Goal: Task Accomplishment & Management: Manage account settings

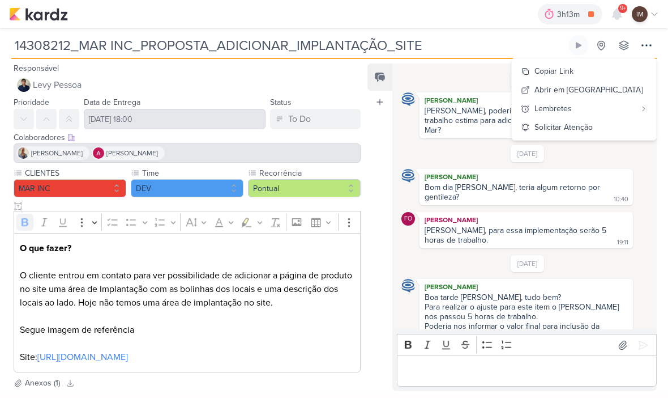
scroll to position [45, 0]
click at [23, 16] on img at bounding box center [38, 14] width 59 height 14
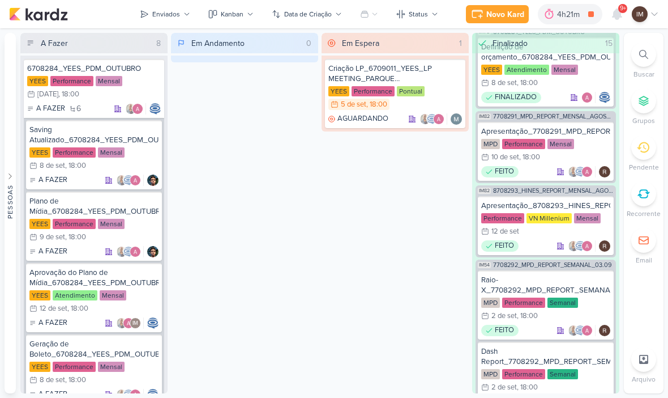
scroll to position [229, 0]
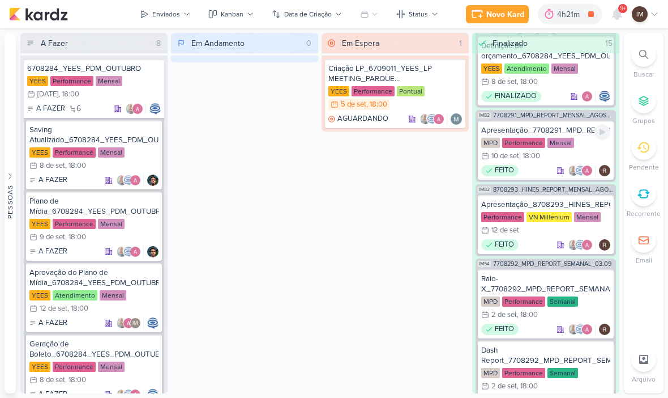
click at [596, 149] on div "MPD Performance Mensal 10/9 10 de set , 18:00" at bounding box center [545, 150] width 129 height 25
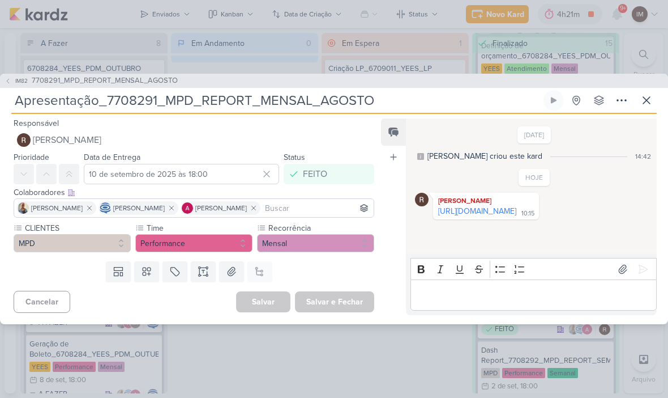
click at [651, 103] on icon at bounding box center [647, 100] width 14 height 14
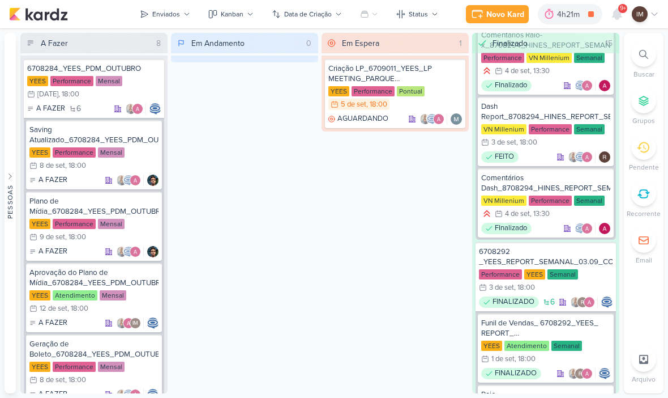
scroll to position [902, 0]
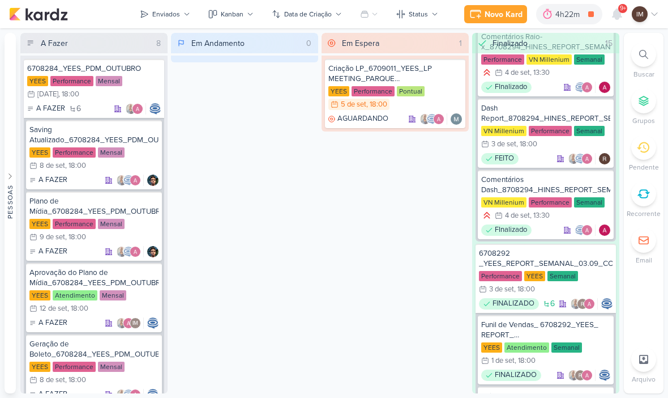
click at [313, 267] on div "Em Andamento 0" at bounding box center [244, 213] width 147 height 360
click at [630, 74] on li "Buscar" at bounding box center [644, 60] width 40 height 37
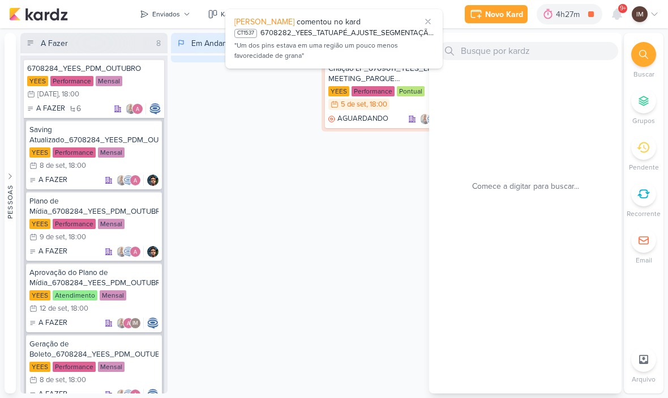
click at [416, 200] on div "Em Espera 1 Criação LP_6709011_YEES_LP MEETING_PARQUE BUENA VISTA YEES Performa…" at bounding box center [395, 213] width 147 height 360
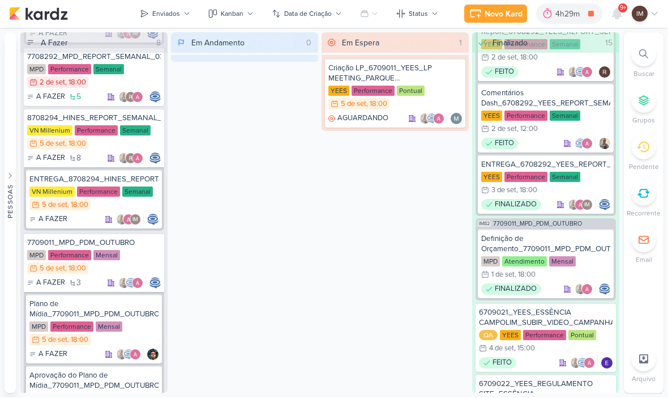
scroll to position [1080, 0]
click at [63, 155] on p "A FAZER" at bounding box center [50, 158] width 29 height 11
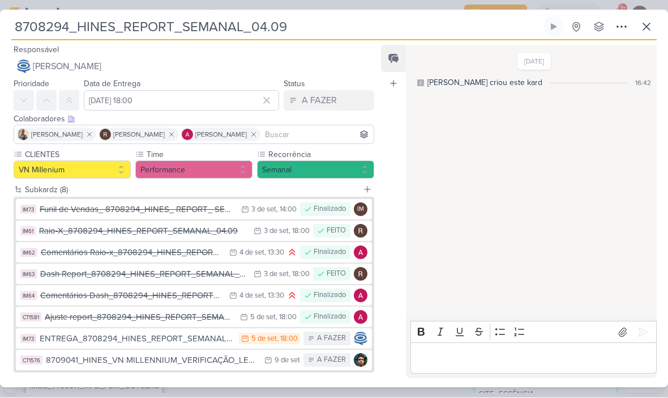
click at [70, 234] on div "Raio-X_8708294_HINES_REPORT_SEMANAL_04.09" at bounding box center [143, 231] width 209 height 13
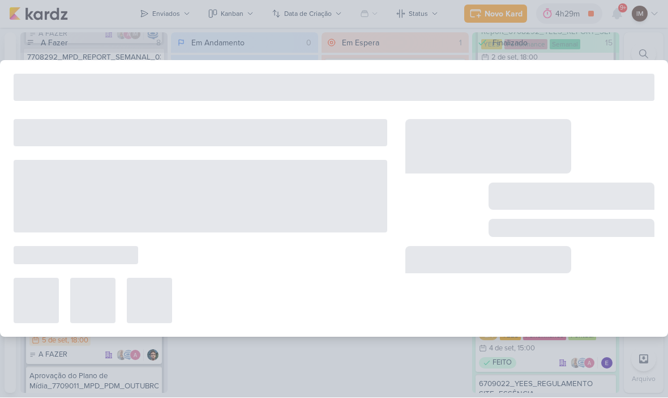
type input "Raio-X_8708294_HINES_REPORT_SEMANAL_04.09"
type input "3 de setembro de 2025 às 18:00"
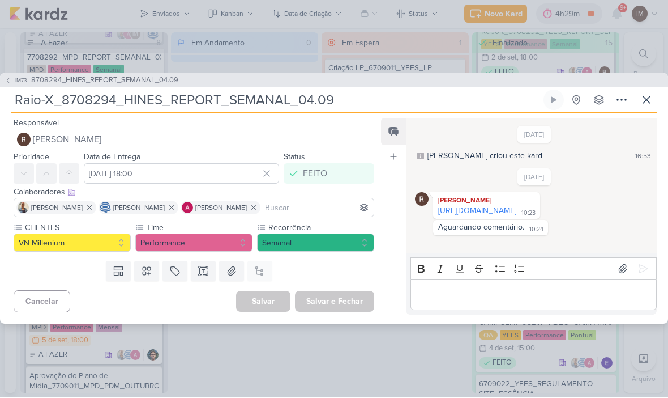
click at [517, 206] on link "https://docs.google.com/spreadsheets/d/1Z-lHAdLks2agdHuVJJV8rJnHNpo82_oJHuxokhs…" at bounding box center [477, 211] width 78 height 10
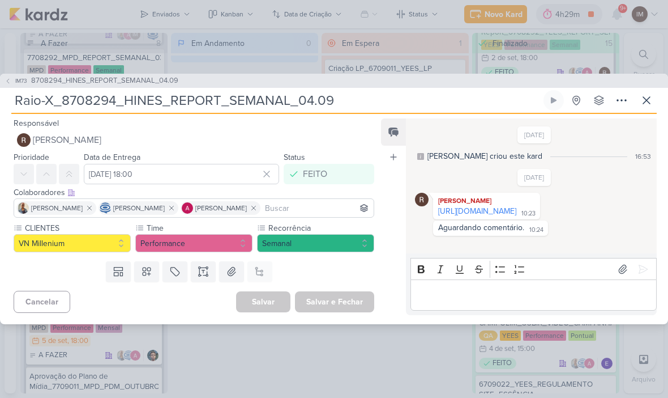
click at [7, 80] on icon at bounding box center [8, 81] width 7 height 7
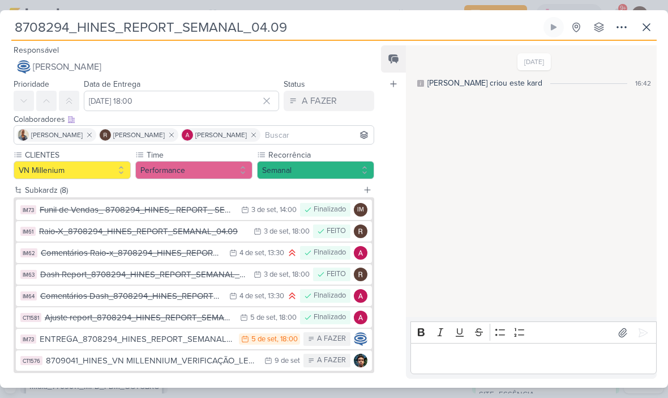
click at [165, 276] on div "Dash Report_8708294_HINES_REPORT_SEMANAL_04.09" at bounding box center [144, 274] width 208 height 13
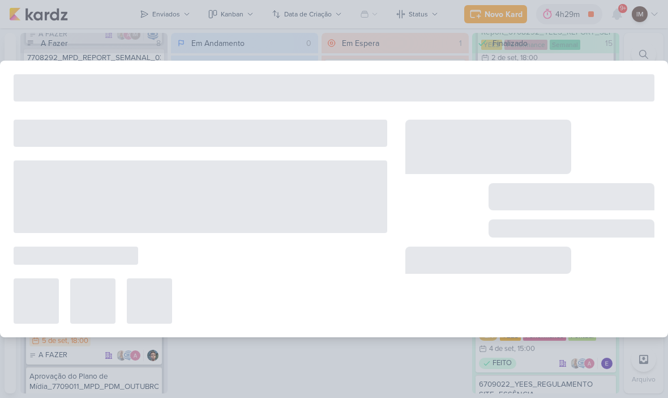
type input "Dash Report_8708294_HINES_REPORT_SEMANAL_04.09"
type input "3 de setembro de 2025 às 18:00"
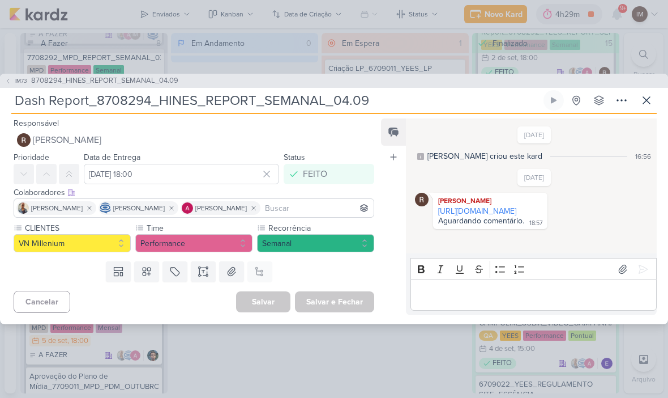
click at [496, 216] on link "https://lookerstudio.google.com/u/0/reporting/07257316-f2c0-4e51-9bc6-9c63a9bba…" at bounding box center [477, 211] width 78 height 10
click at [8, 80] on icon at bounding box center [8, 81] width 2 height 5
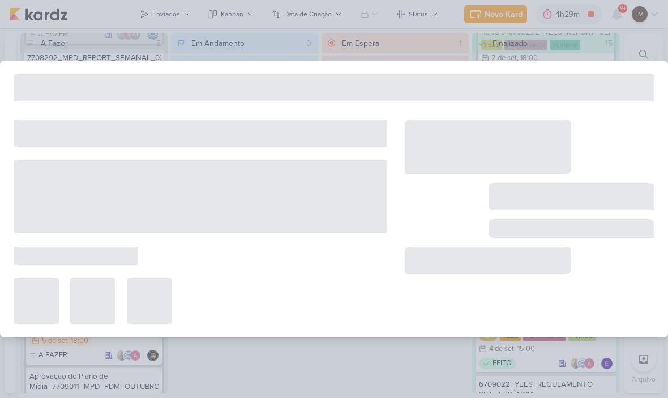
type input "8708294_HINES_REPORT_SEMANAL_04.09"
type input "5 de setembro de 2025 às 18:00"
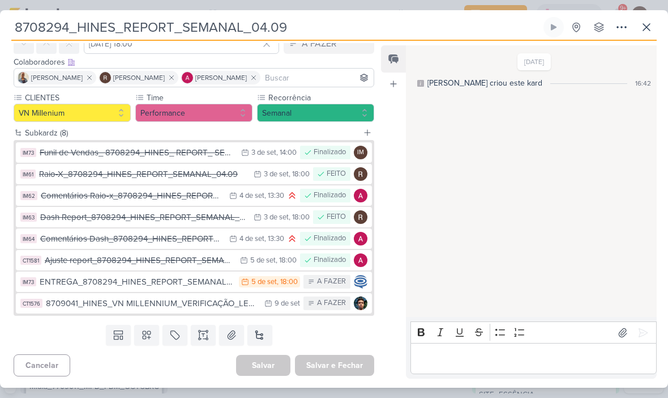
scroll to position [46, 0]
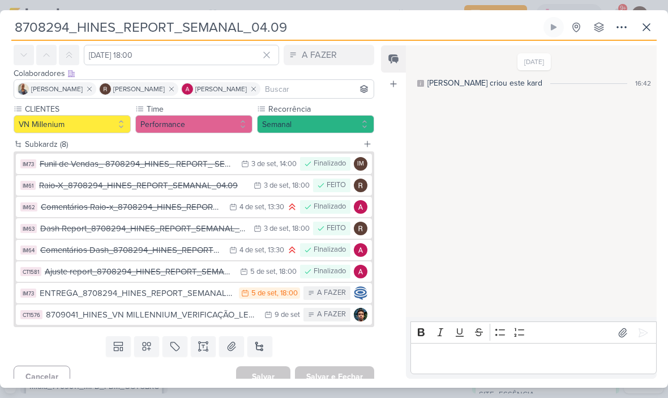
click at [649, 25] on icon at bounding box center [646, 27] width 7 height 7
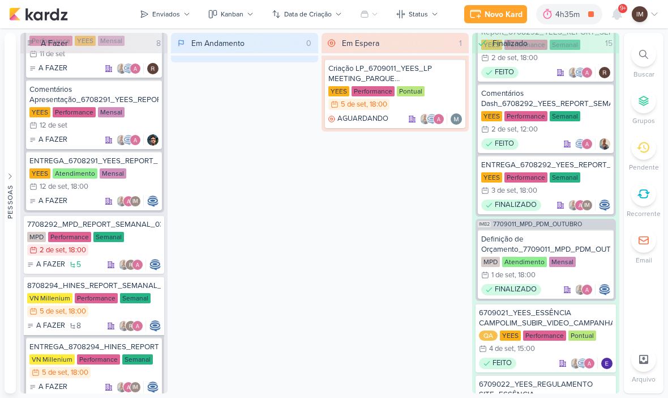
scroll to position [908, 0]
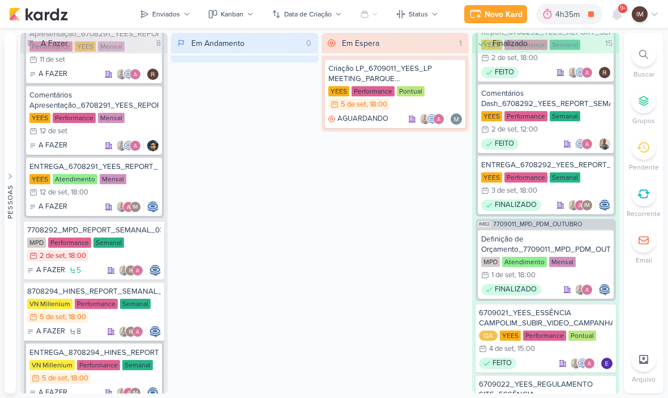
click at [153, 14] on div "Enviados" at bounding box center [166, 14] width 28 height 10
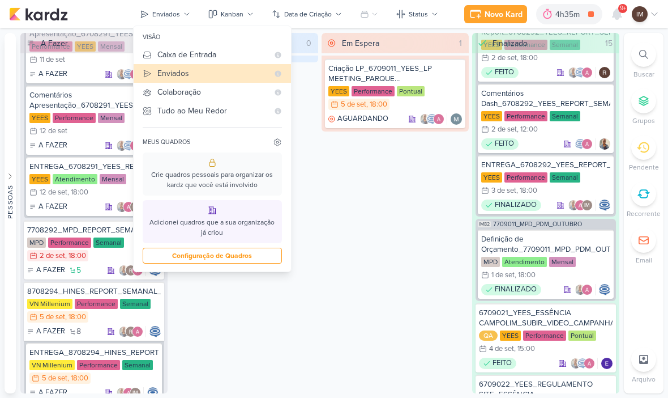
click at [157, 52] on button "Caixa de Entrada" at bounding box center [212, 54] width 157 height 19
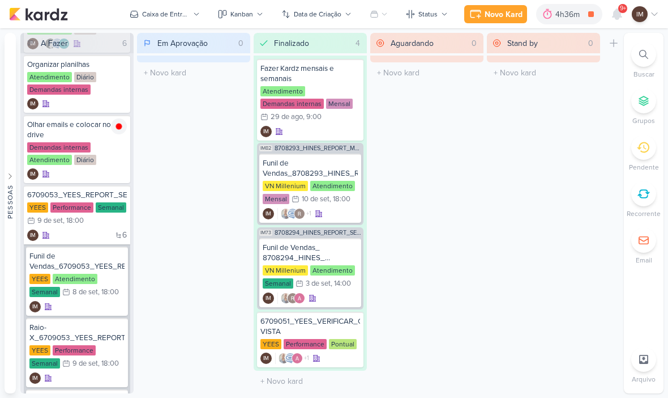
scroll to position [62, 0]
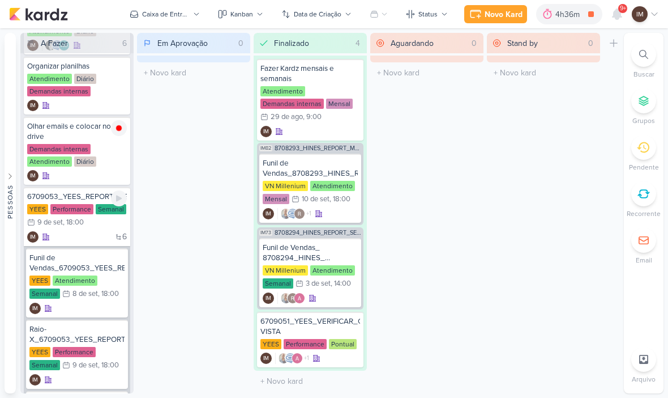
click at [80, 236] on div "6 IM" at bounding box center [77, 236] width 100 height 11
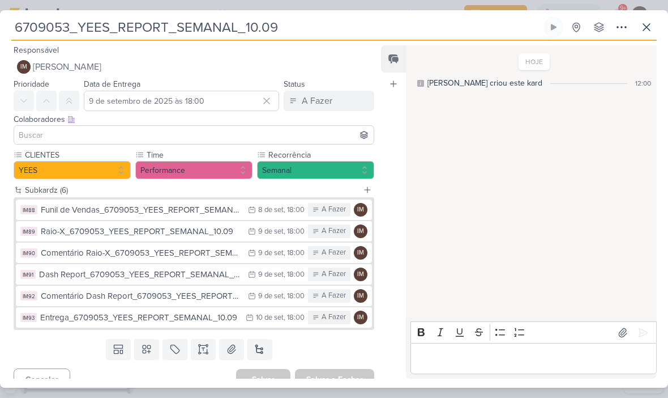
click at [278, 31] on input "6709053_YEES_REPORT_SEMANAL_10.09" at bounding box center [276, 27] width 530 height 20
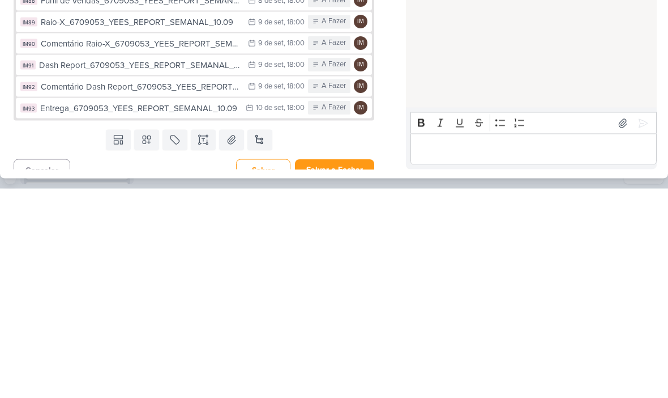
type input "6709053_YEES_REPORT_SEMANAL_10.09_MARKETING"
click at [24, 334] on div "Templates Campos Personalizados Marcadores Caixa De Texto Anexo Novo Subkard" at bounding box center [189, 348] width 379 height 29
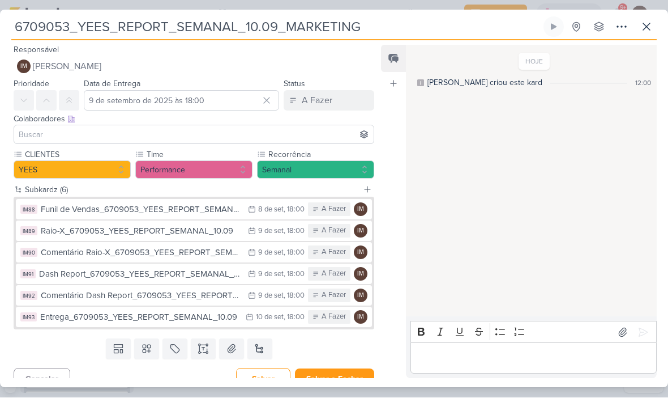
click at [53, 74] on button "IM Isabella Machado Guimarães" at bounding box center [194, 67] width 361 height 20
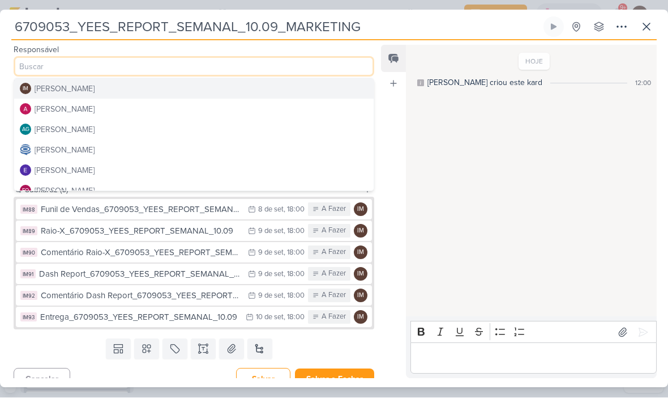
click at [44, 108] on div "Alessandra Gomes" at bounding box center [65, 110] width 60 height 12
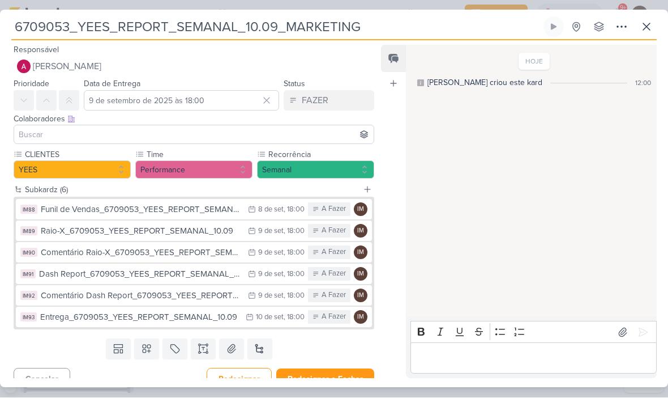
click at [30, 130] on input at bounding box center [193, 135] width 355 height 14
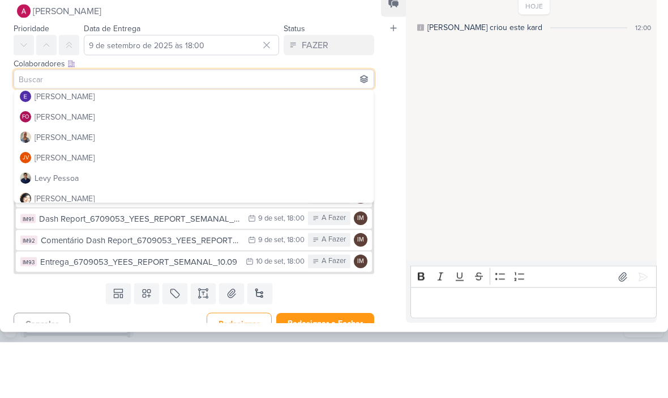
scroll to position [94, 0]
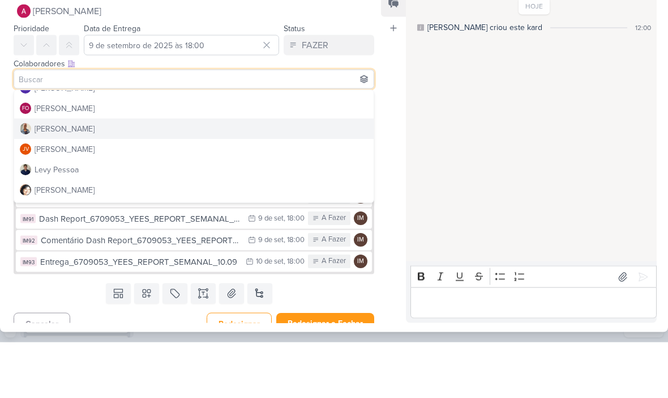
click at [37, 179] on div "Iara Santos" at bounding box center [65, 185] width 60 height 12
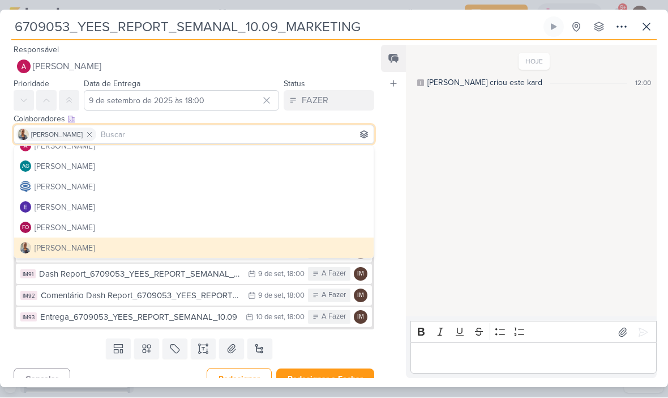
scroll to position [30, 0]
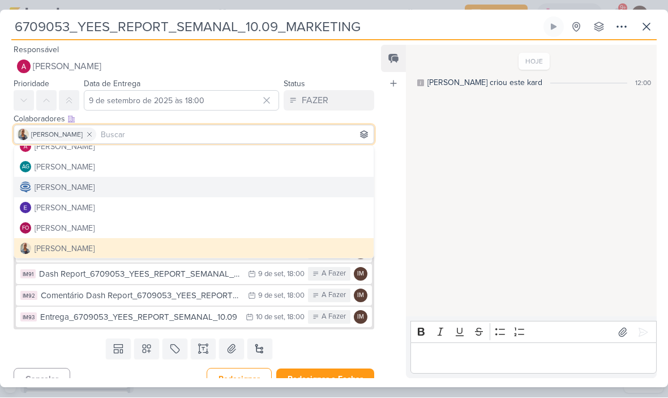
click at [30, 184] on img at bounding box center [25, 187] width 11 height 11
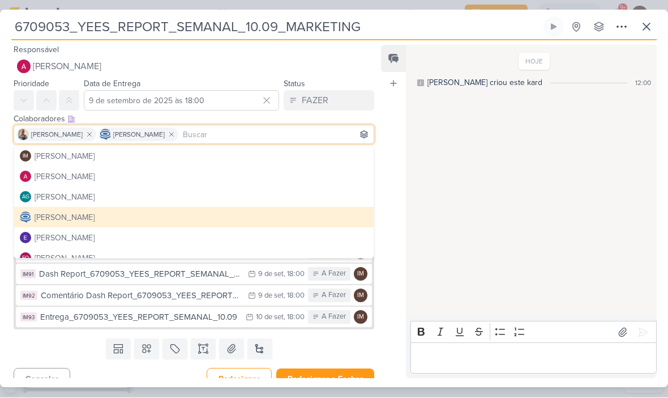
scroll to position [-1, 0]
click at [386, 217] on div "Feed Atrelar email Solte o email para atrelar ao kard" at bounding box center [393, 211] width 25 height 333
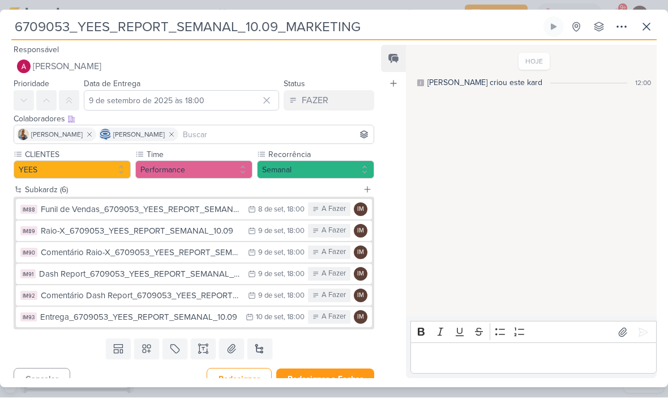
scroll to position [0, 0]
click at [359, 210] on p "IM" at bounding box center [360, 210] width 7 height 6
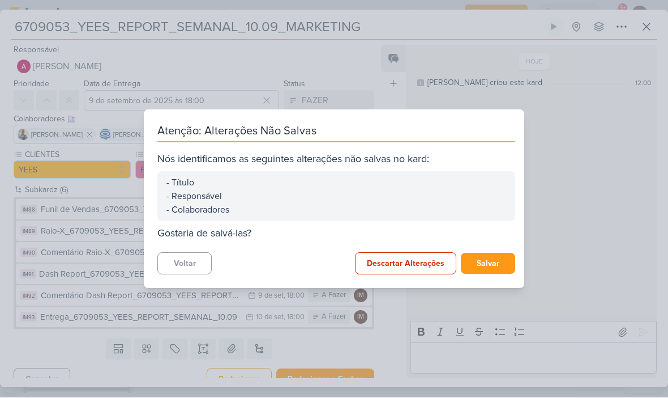
click at [500, 264] on button "Salvar" at bounding box center [488, 263] width 54 height 21
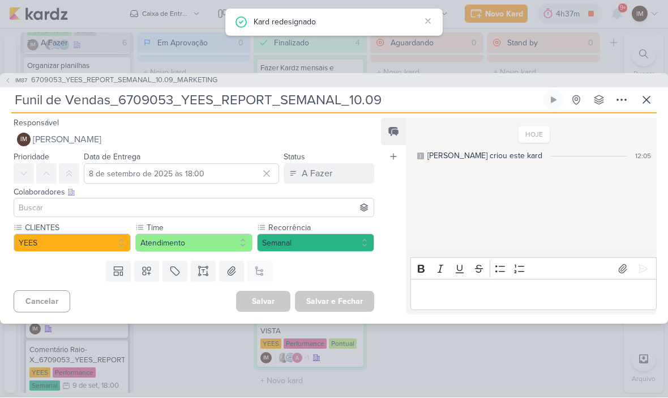
click at [402, 105] on input "Funil de Vendas_6709053_YEES_REPORT_SEMANAL_10.09" at bounding box center [276, 100] width 530 height 20
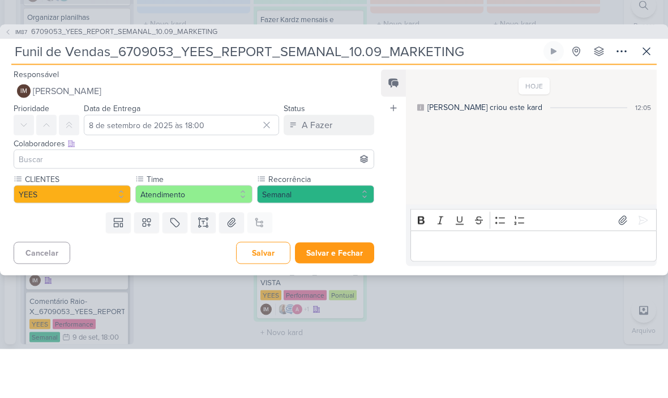
click at [297, 116] on div "Responsável IM Isabella Machado Guimarães IM Isabella Machado Guimarães Alessan…" at bounding box center [189, 133] width 379 height 34
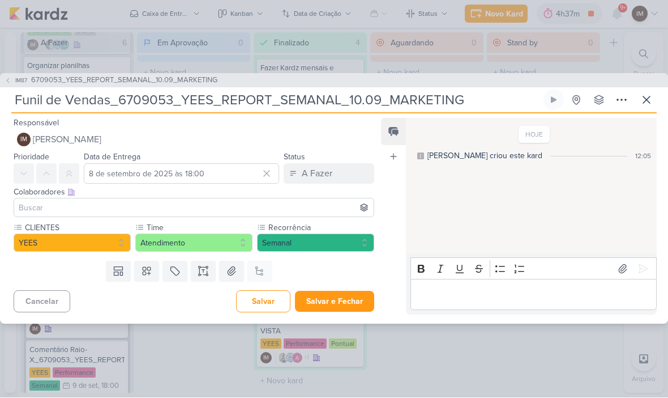
click at [266, 141] on button "IM Isabella Machado Guimarães" at bounding box center [194, 140] width 361 height 20
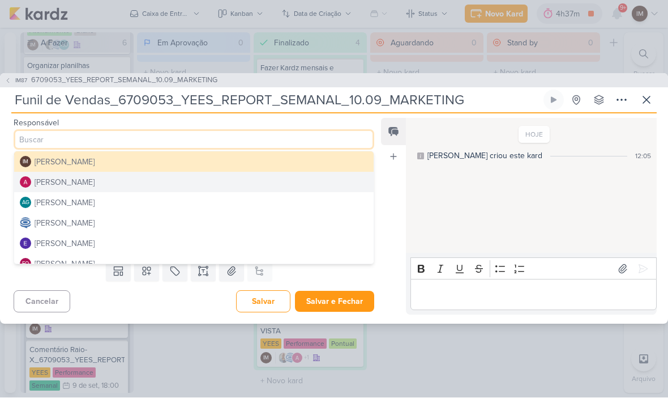
click at [211, 219] on button "Caroline Traven De Andrade" at bounding box center [194, 223] width 360 height 20
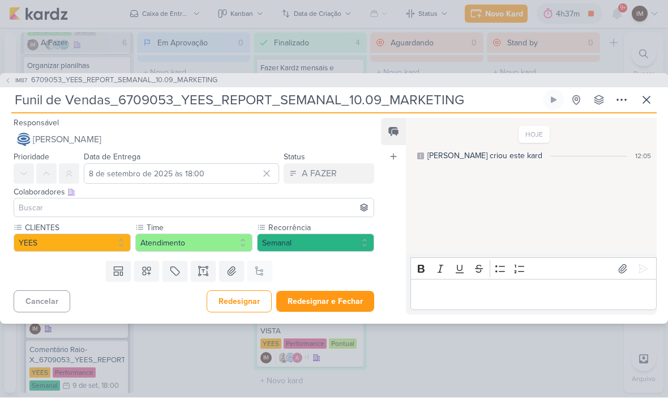
click at [210, 209] on input at bounding box center [193, 208] width 355 height 14
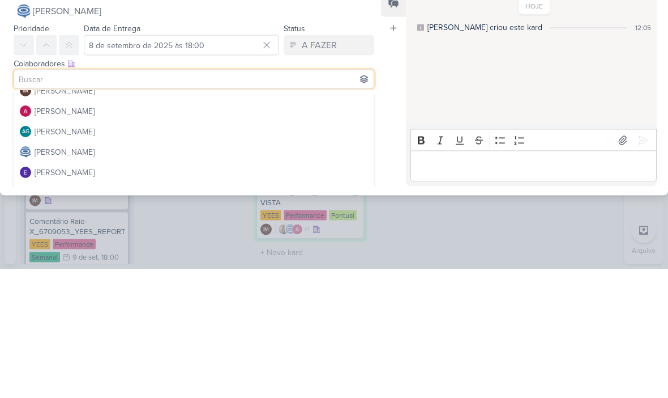
scroll to position [10, 0]
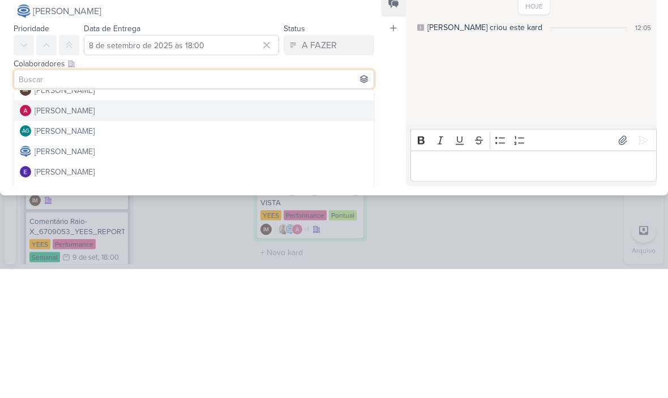
click at [275, 229] on button "Alessandra Gomes" at bounding box center [194, 239] width 360 height 20
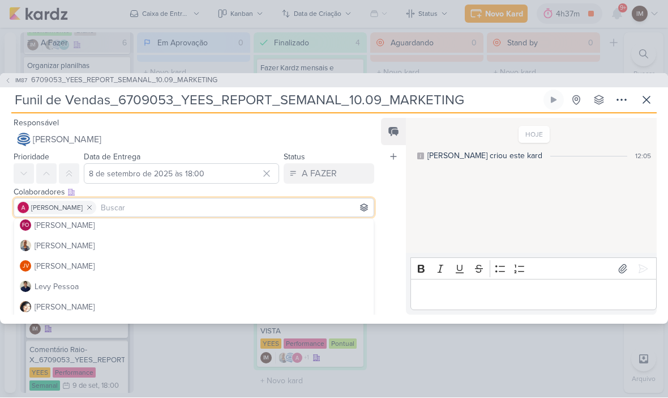
scroll to position [106, 0]
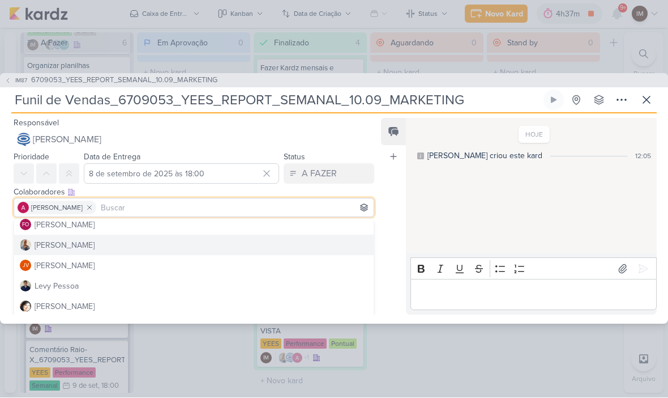
click at [190, 241] on button "Iara Santos" at bounding box center [194, 245] width 360 height 20
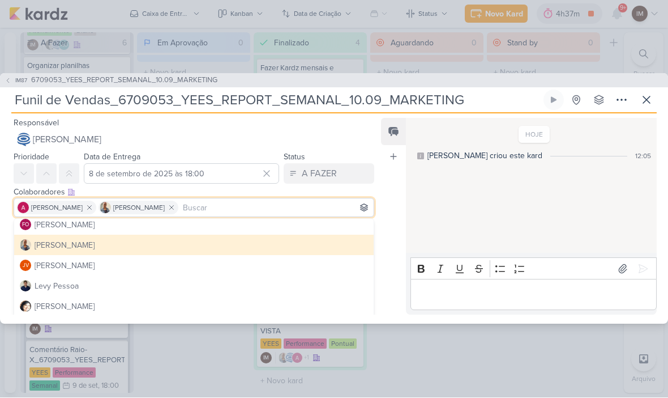
click at [382, 270] on div "Feed Atrelar email Solte o email para atrelar ao kard" at bounding box center [393, 216] width 25 height 197
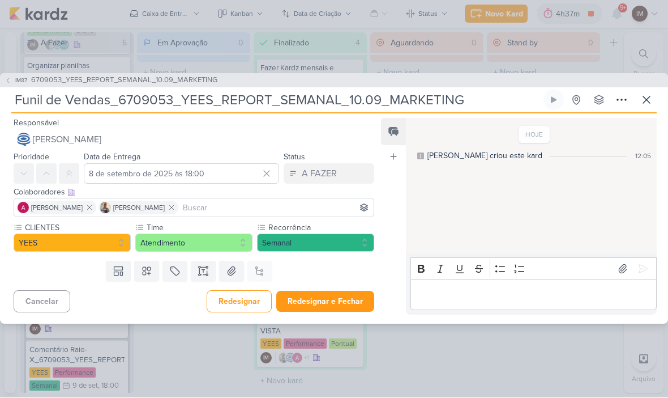
click at [312, 302] on button "Redesignar e Fechar" at bounding box center [325, 301] width 98 height 21
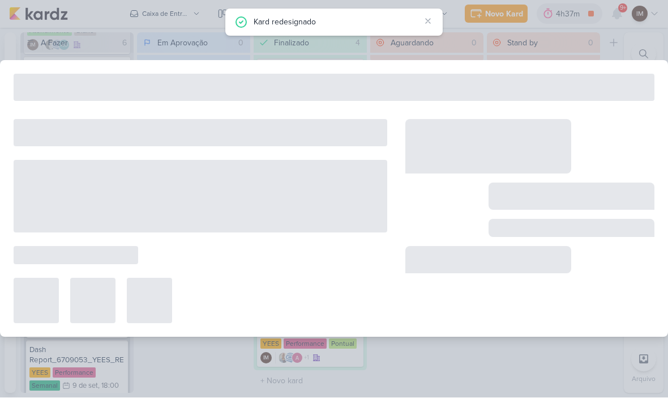
type input "6709053_YEES_REPORT_SEMANAL_10.09_MARKETING"
type input "9 de setembro de 2025 às 18:00"
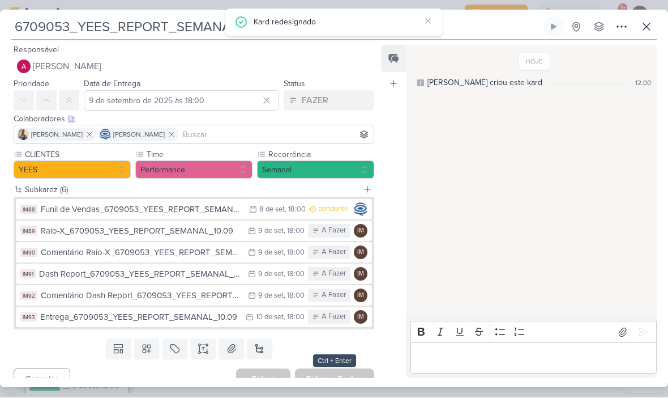
click at [357, 235] on div "IM" at bounding box center [361, 231] width 14 height 14
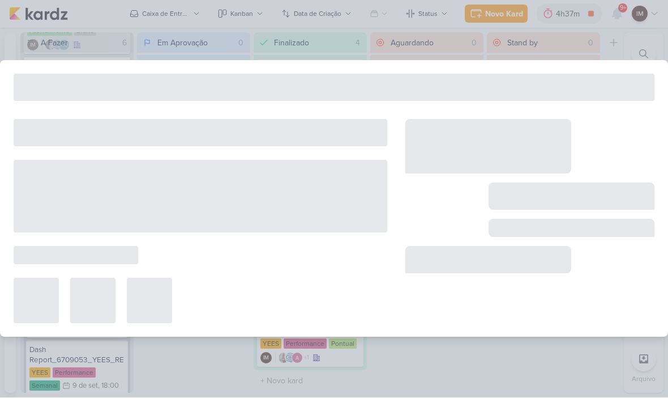
type input "Raio-X_6709053_YEES_REPORT_SEMANAL_10.09"
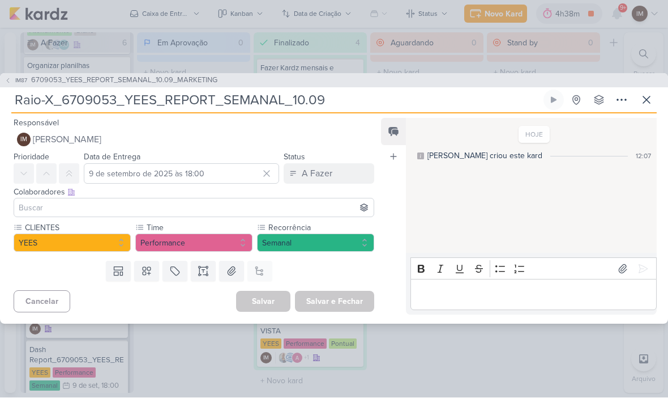
click at [352, 104] on input "Raio-X_6709053_YEES_REPORT_SEMANAL_10.09" at bounding box center [276, 100] width 530 height 20
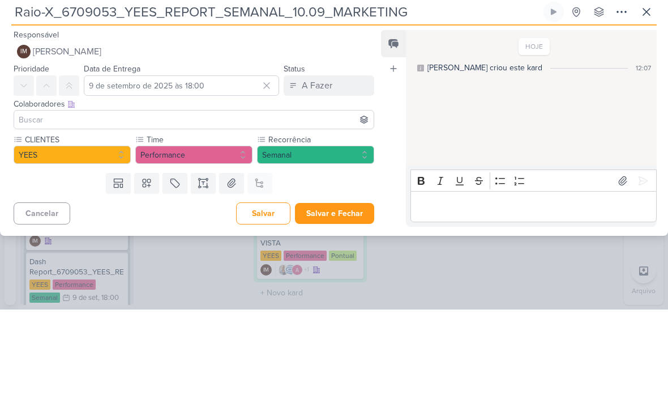
type input "Raio-X_6709053_YEES_REPORT_SEMANAL_10.09_MARKETING"
click at [317, 130] on button "IM Isabella Machado Guimarães" at bounding box center [194, 140] width 361 height 20
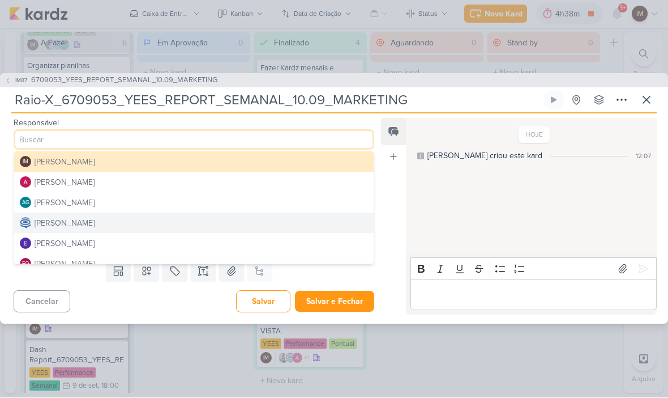
scroll to position [0, 0]
click at [233, 178] on button "Alessandra Gomes" at bounding box center [194, 182] width 360 height 20
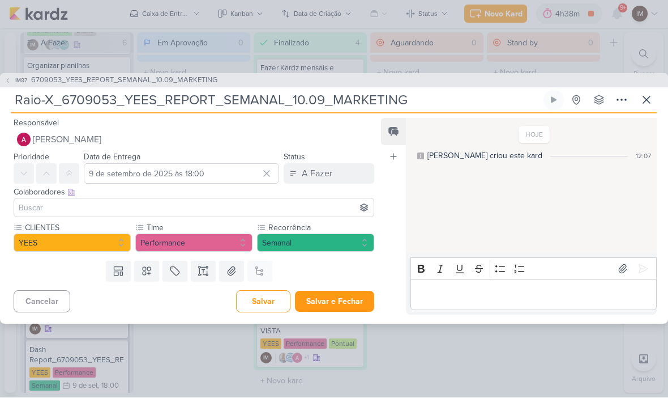
click at [217, 204] on input at bounding box center [193, 208] width 355 height 14
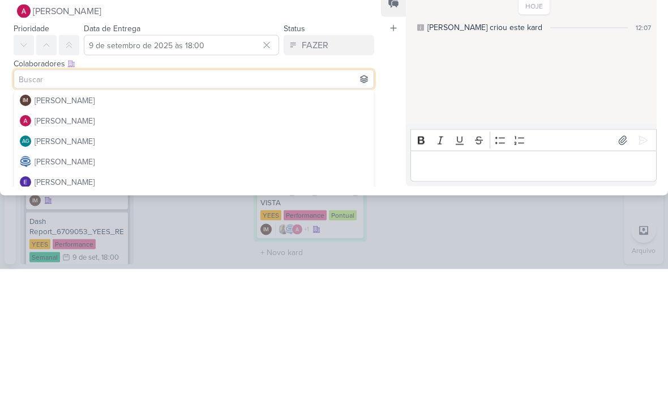
type input "U"
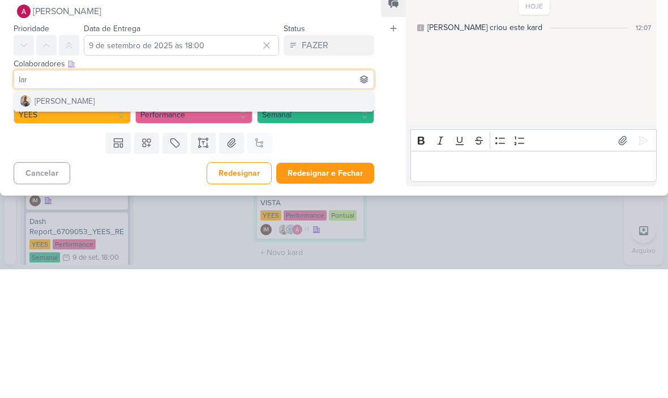
type input "Iar"
click at [150, 219] on button "Iara Santos" at bounding box center [194, 229] width 360 height 20
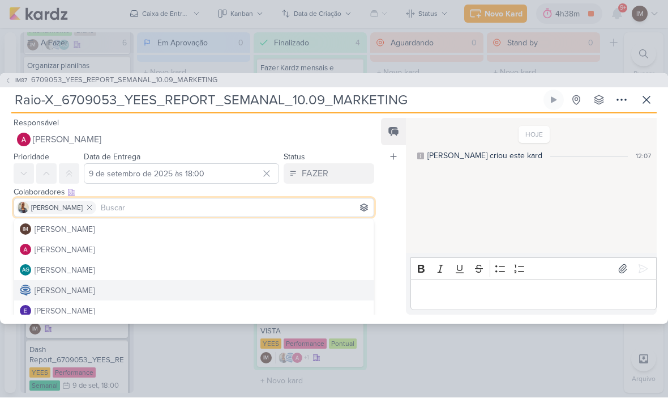
click at [144, 289] on button "Caroline Traven De Andrade" at bounding box center [194, 290] width 360 height 20
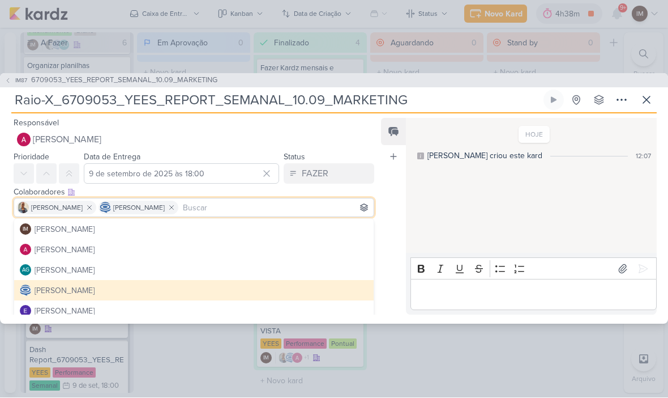
click at [388, 255] on div "Feed Atrelar email Solte o email para atrelar ao kard" at bounding box center [393, 216] width 25 height 197
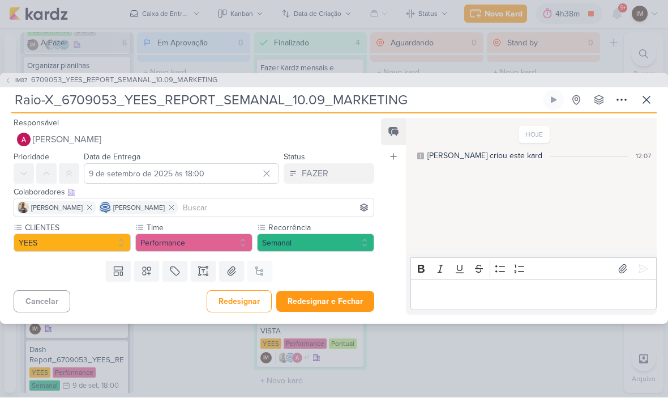
click at [348, 304] on button "Redesignar e Fechar" at bounding box center [325, 301] width 98 height 21
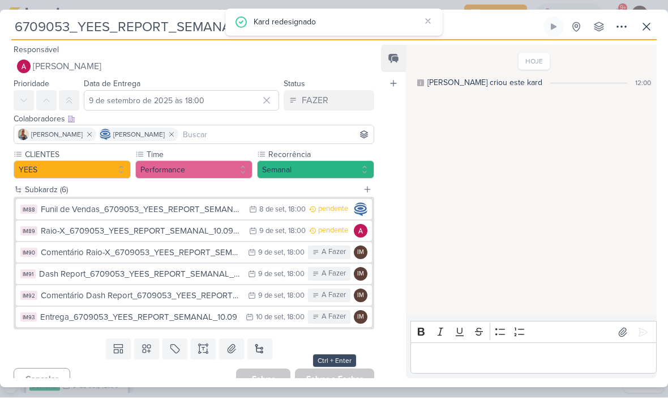
click at [651, 23] on icon at bounding box center [647, 27] width 14 height 14
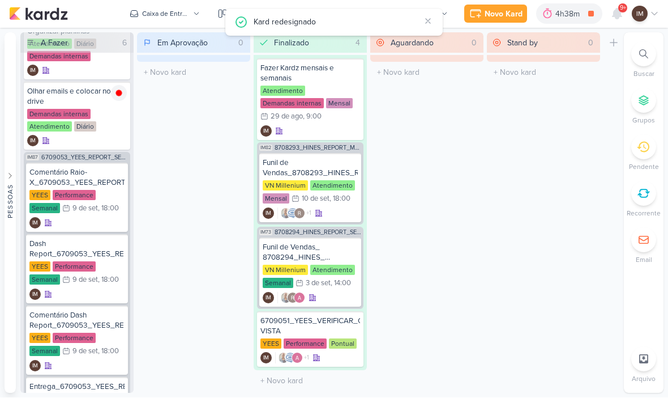
scroll to position [97, 0]
click at [104, 224] on div "IM" at bounding box center [76, 222] width 95 height 11
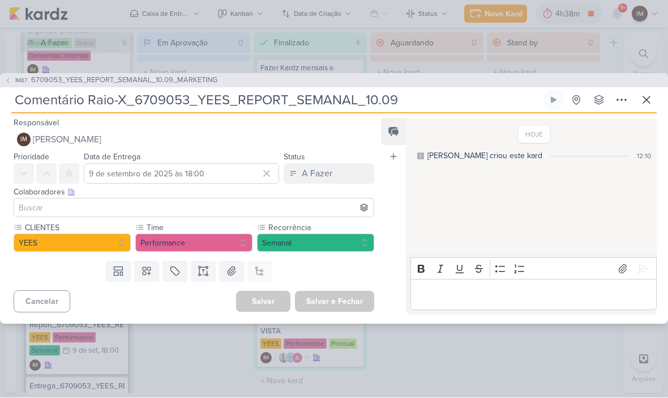
click at [405, 103] on input "Comentário Raio-X_6709053_YEES_REPORT_SEMANAL_10.09" at bounding box center [276, 100] width 530 height 20
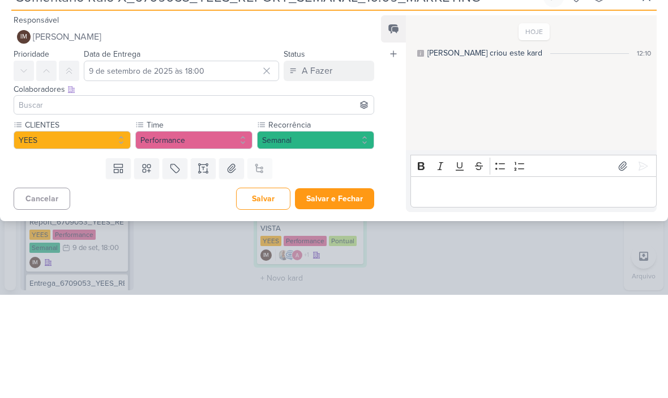
type input "Comentário Raio-X_6709053_YEES_REPORT_SEMANAL_10.09_MARKETING"
click at [65, 133] on span "[PERSON_NAME]" at bounding box center [67, 140] width 69 height 14
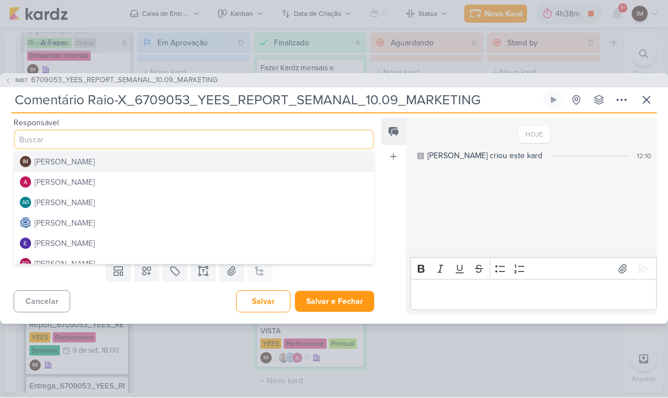
scroll to position [0, 0]
click at [45, 181] on div "Alessandra Gomes" at bounding box center [65, 183] width 60 height 12
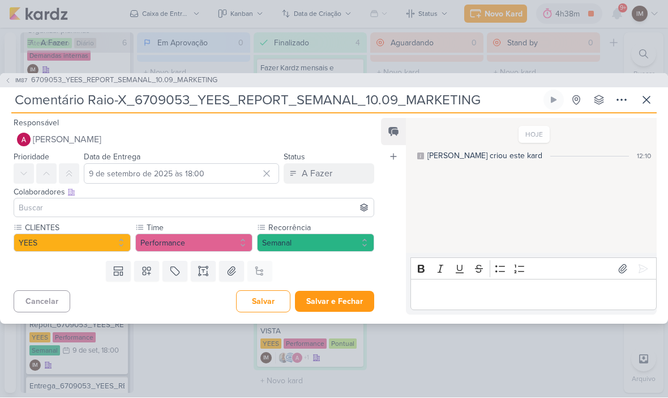
click at [42, 201] on input at bounding box center [193, 208] width 355 height 14
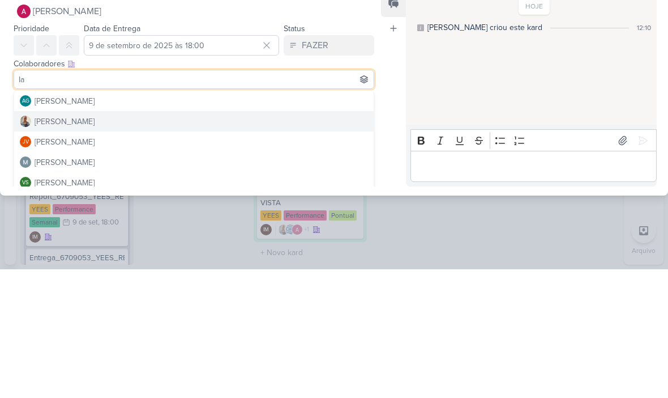
type input "Ia"
click at [41, 244] on div "Iara Santos" at bounding box center [65, 250] width 60 height 12
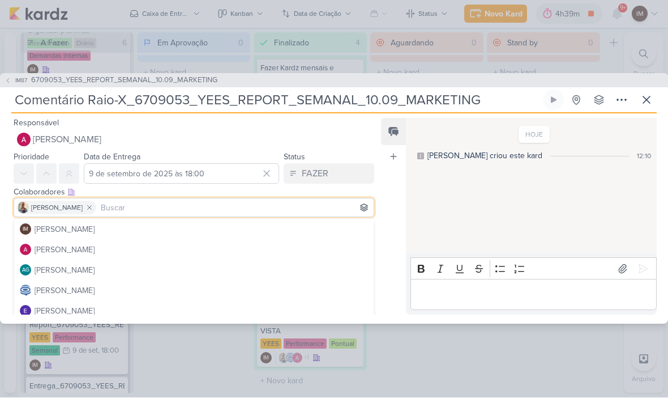
click at [105, 210] on input at bounding box center [235, 208] width 273 height 14
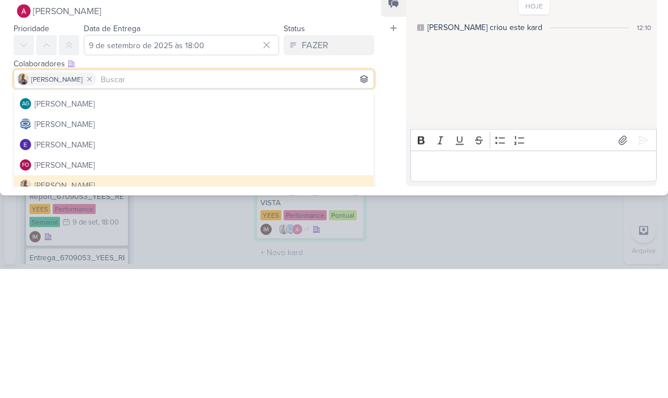
scroll to position [42, 0]
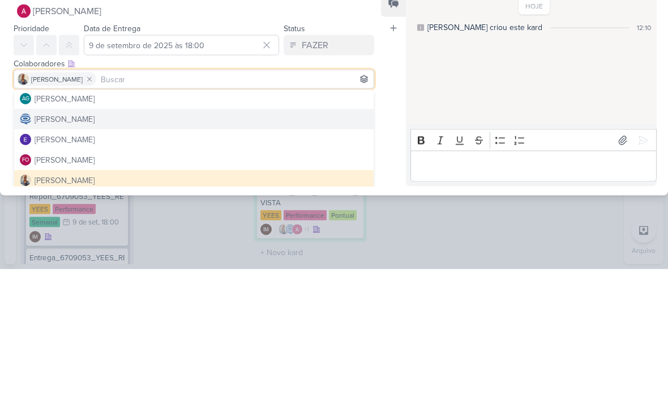
click at [44, 242] on div "Caroline Traven De Andrade" at bounding box center [65, 248] width 60 height 12
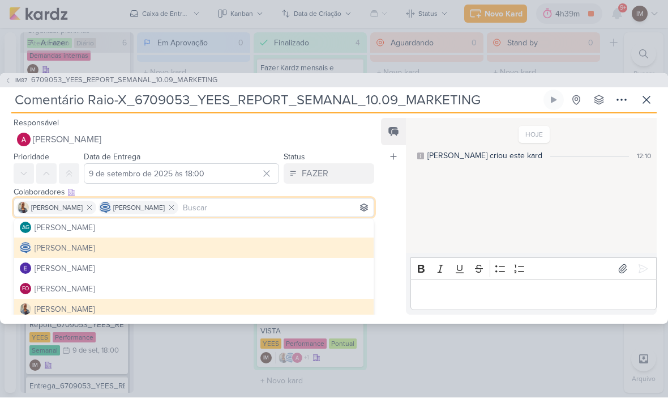
click at [403, 228] on div "Feed Atrelar email Solte o email para atrelar ao kard" at bounding box center [393, 216] width 25 height 197
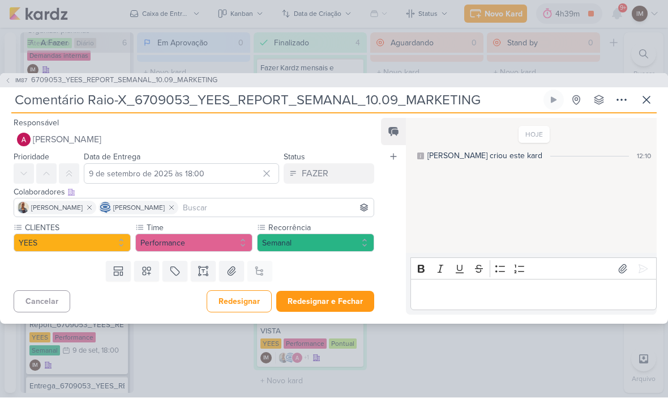
click at [347, 306] on button "Redesignar e Fechar" at bounding box center [325, 301] width 98 height 21
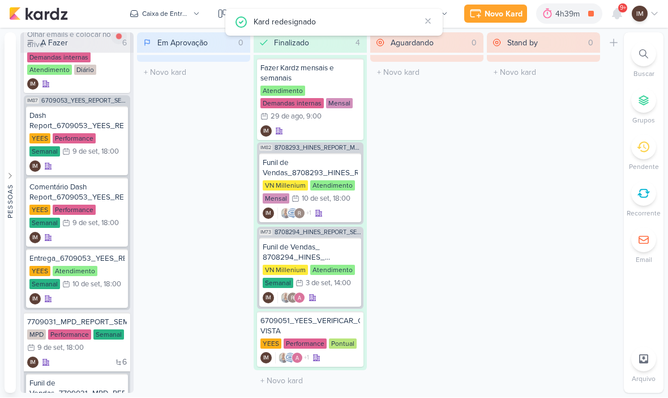
scroll to position [154, 0]
click at [85, 173] on div "Dash Report_6709053_YEES_REPORT_SEMANAL_10.09 YEES Performance Semanal 9/9 9 de…" at bounding box center [77, 140] width 102 height 69
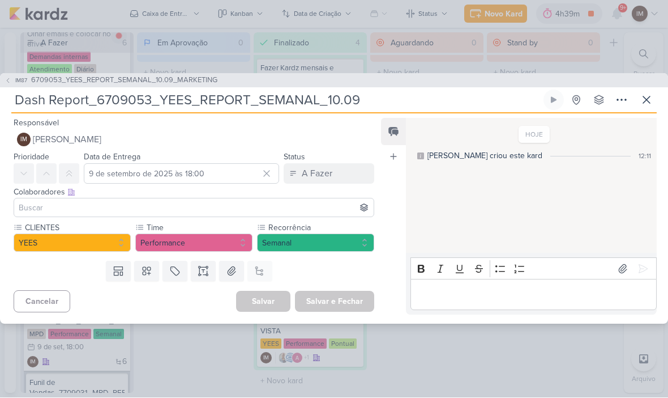
click at [27, 209] on input at bounding box center [193, 208] width 355 height 14
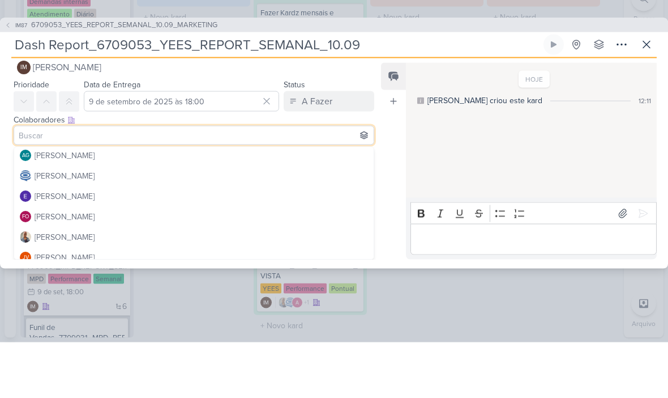
scroll to position [17, 0]
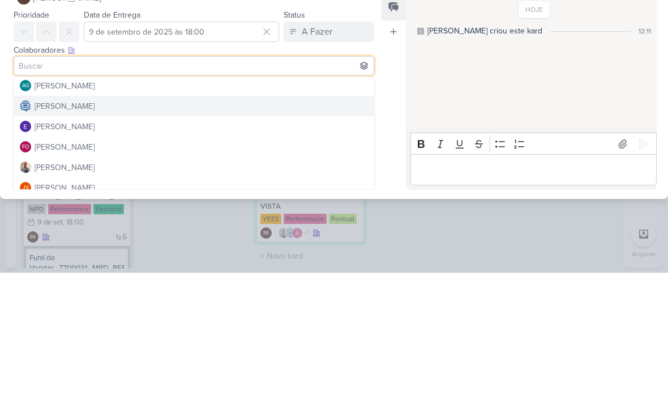
click at [48, 225] on div "Caroline Traven De Andrade" at bounding box center [65, 231] width 60 height 12
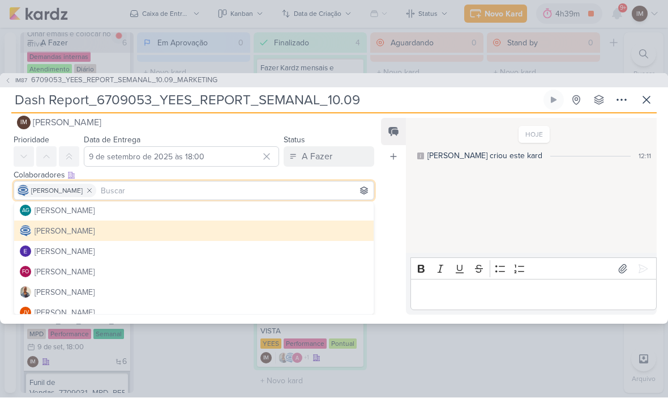
click at [45, 228] on div "Caroline Traven De Andrade" at bounding box center [65, 231] width 60 height 12
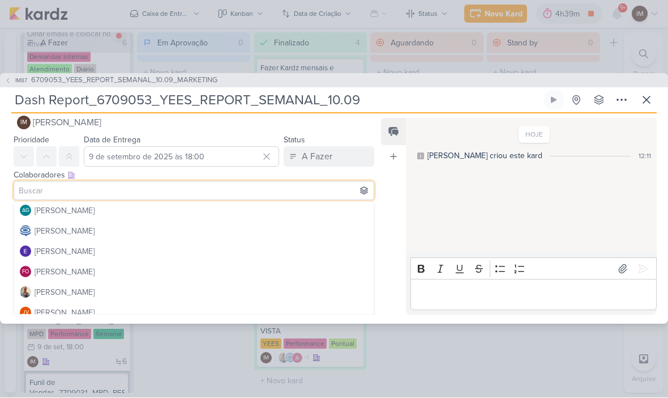
click at [49, 238] on button "Caroline Traven De Andrade" at bounding box center [194, 231] width 360 height 20
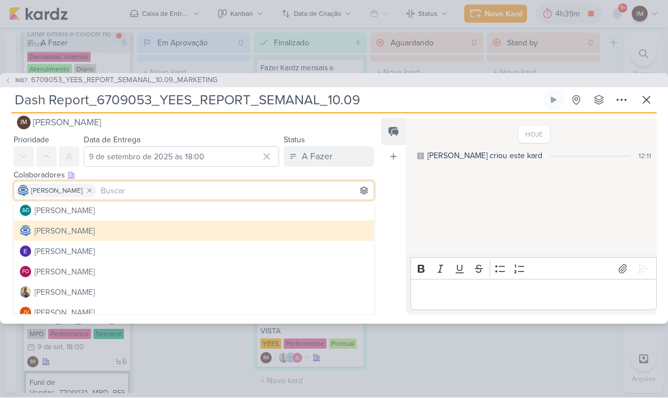
click at [33, 227] on div "Caroline Traven De Andrade" at bounding box center [57, 231] width 75 height 12
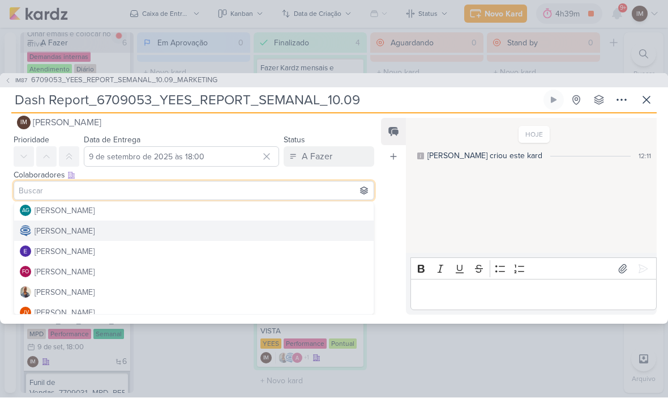
click at [28, 232] on img at bounding box center [25, 230] width 11 height 11
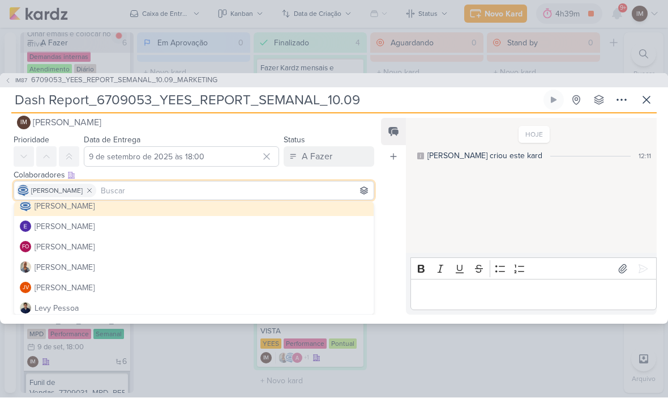
scroll to position [69, 0]
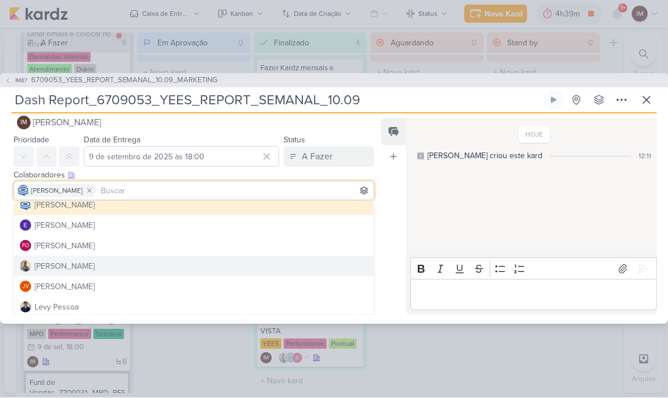
click at [24, 271] on img at bounding box center [25, 266] width 11 height 11
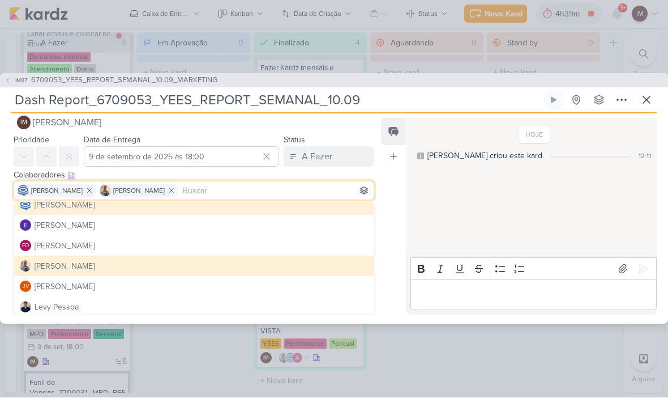
click at [5, 222] on div "CLIENTES YEES Time" at bounding box center [189, 222] width 379 height 35
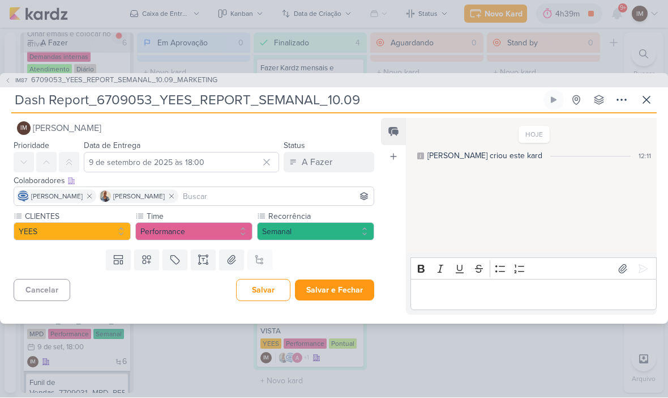
scroll to position [0, 0]
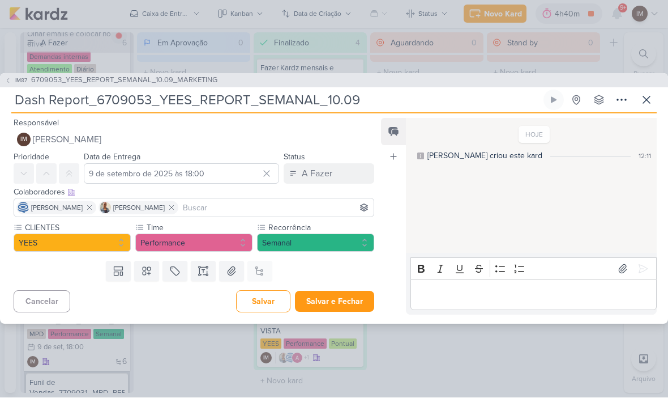
click at [383, 109] on input "Dash Report_6709053_YEES_REPORT_SEMANAL_10.09" at bounding box center [276, 100] width 530 height 20
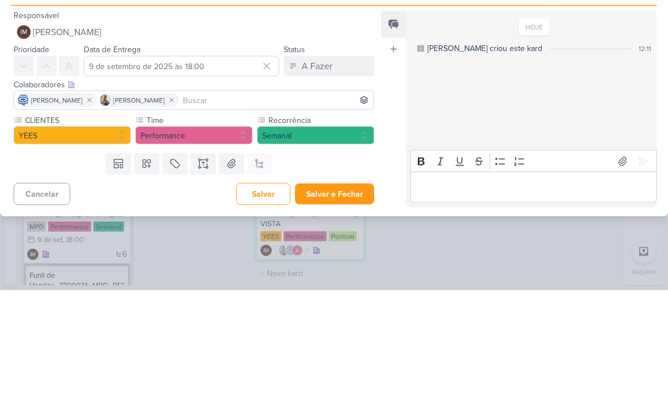
click at [57, 133] on span "[PERSON_NAME]" at bounding box center [67, 140] width 69 height 14
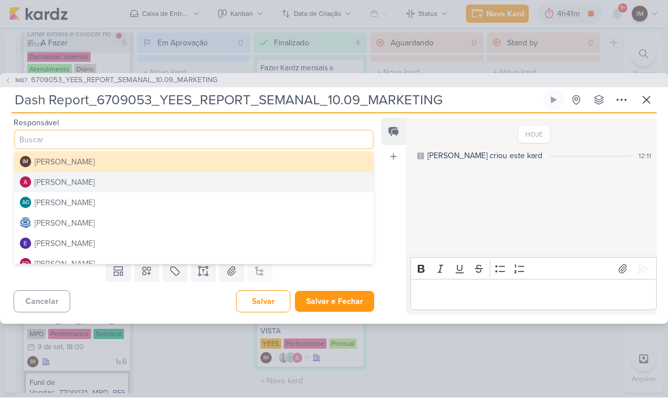
click at [314, 184] on button "Alessandra Gomes" at bounding box center [194, 182] width 360 height 20
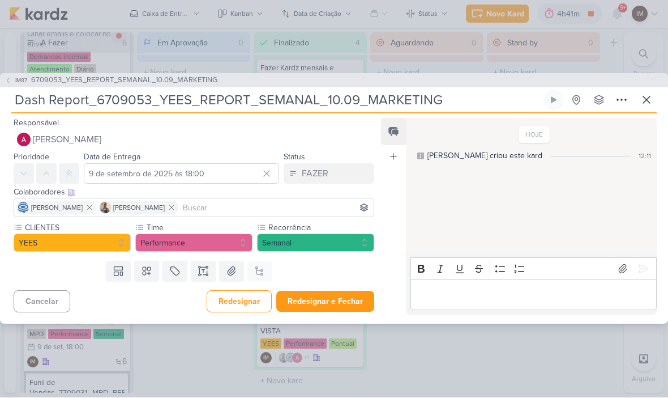
click at [351, 304] on button "Redesignar e Fechar" at bounding box center [325, 301] width 98 height 21
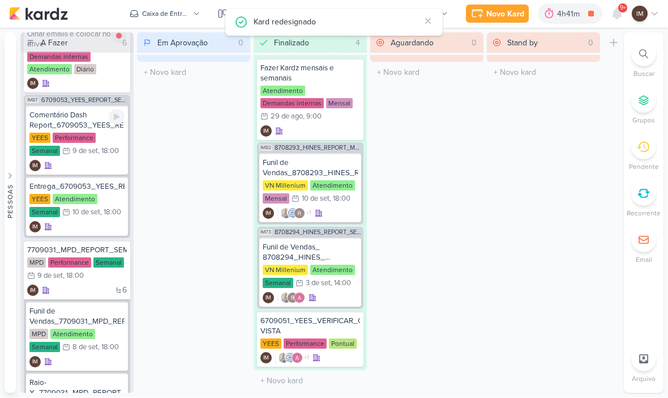
click at [95, 168] on div "IM" at bounding box center [76, 165] width 95 height 11
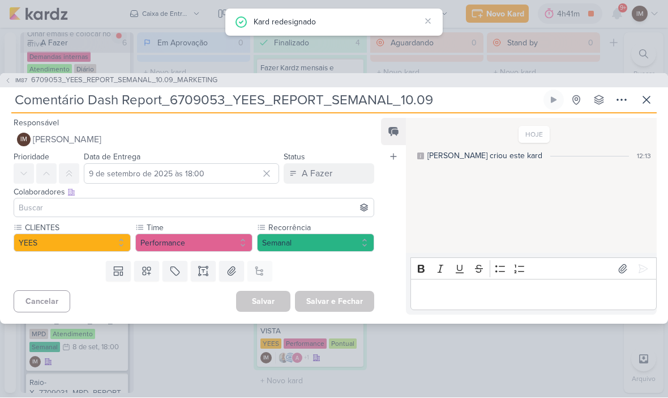
click at [469, 90] on input "Comentário Dash Report_6709053_YEES_REPORT_SEMANAL_10.09" at bounding box center [276, 100] width 530 height 20
click at [464, 98] on input "Comentário Dash Report_6709053_YEES_REPORT_SEMANAL_10.09" at bounding box center [276, 100] width 530 height 20
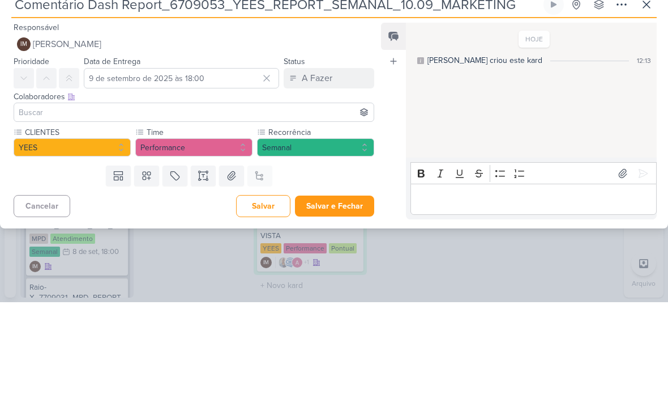
click at [56, 130] on button "IM Isabella Machado Guimarães" at bounding box center [194, 140] width 361 height 20
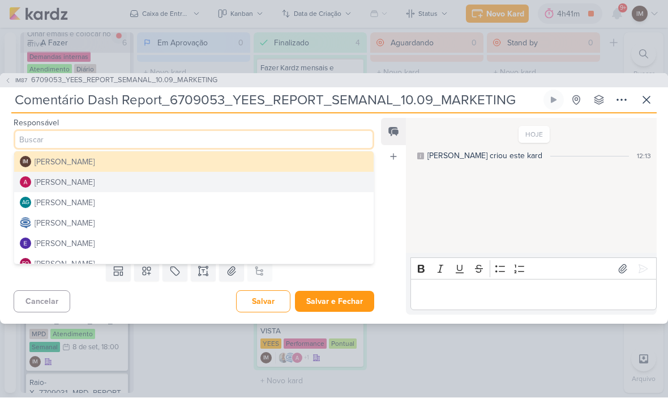
click at [43, 183] on div "Alessandra Gomes" at bounding box center [65, 183] width 60 height 12
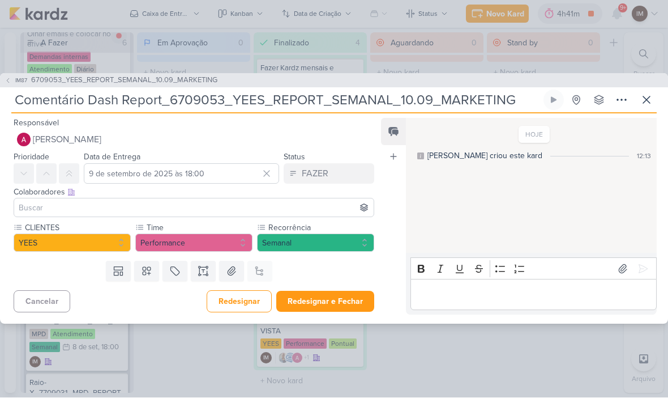
click at [52, 201] on input at bounding box center [193, 208] width 355 height 14
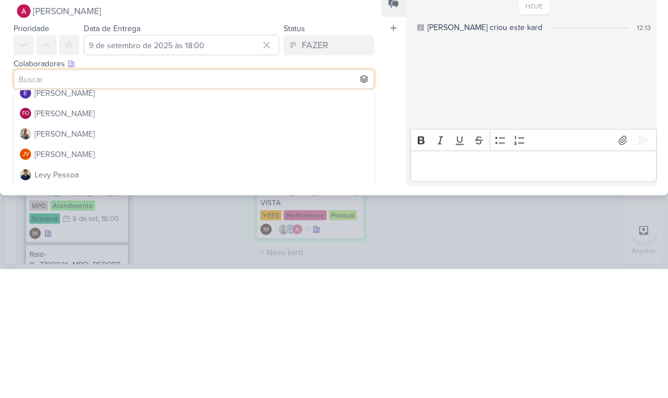
scroll to position [67, 0]
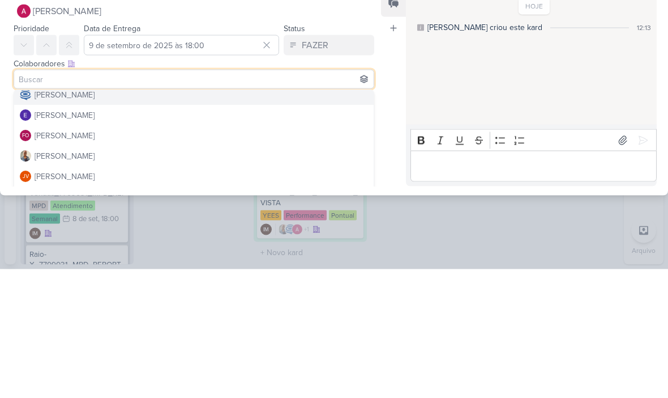
click at [48, 218] on div "Caroline Traven De Andrade" at bounding box center [65, 224] width 60 height 12
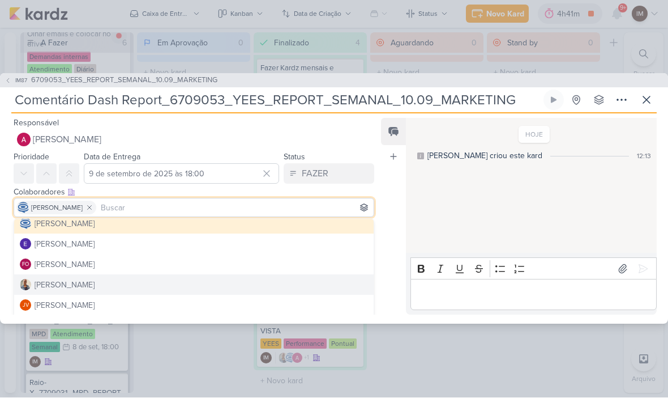
click at [51, 278] on button "Iara Santos" at bounding box center [194, 285] width 360 height 20
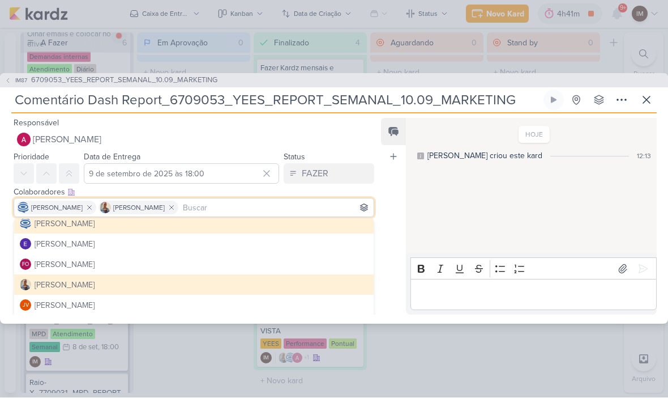
click at [394, 248] on div "Feed Atrelar email Solte o email para atrelar ao kard" at bounding box center [393, 216] width 25 height 197
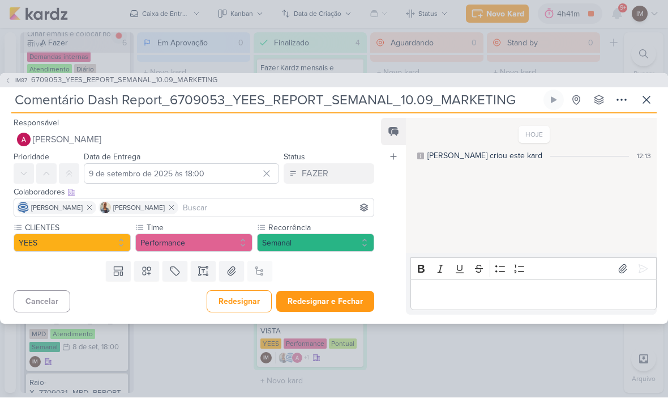
click at [340, 297] on button "Redesignar e Fechar" at bounding box center [325, 301] width 98 height 21
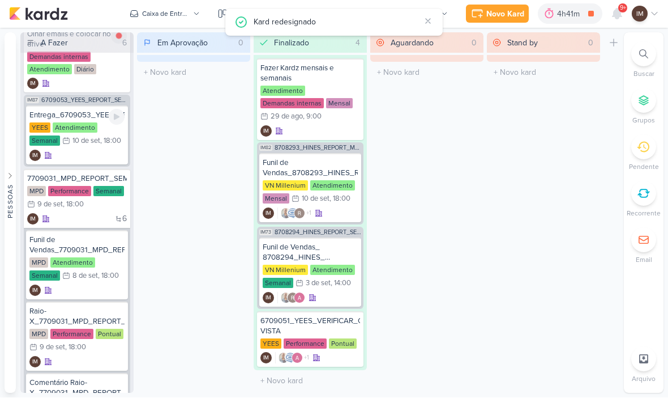
click at [75, 157] on div "IM" at bounding box center [76, 155] width 95 height 11
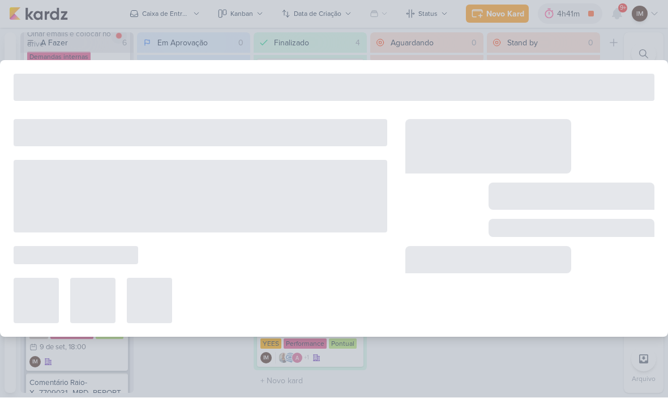
type input "Entrega_6709053_YEES_REPORT_SEMANAL_10.09"
type input "10 de setembro de 2025 às 18:00"
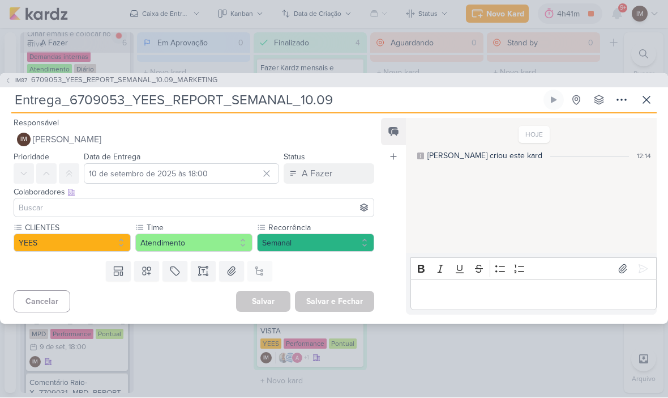
click at [275, 143] on button "IM Isabella Machado Guimarães" at bounding box center [194, 140] width 361 height 20
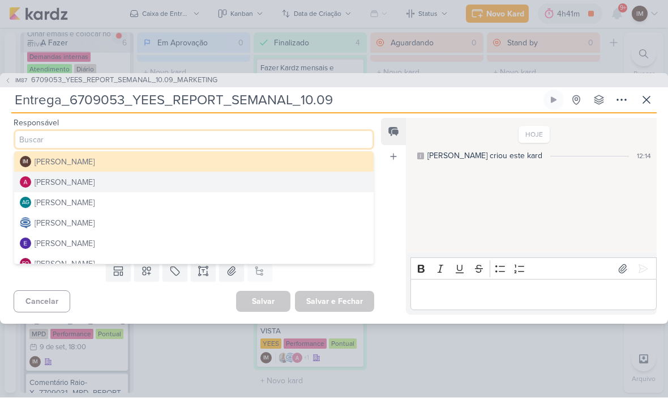
click at [216, 225] on button "Caroline Traven De Andrade" at bounding box center [194, 223] width 360 height 20
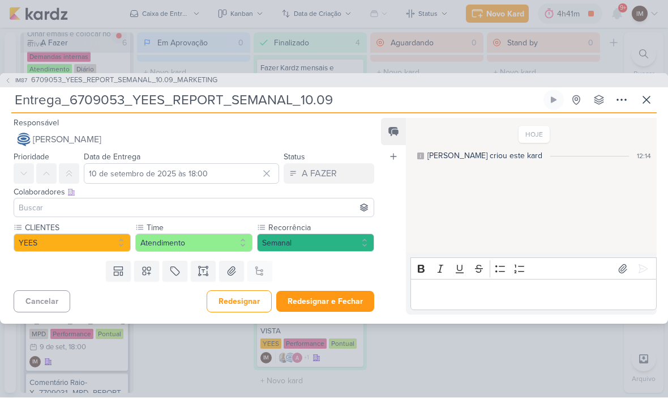
click at [29, 203] on input at bounding box center [193, 208] width 355 height 14
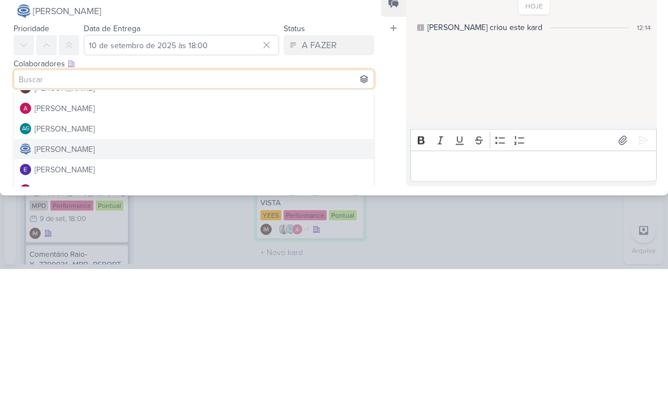
scroll to position [8, 0]
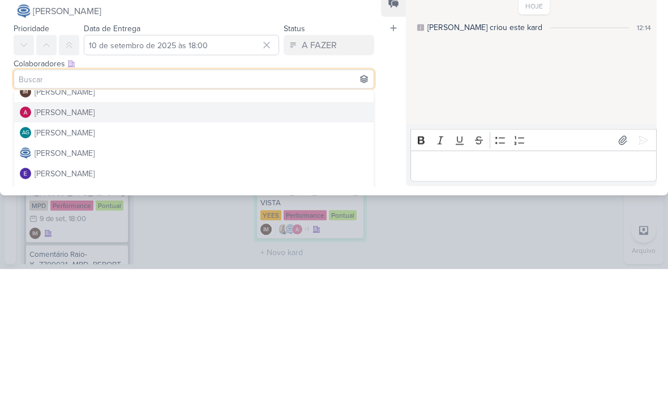
click at [25, 236] on img at bounding box center [25, 241] width 11 height 11
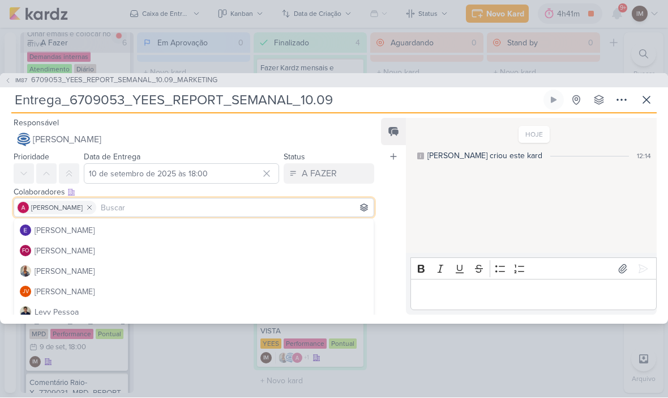
scroll to position [82, 0]
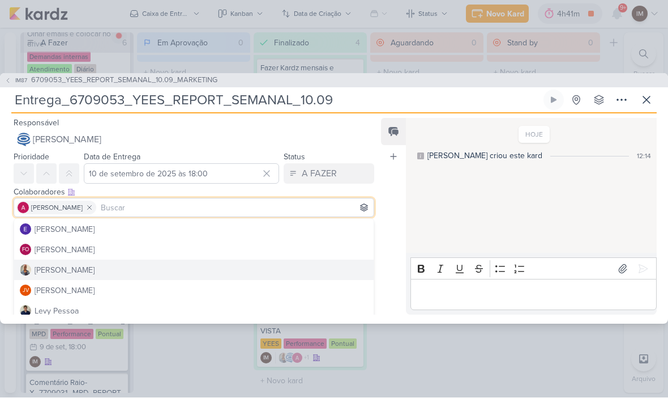
click at [46, 263] on button "Iara Santos" at bounding box center [194, 270] width 360 height 20
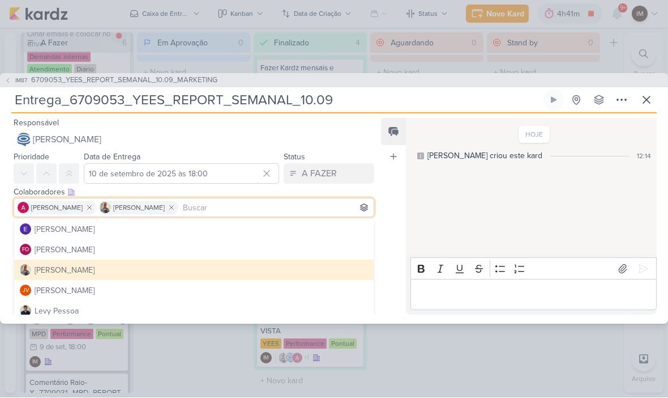
click at [393, 233] on div "Feed Atrelar email Solte o email para atrelar ao kard" at bounding box center [393, 216] width 25 height 197
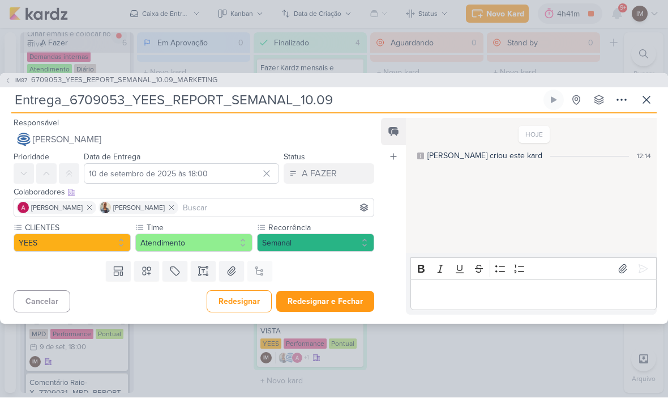
click at [318, 294] on button "Redesignar e Fechar" at bounding box center [325, 301] width 98 height 21
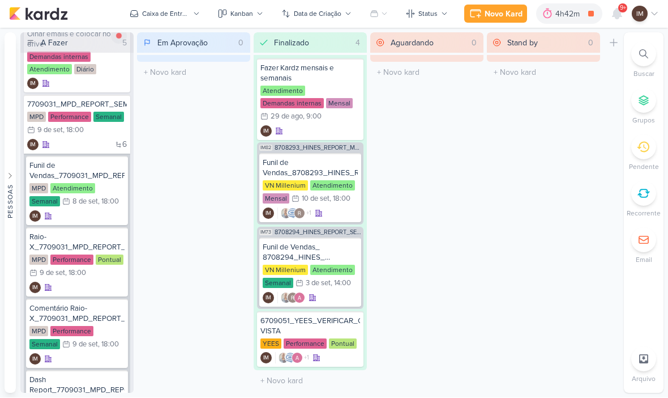
click at [189, 12] on div "Caixa de Entrada" at bounding box center [166, 14] width 48 height 10
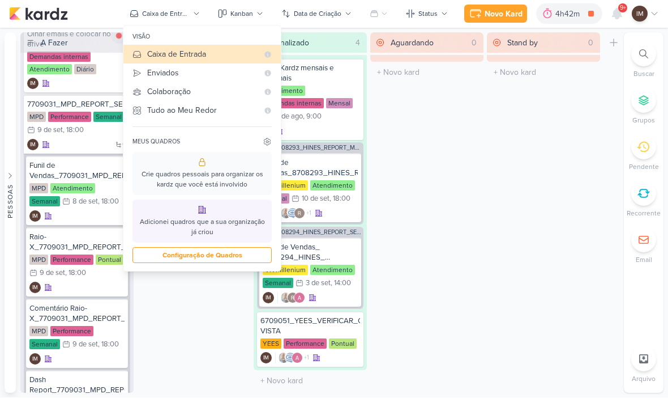
click at [225, 72] on div "Enviados" at bounding box center [202, 73] width 111 height 12
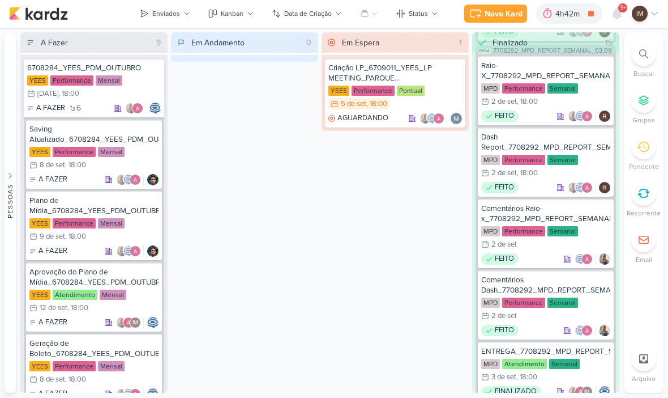
scroll to position [445, 0]
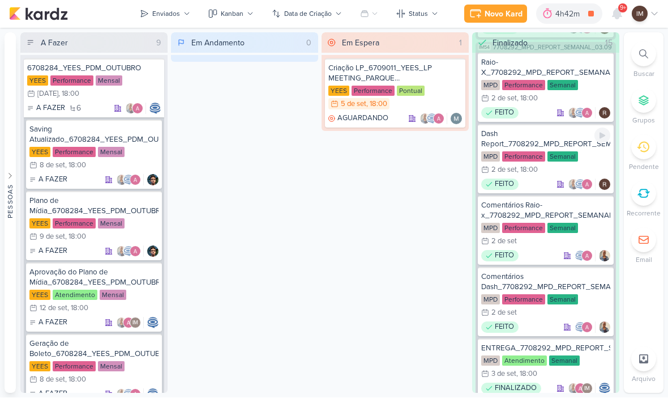
click at [598, 161] on div "MPD Performance Semanal 2/9 2 de set , 18:00" at bounding box center [545, 164] width 129 height 25
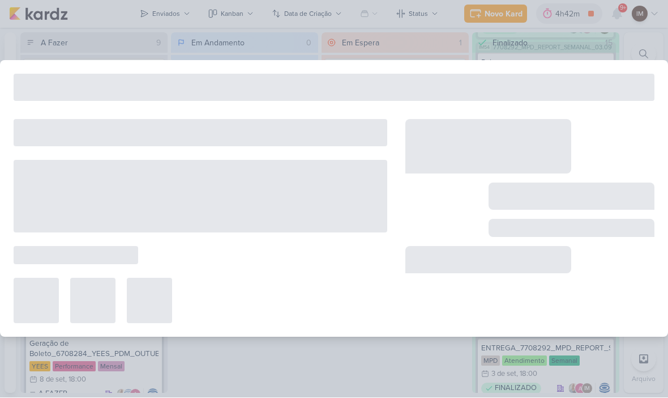
type input "Dash Report_7708292_MPD_REPORT_SEMANAL_03.09"
type input "2 de setembro de 2025 às 18:00"
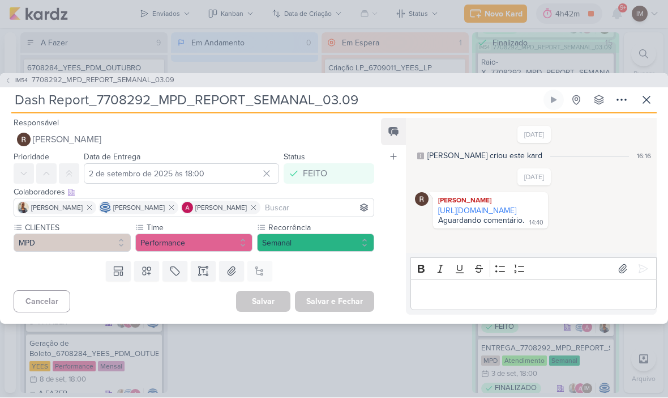
click at [500, 216] on link "https://lookerstudio.google.com/u/0/reporting/461767c3-cd83-418d-a671-a576fa83c…" at bounding box center [477, 211] width 78 height 10
click at [394, 97] on input "Dash Report_7708292_MPD_REPORT_SEMANAL_03.09" at bounding box center [276, 100] width 530 height 20
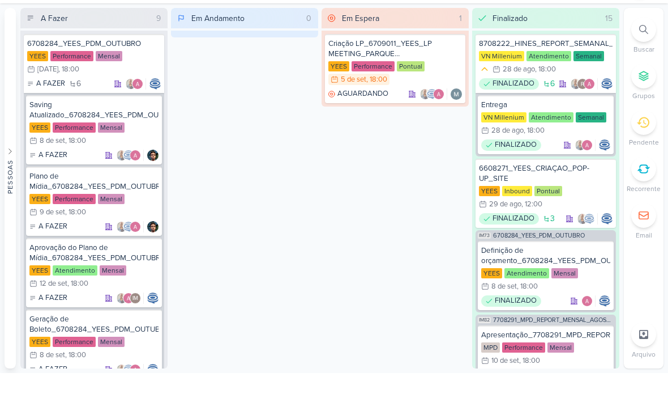
scroll to position [1, 0]
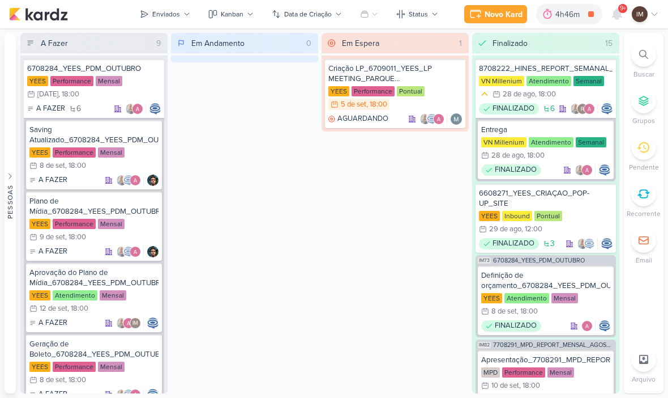
click at [152, 16] on button "Enviados" at bounding box center [165, 14] width 64 height 18
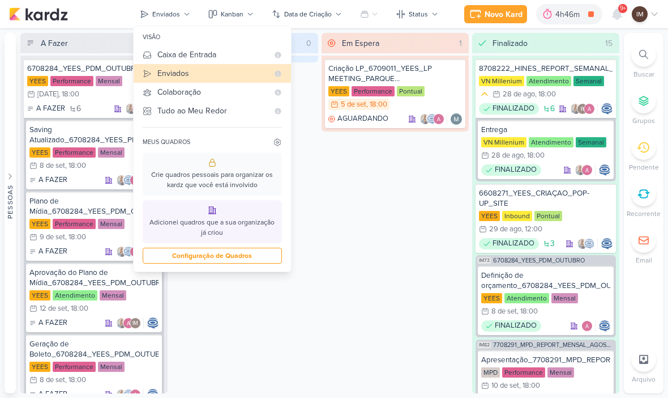
click at [170, 59] on div "Caixa de Entrada" at bounding box center [212, 55] width 111 height 12
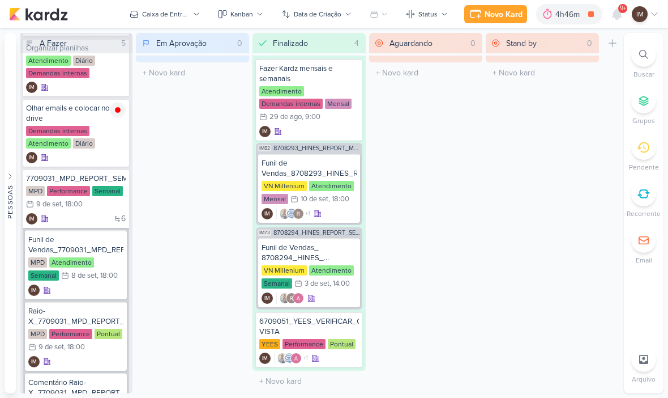
scroll to position [81, 0]
click at [152, 14] on div "Caixa de Entrada" at bounding box center [166, 14] width 48 height 10
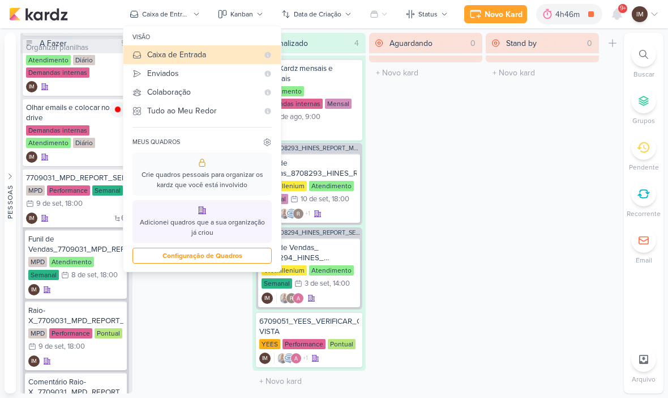
click at [238, 71] on div "Enviados" at bounding box center [202, 73] width 111 height 12
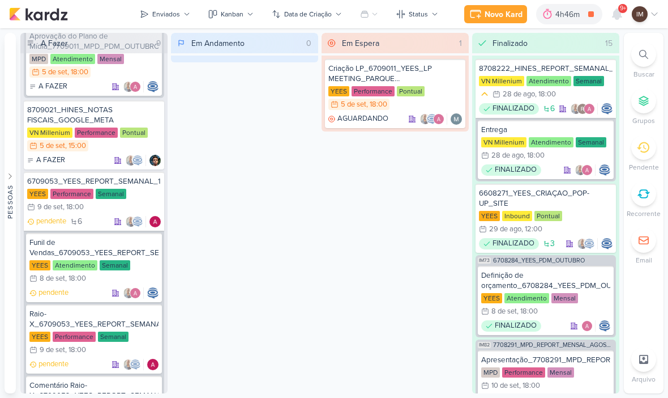
scroll to position [1418, 0]
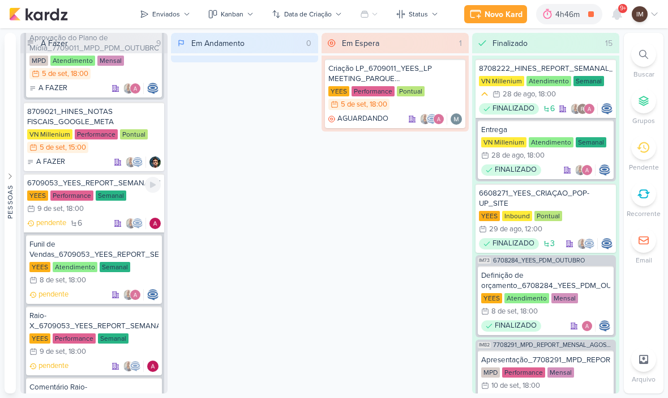
click at [145, 201] on div "YEES Performance Semanal 9/9 9 de set , 18:00" at bounding box center [94, 202] width 134 height 25
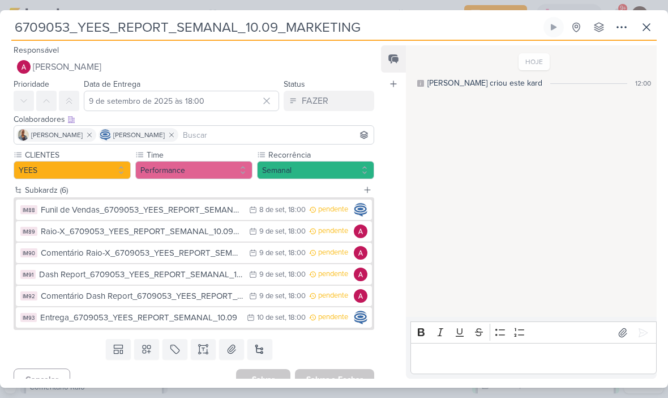
click at [207, 345] on icon at bounding box center [203, 348] width 11 height 11
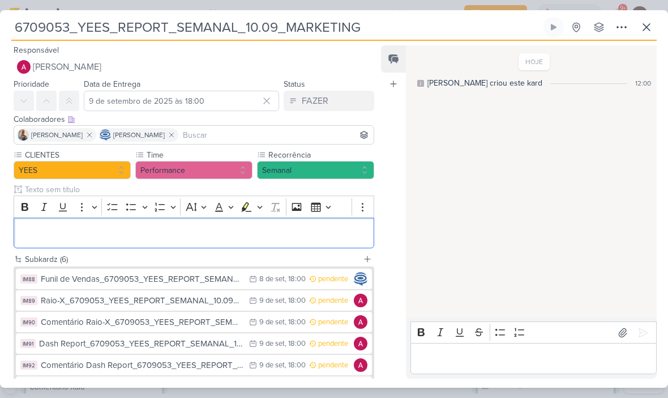
click at [184, 240] on div "Editor editing area: main" at bounding box center [194, 232] width 361 height 31
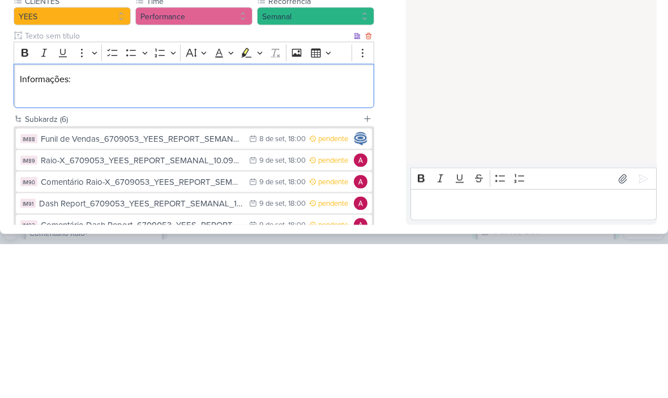
click at [42, 226] on p "Informações:" at bounding box center [194, 233] width 348 height 14
click at [22, 198] on button "Bold" at bounding box center [24, 206] width 17 height 17
click at [87, 217] on div "Informações:" at bounding box center [194, 239] width 361 height 45
click at [81, 217] on div "Informações:" at bounding box center [194, 239] width 361 height 45
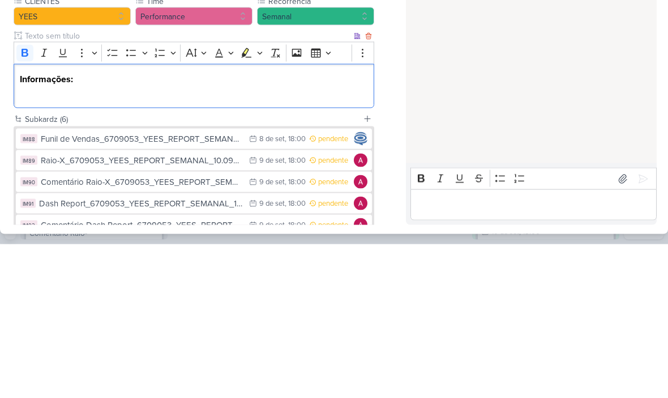
click at [71, 227] on strong "Informações:" at bounding box center [46, 232] width 53 height 11
click at [70, 227] on strong "Informações:" at bounding box center [46, 232] width 53 height 11
click at [78, 226] on p "Informações:" at bounding box center [194, 233] width 348 height 14
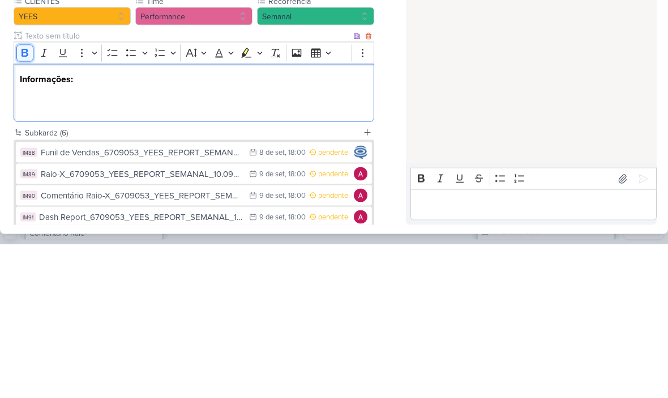
click at [23, 203] on icon "Editor toolbar" at bounding box center [25, 207] width 7 height 8
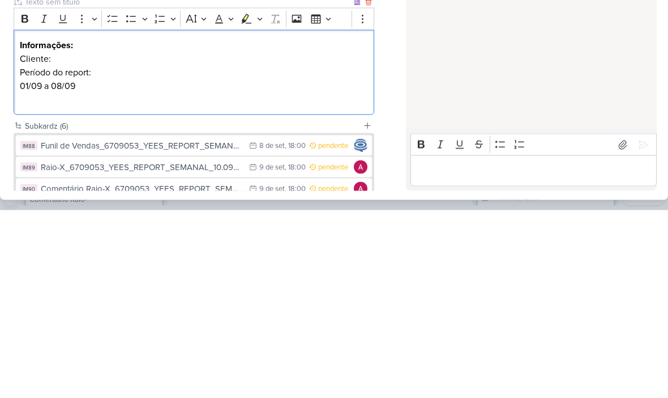
click at [53, 240] on p "Cliente:" at bounding box center [194, 247] width 348 height 14
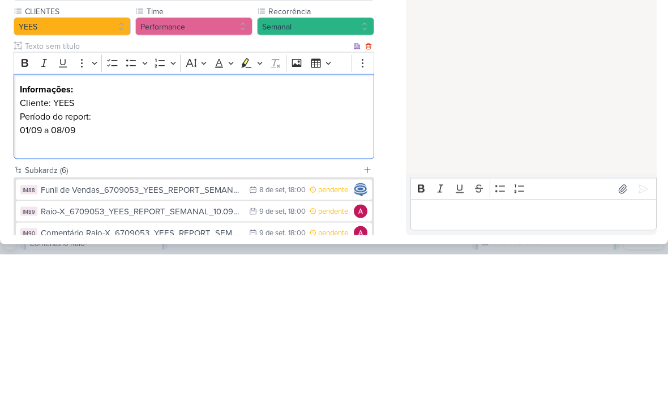
click at [19, 217] on div "Informações: Cliente: YEES Período do report: 01/09 a 08/09" at bounding box center [194, 260] width 361 height 86
click at [18, 217] on div "Informações: -Cliente: YEES Período do report: 01/09 a 08/09" at bounding box center [194, 260] width 361 height 86
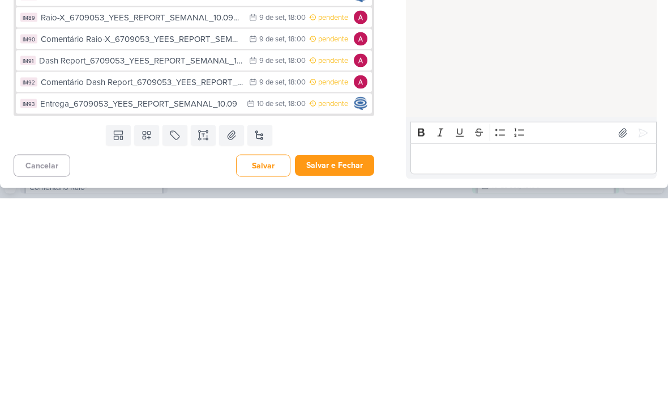
scroll to position [138, 0]
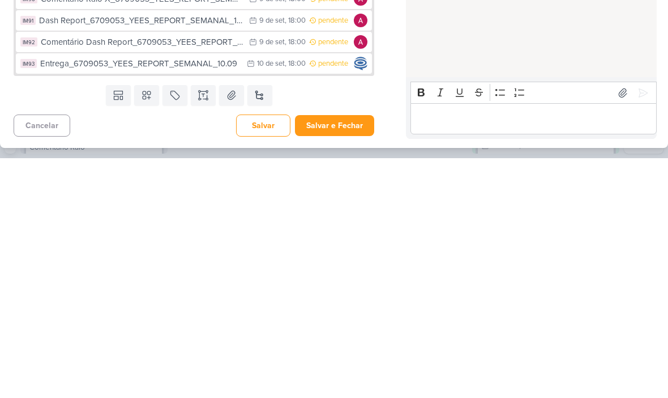
click at [348, 355] on button "Salvar e Fechar" at bounding box center [334, 365] width 79 height 21
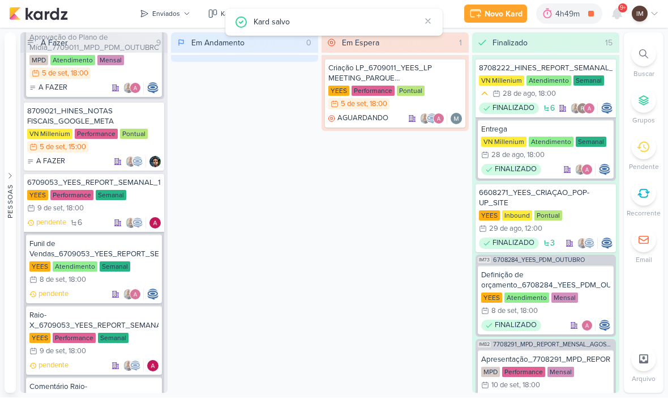
scroll to position [0, 0]
click at [134, 201] on div "YEES Performance Semanal 9/9 9 de set , 18:00" at bounding box center [94, 202] width 134 height 25
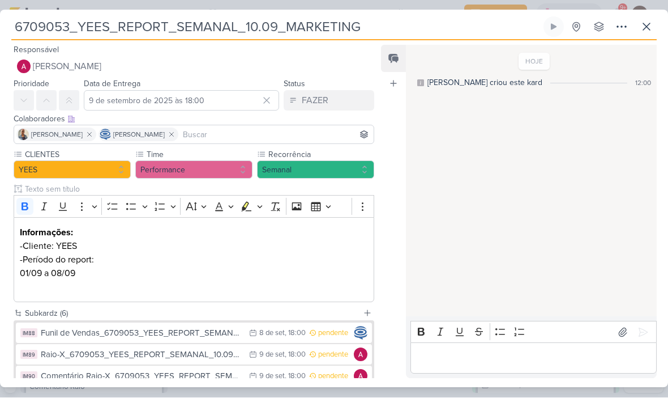
click at [653, 26] on icon at bounding box center [647, 27] width 14 height 14
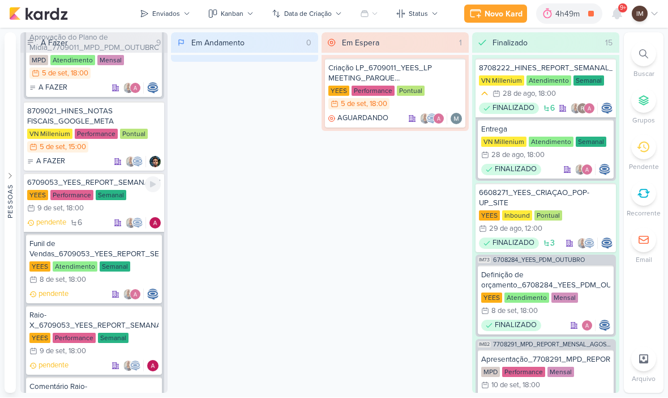
click at [123, 206] on div "YEES Performance Semanal 9/9 9 de set , 18:00" at bounding box center [94, 202] width 134 height 25
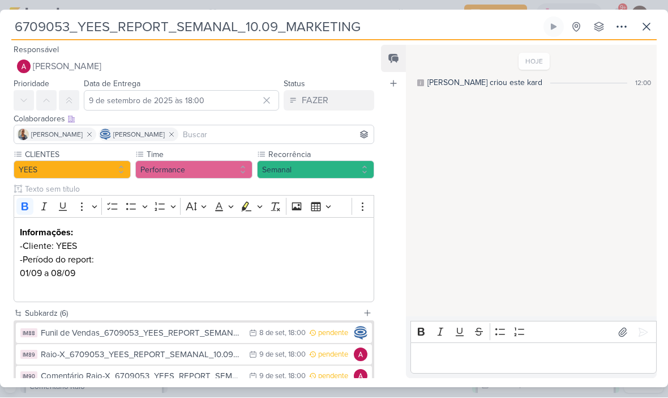
click at [23, 234] on strong "Informações:" at bounding box center [46, 232] width 53 height 11
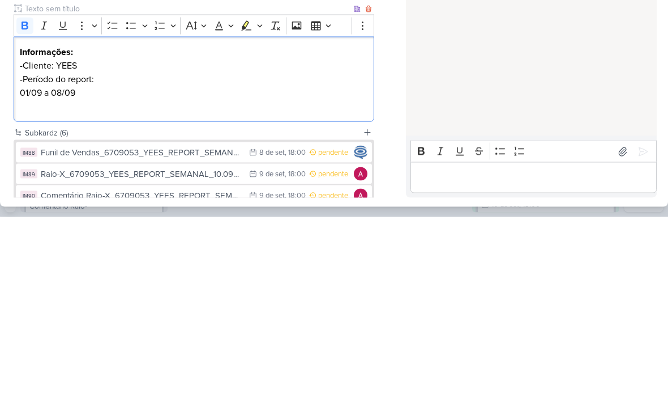
click at [23, 227] on strong "Informações:" at bounding box center [46, 232] width 53 height 11
click at [30, 227] on strong "Informações:" at bounding box center [46, 232] width 53 height 11
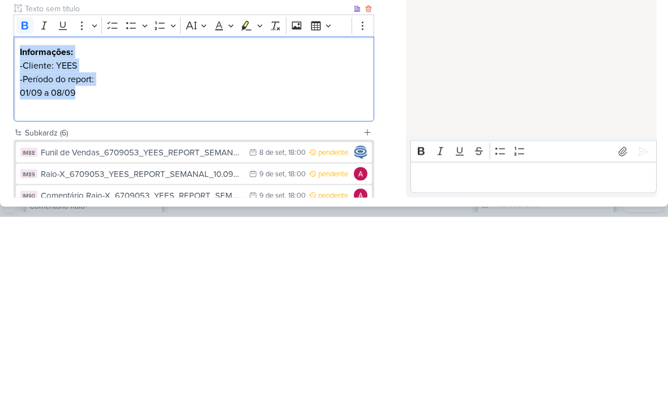
copy div "Informações: -Cliente: YEES -Período do report: 01/09 a 08/09"
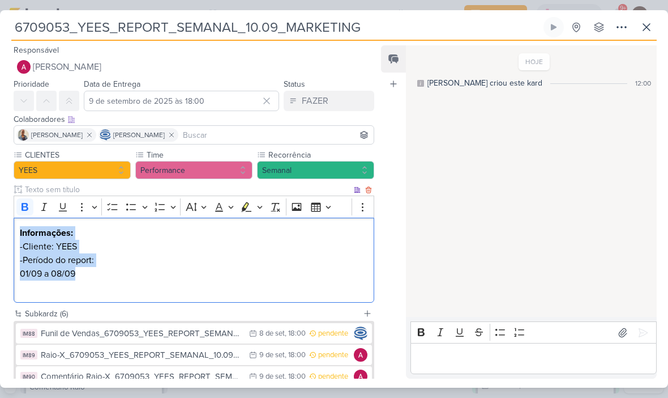
click at [649, 29] on icon at bounding box center [646, 27] width 7 height 7
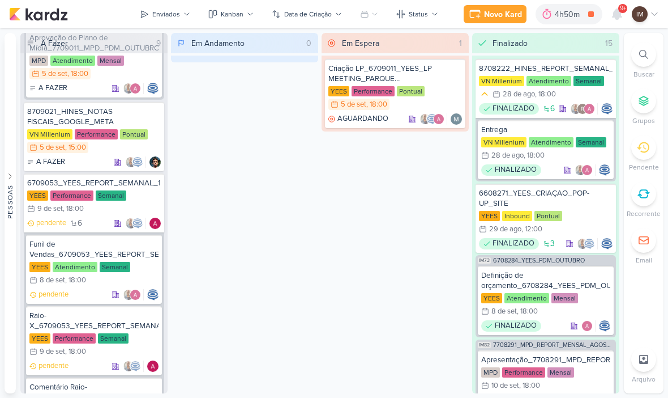
click at [175, 22] on button "Enviados" at bounding box center [165, 14] width 64 height 18
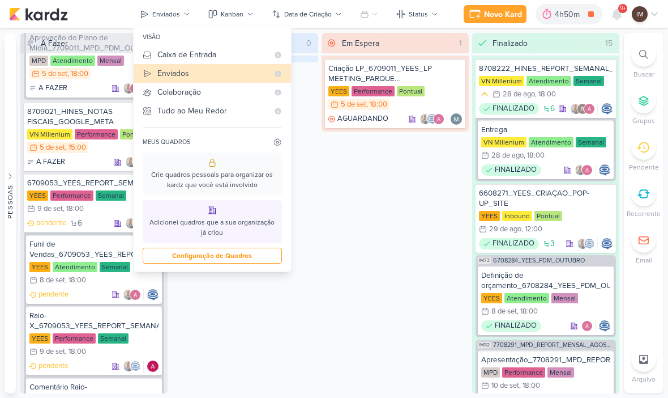
click at [153, 56] on button "Caixa de Entrada" at bounding box center [212, 54] width 157 height 19
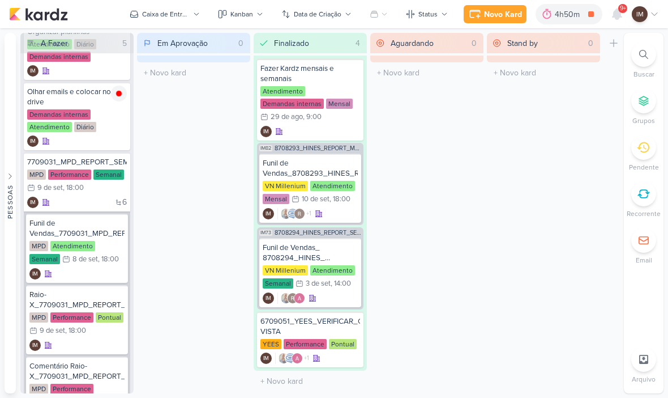
scroll to position [100, 0]
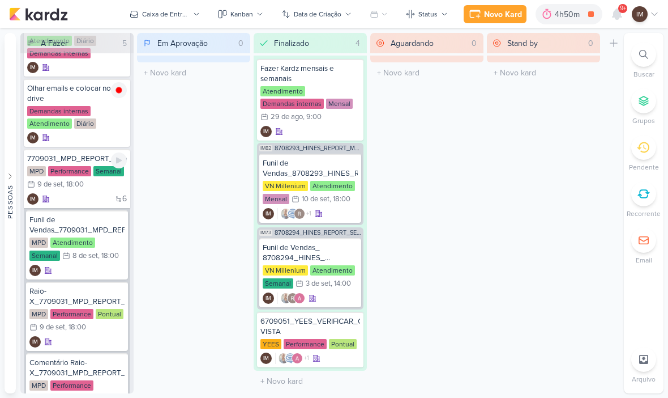
click at [105, 188] on div "MPD Performance Semanal 9/9 9 de set , 18:00" at bounding box center [77, 178] width 100 height 25
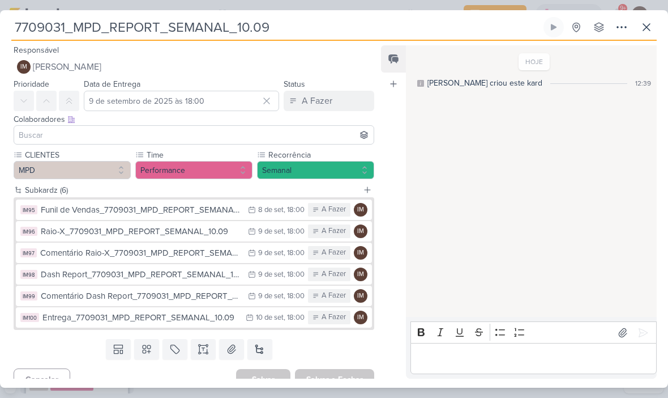
click at [211, 350] on button at bounding box center [203, 349] width 25 height 20
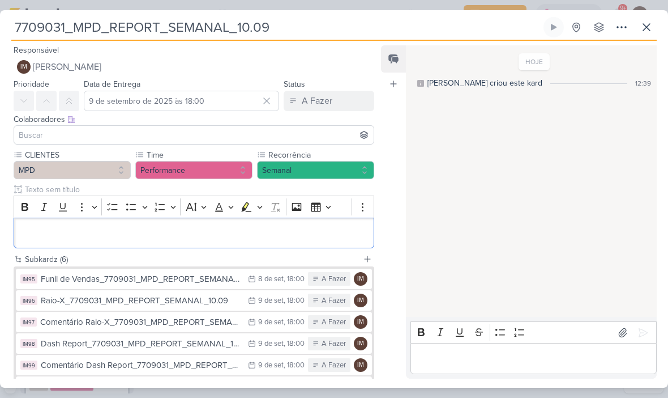
click at [223, 234] on p "Editor editing area: main" at bounding box center [194, 233] width 348 height 14
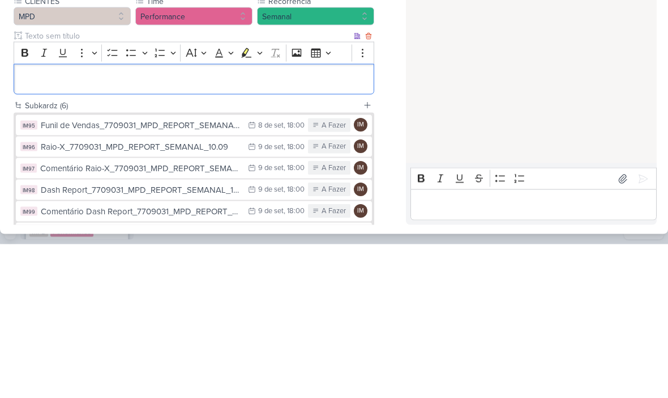
click at [20, 226] on p "Editor editing area: main" at bounding box center [194, 233] width 348 height 14
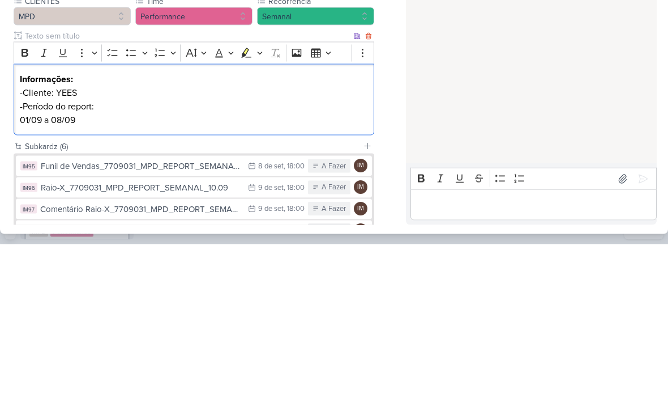
click at [70, 240] on p "-Cliente: YEES" at bounding box center [194, 247] width 348 height 14
click at [63, 240] on p "-Cliente: YEES" at bounding box center [194, 247] width 348 height 14
click at [79, 267] on p "01/09 a 08/09" at bounding box center [194, 274] width 348 height 14
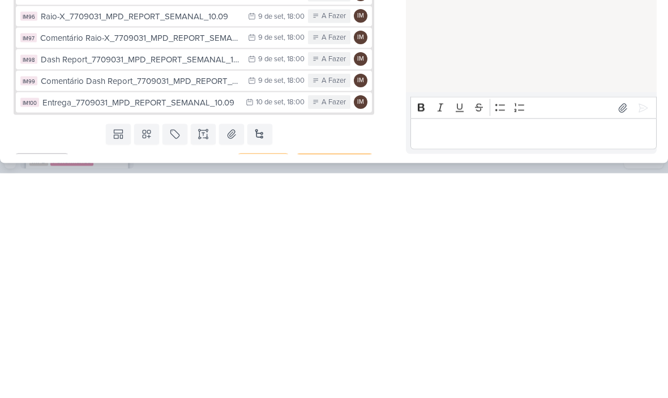
scroll to position [1, 0]
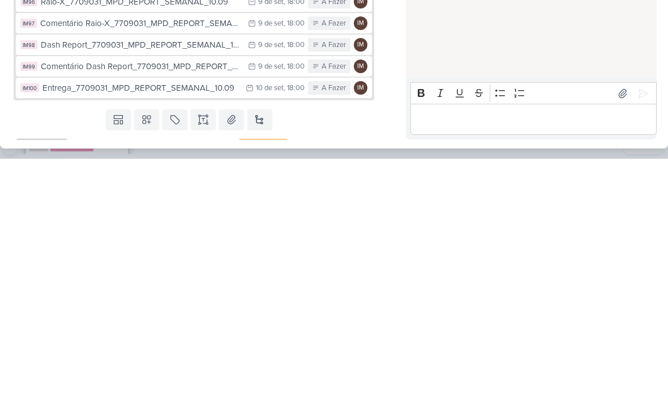
click at [357, 344] on div "Templates Campos Personalizados Marcadores Caixa De Texto Anexo Novo Subkard" at bounding box center [189, 358] width 379 height 29
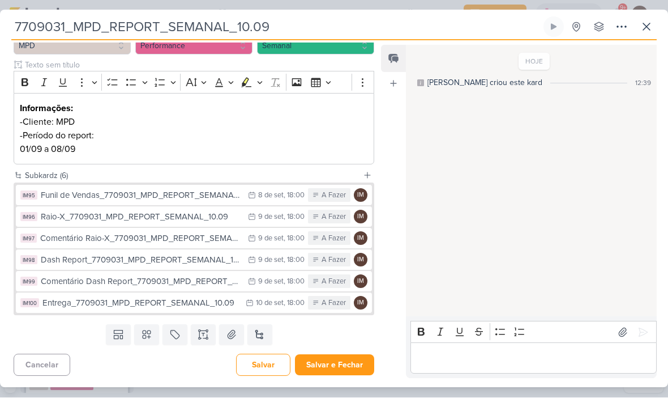
click at [347, 360] on button "Salvar e Fechar" at bounding box center [334, 365] width 79 height 21
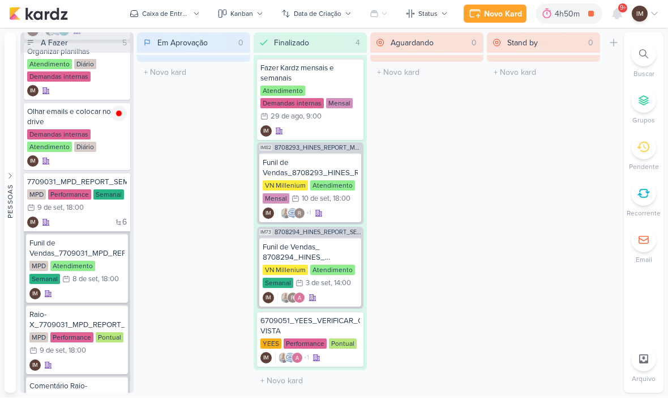
scroll to position [71, 0]
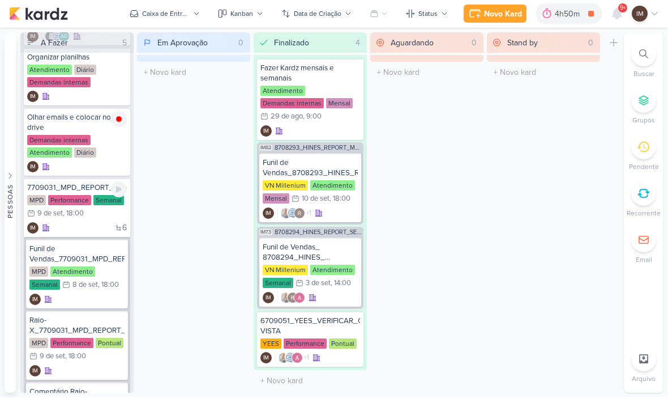
click at [105, 231] on div "6 IM" at bounding box center [77, 228] width 100 height 11
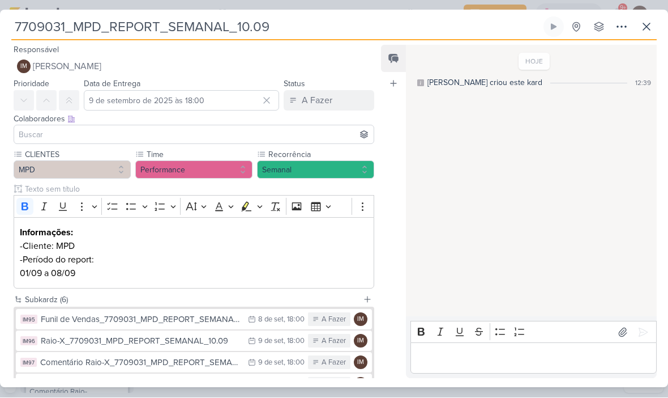
scroll to position [0, 0]
click at [273, 57] on button "IM Isabella Machado Guimarães" at bounding box center [194, 67] width 361 height 20
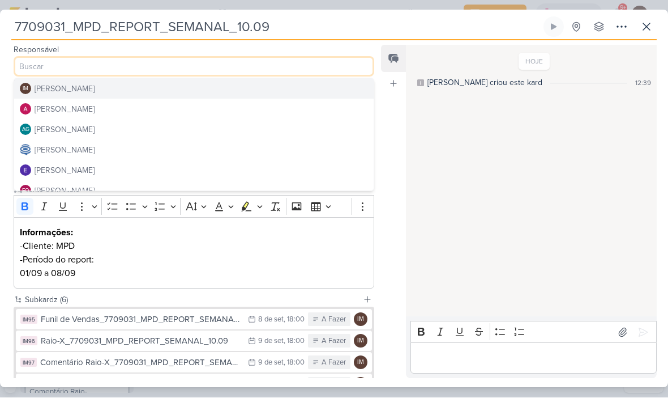
click at [250, 108] on button "Alessandra Gomes" at bounding box center [194, 109] width 360 height 20
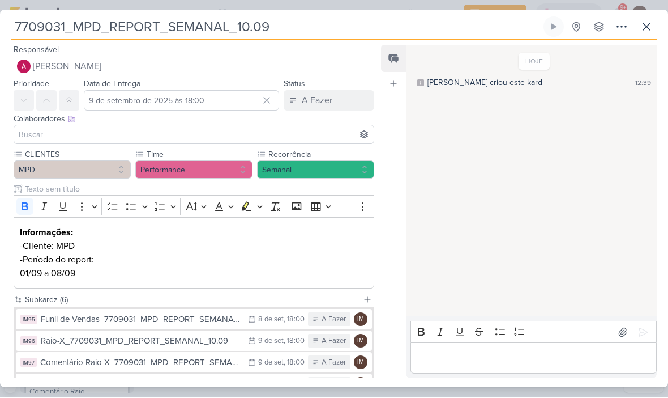
click at [240, 135] on input at bounding box center [193, 135] width 355 height 14
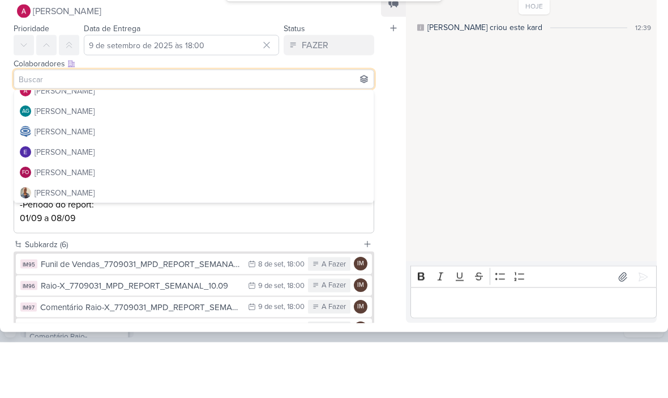
scroll to position [29, 0]
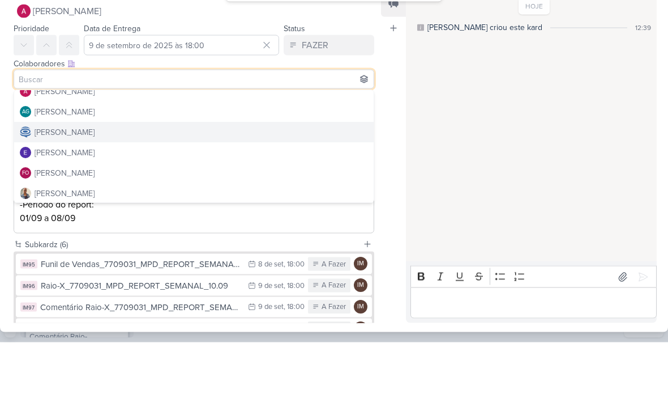
click at [245, 178] on button "Caroline Traven De Andrade" at bounding box center [194, 188] width 360 height 20
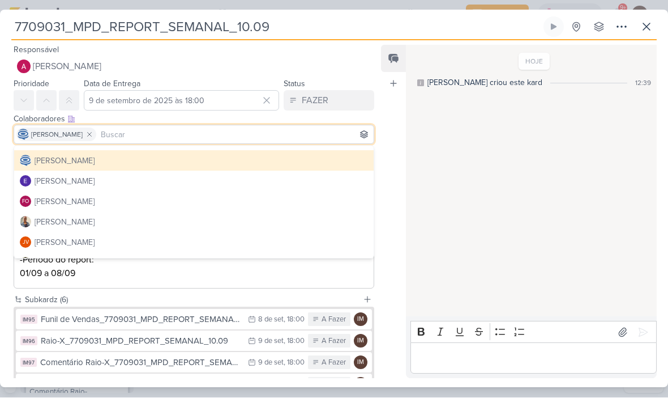
scroll to position [58, 0]
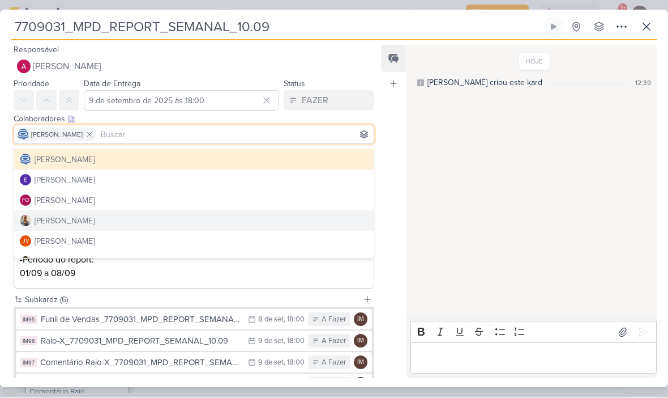
click at [192, 219] on button "Iara Santos" at bounding box center [194, 221] width 360 height 20
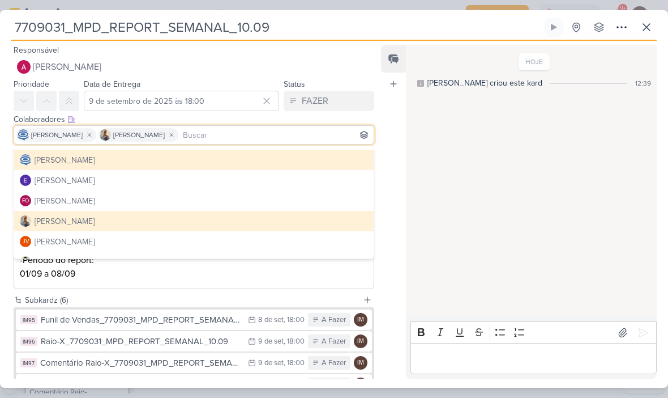
click at [397, 241] on div "Feed Atrelar email Solte o email para atrelar ao kard" at bounding box center [393, 211] width 25 height 333
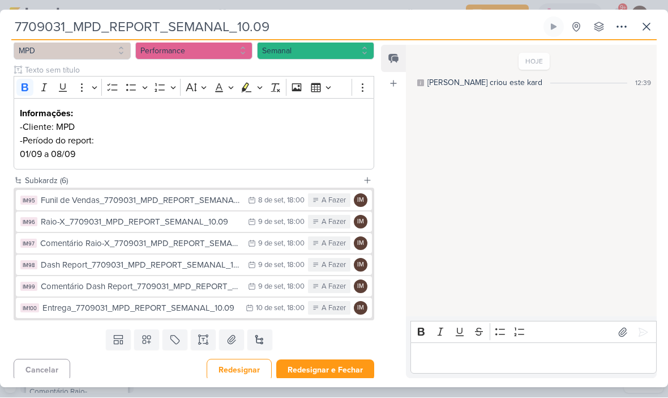
scroll to position [120, 0]
click at [330, 364] on button "Redesignar e Fechar" at bounding box center [325, 369] width 98 height 21
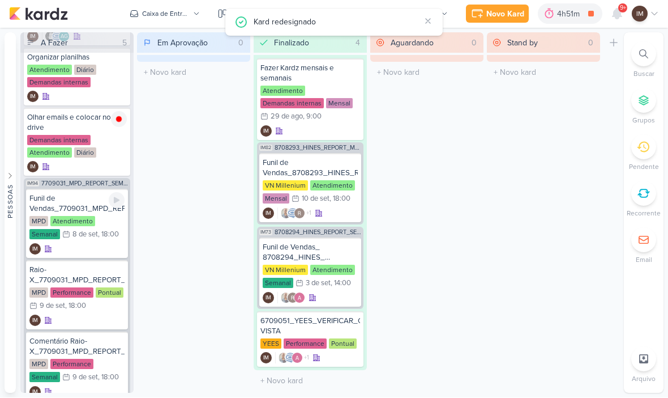
click at [108, 247] on div "IM" at bounding box center [76, 249] width 95 height 11
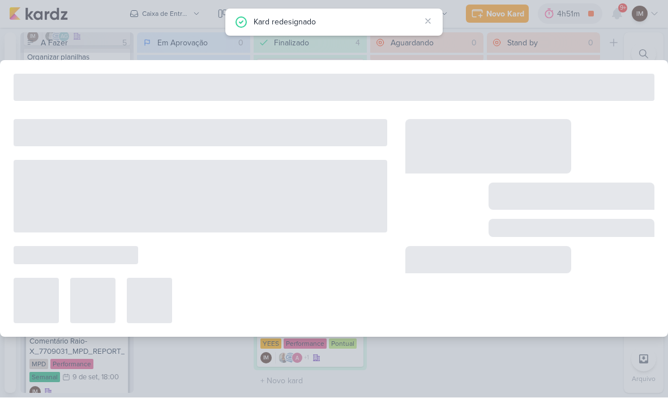
type input "Funil de Vendas_7709031_MPD_REPORT_SEMANAL_10.09"
type input "8 de setembro de 2025 às 18:00"
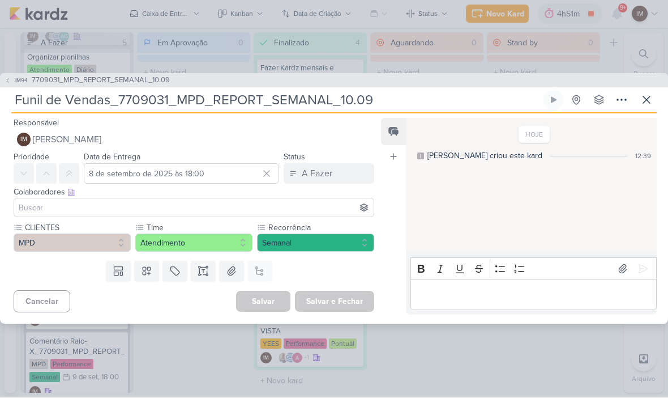
click at [42, 143] on span "[PERSON_NAME]" at bounding box center [67, 140] width 69 height 14
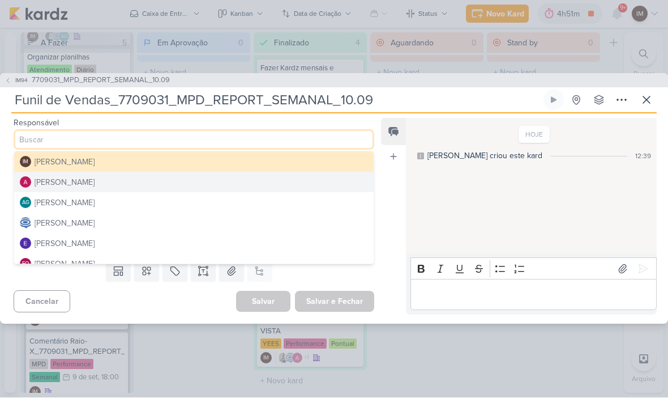
click at [190, 222] on button "Caroline Traven De Andrade" at bounding box center [194, 223] width 360 height 20
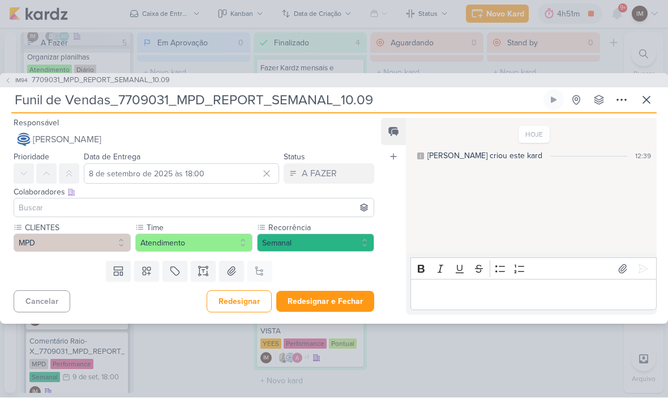
click at [196, 209] on input at bounding box center [193, 208] width 355 height 14
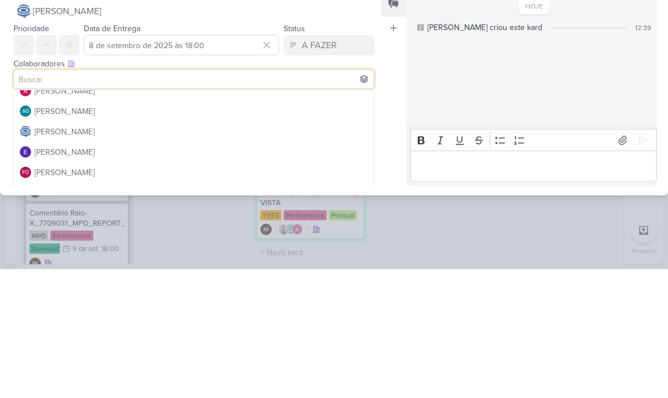
scroll to position [31, 0]
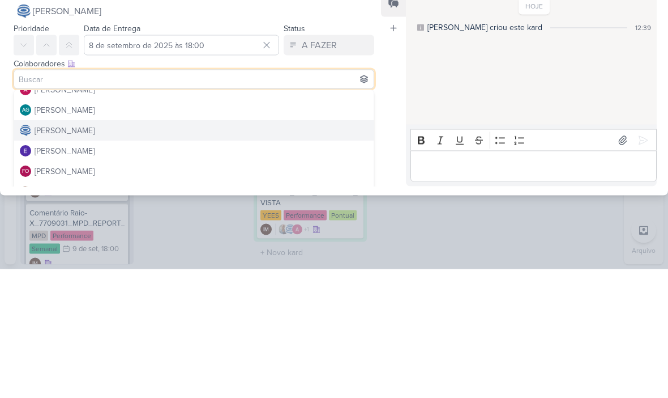
click at [41, 254] on div "Caroline Traven De Andrade" at bounding box center [65, 260] width 60 height 12
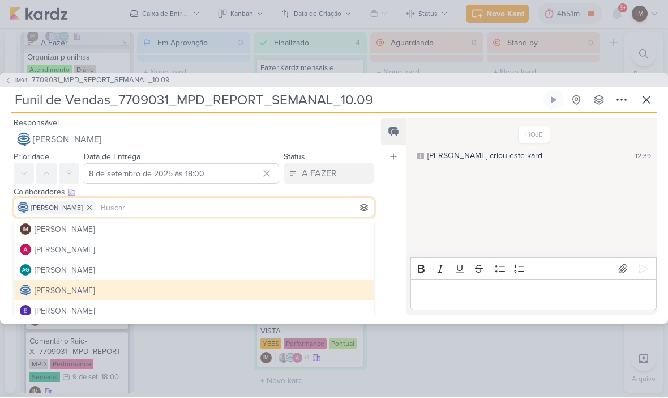
scroll to position [0, 0]
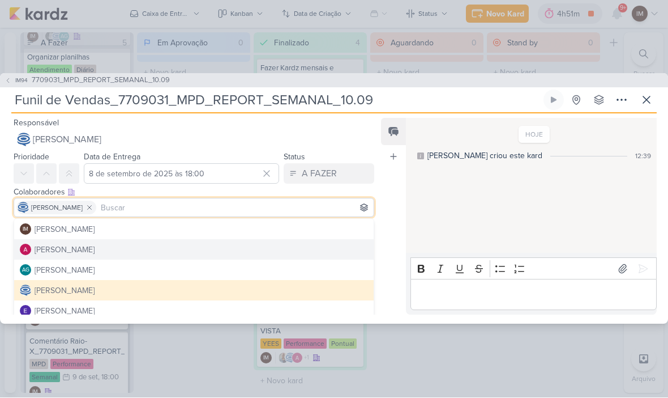
click at [96, 202] on button at bounding box center [90, 208] width 14 height 14
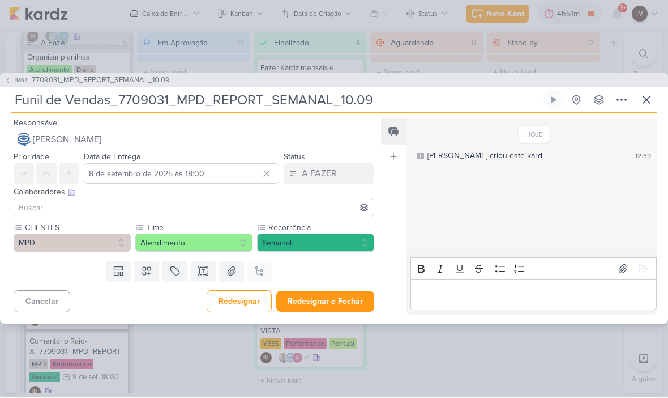
click at [161, 211] on input at bounding box center [193, 208] width 355 height 14
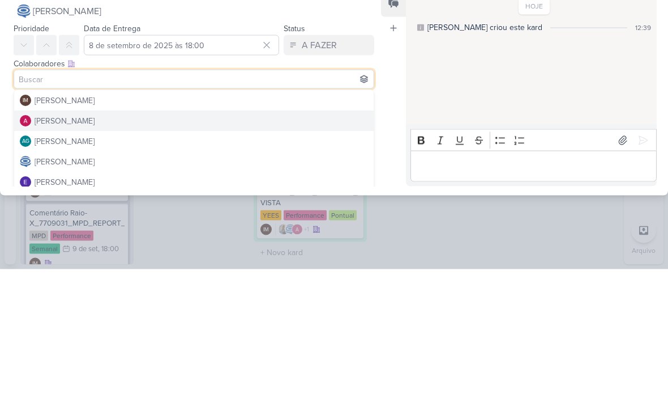
click at [238, 240] on button "Alessandra Gomes" at bounding box center [194, 250] width 360 height 20
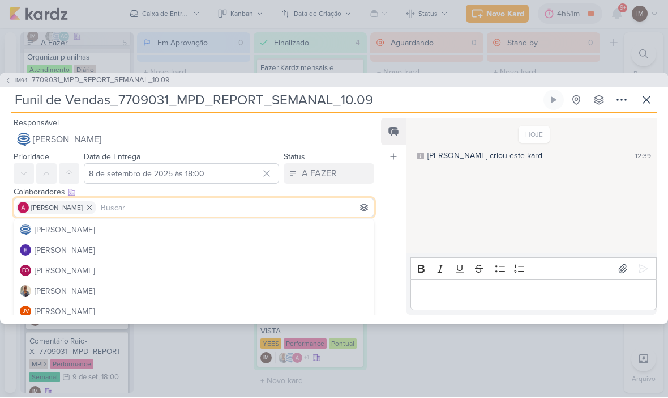
scroll to position [59, 0]
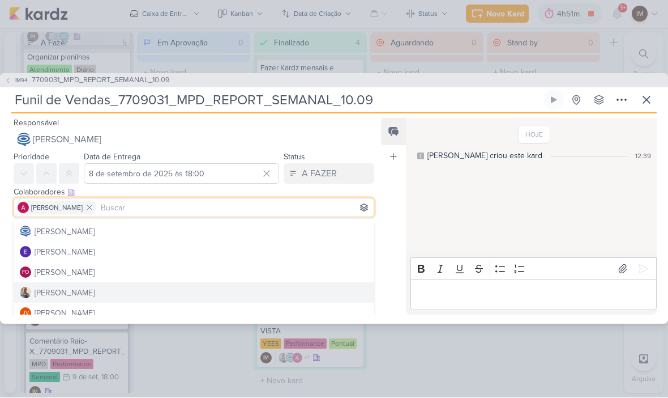
click at [160, 297] on button "Iara Santos" at bounding box center [194, 293] width 360 height 20
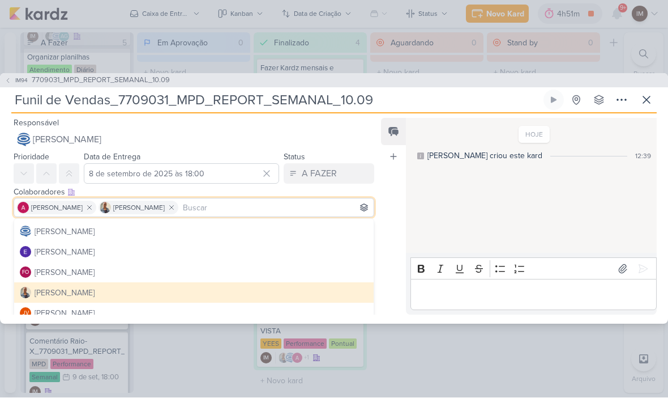
click at [402, 259] on div "Feed Atrelar email Solte o email para atrelar ao kard" at bounding box center [393, 216] width 25 height 197
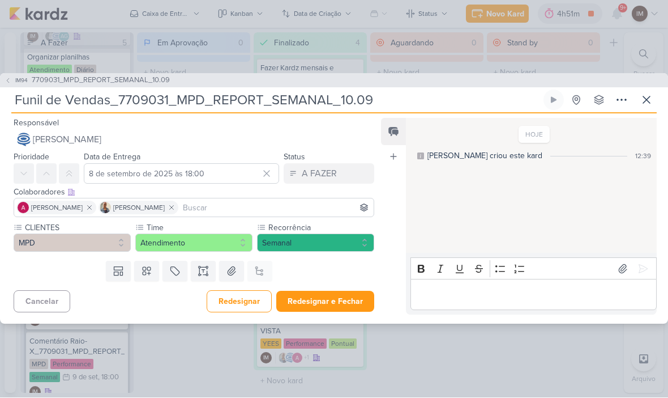
click at [336, 296] on button "Redesignar e Fechar" at bounding box center [325, 301] width 98 height 21
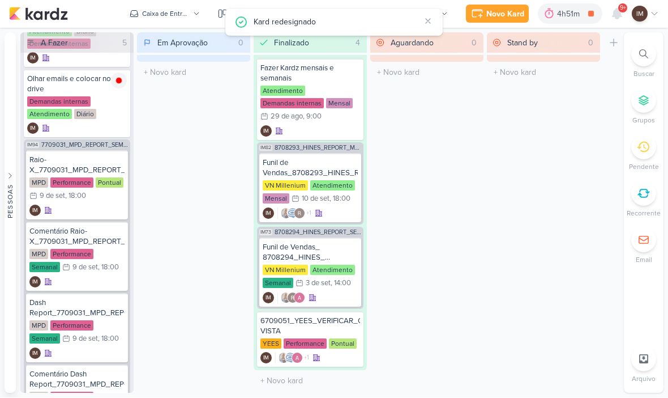
scroll to position [112, 0]
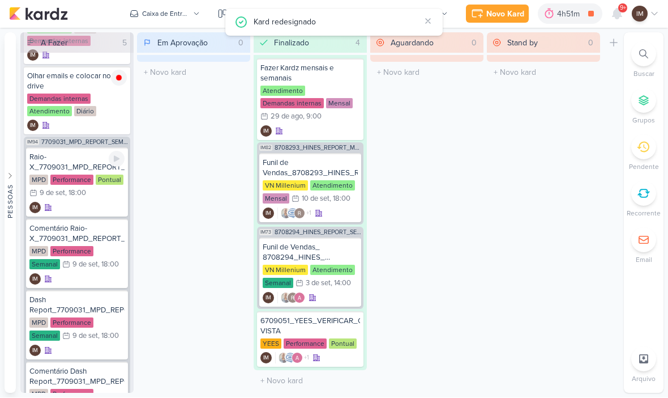
click at [76, 197] on div "9/9 9 de set , 18:00" at bounding box center [57, 192] width 57 height 11
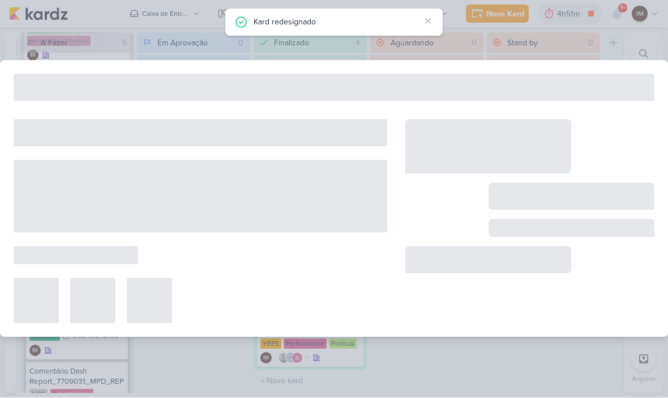
type input "Raio-X_7709031_MPD_REPORT_SEMANAL_10.09"
type input "9 de setembro de 2025 às 18:00"
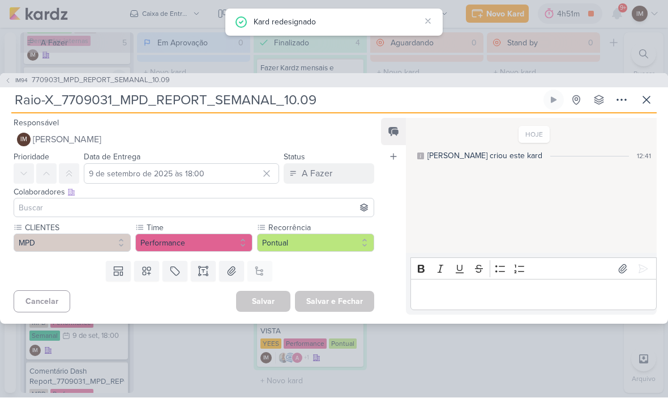
click at [28, 142] on div "IM" at bounding box center [24, 140] width 14 height 14
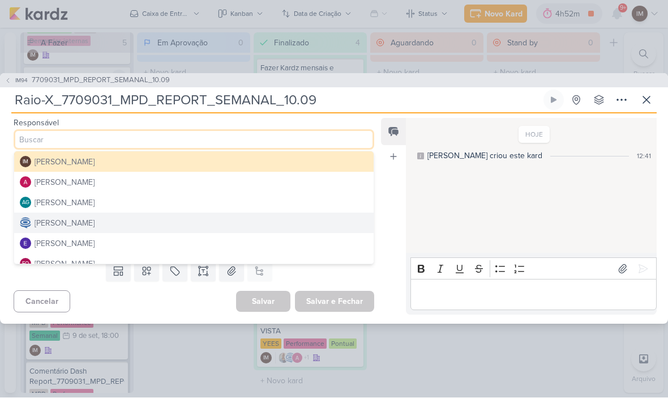
click at [227, 178] on button "Alessandra Gomes" at bounding box center [194, 182] width 360 height 20
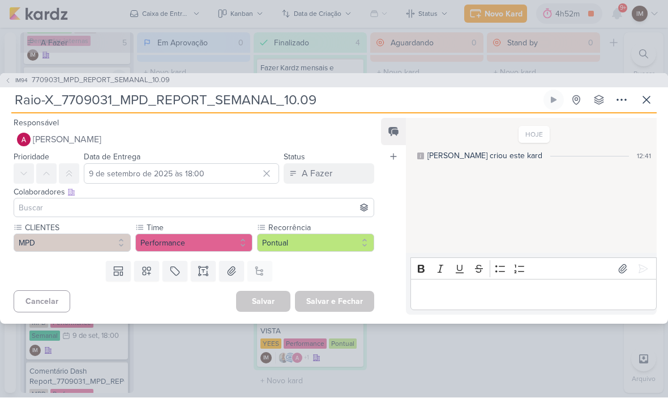
click at [212, 206] on input at bounding box center [193, 208] width 355 height 14
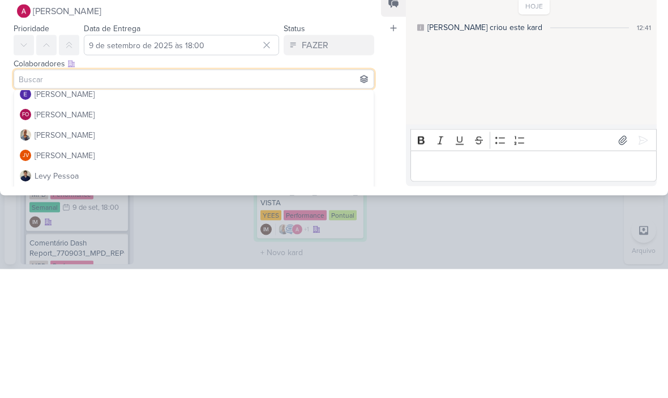
scroll to position [89, 0]
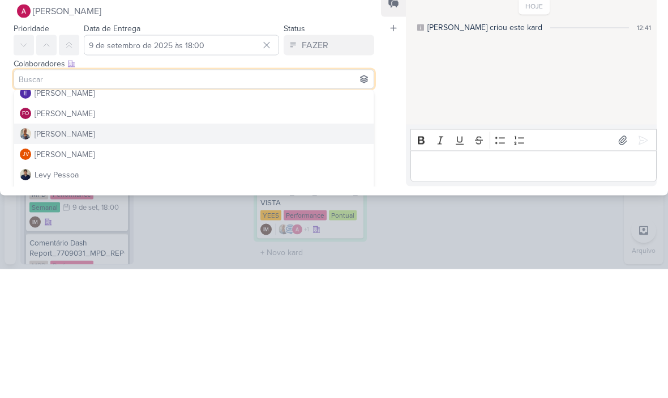
click at [37, 257] on div "Iara Santos" at bounding box center [65, 263] width 60 height 12
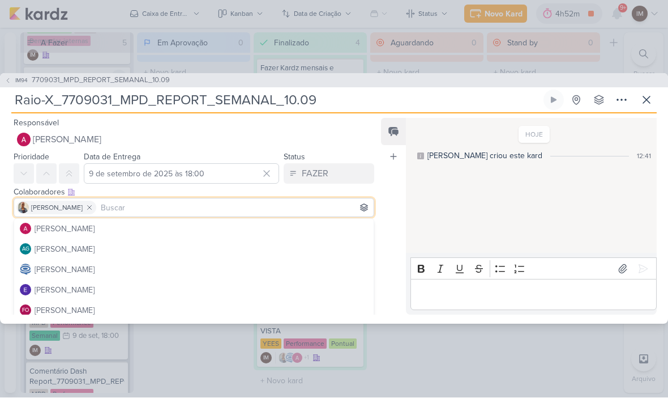
scroll to position [20, 0]
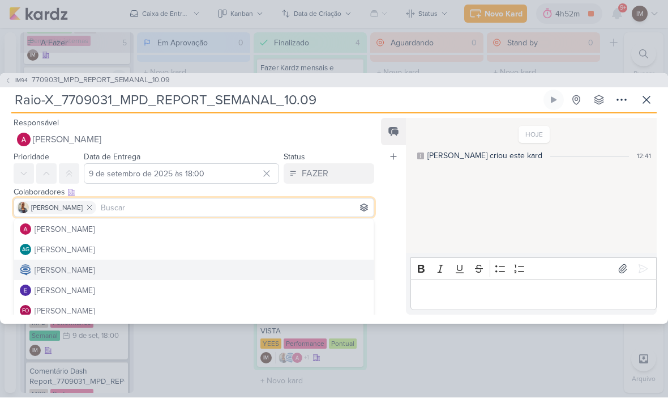
click at [190, 271] on button "Caroline Traven De Andrade" at bounding box center [194, 270] width 360 height 20
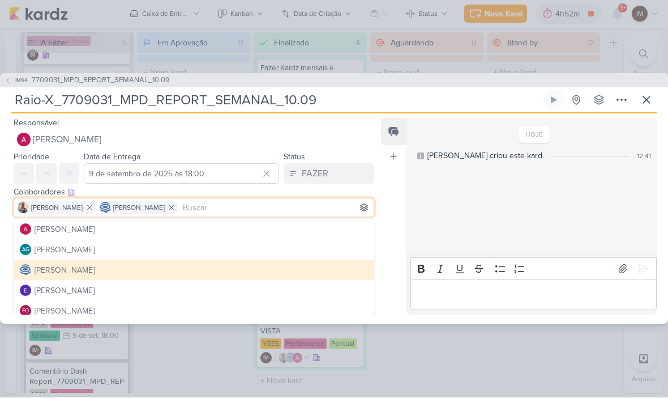
click at [392, 253] on div "Feed Atrelar email Solte o email para atrelar ao kard" at bounding box center [393, 216] width 25 height 197
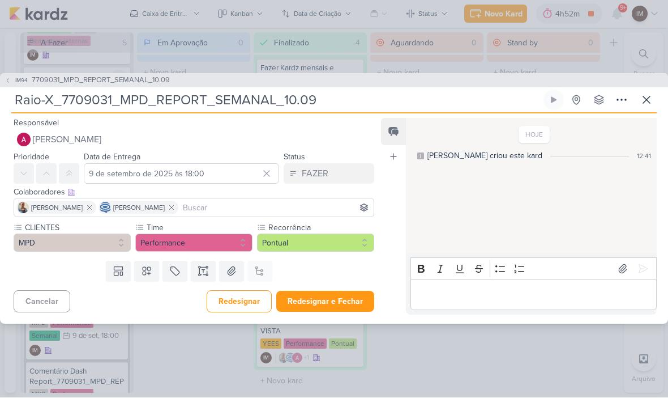
click at [331, 301] on button "Redesignar e Fechar" at bounding box center [325, 301] width 98 height 21
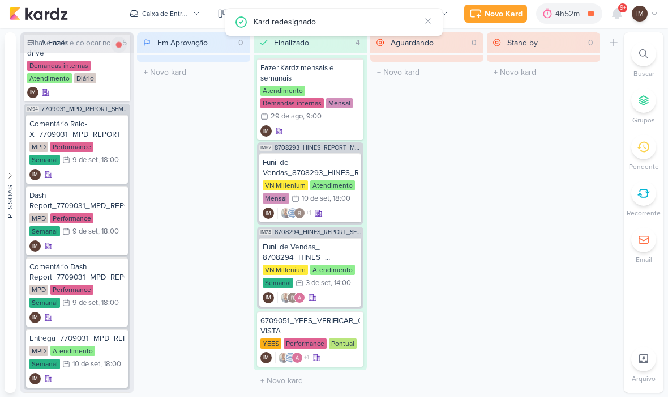
scroll to position [149, 0]
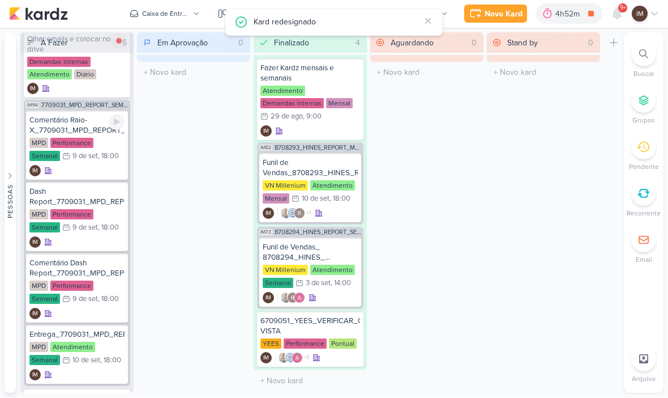
click at [81, 164] on div "Comentário Raio-X_7709031_MPD_REPORT_SEMANAL_10.09 MPD Performance Semanal 9/9 …" at bounding box center [77, 145] width 102 height 69
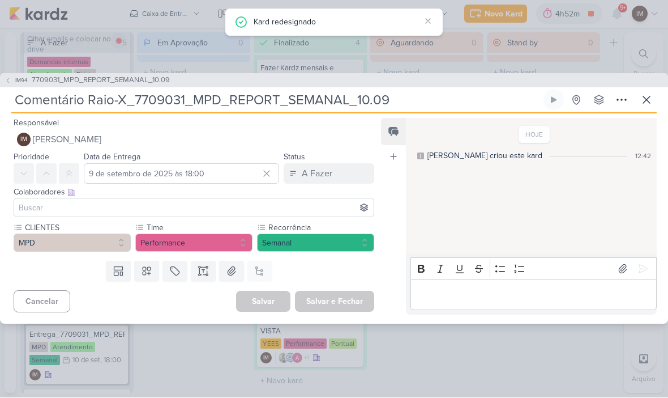
click at [51, 130] on button "IM Isabella Machado Guimarães" at bounding box center [194, 140] width 361 height 20
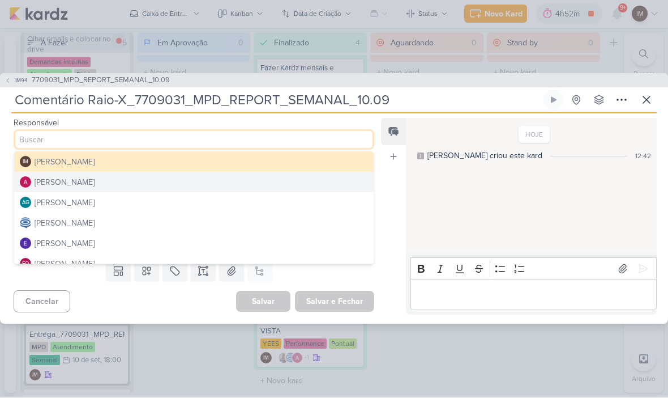
click at [231, 182] on button "Alessandra Gomes" at bounding box center [194, 182] width 360 height 20
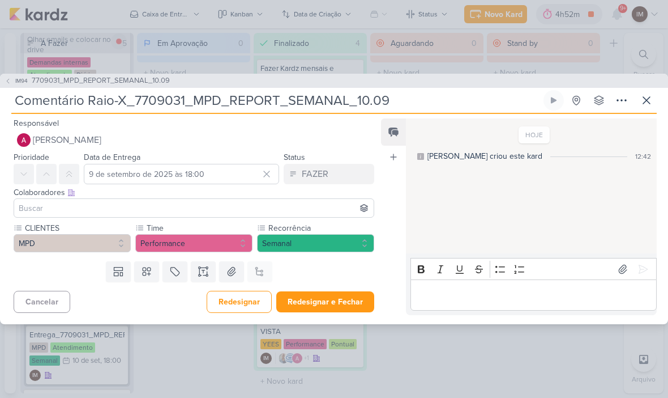
click at [262, 209] on input at bounding box center [193, 208] width 355 height 14
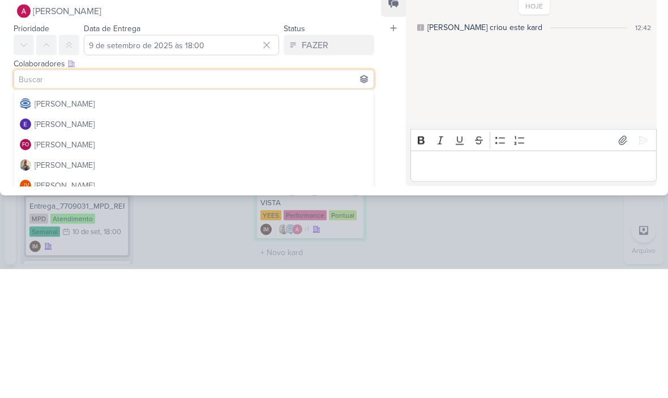
scroll to position [52, 0]
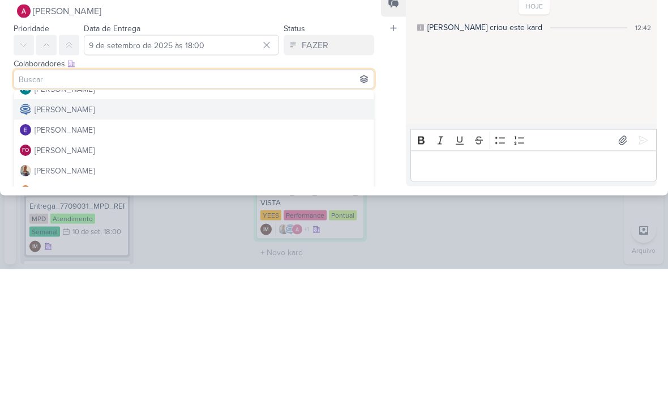
click at [45, 233] on div "Caroline Traven De Andrade" at bounding box center [65, 239] width 60 height 12
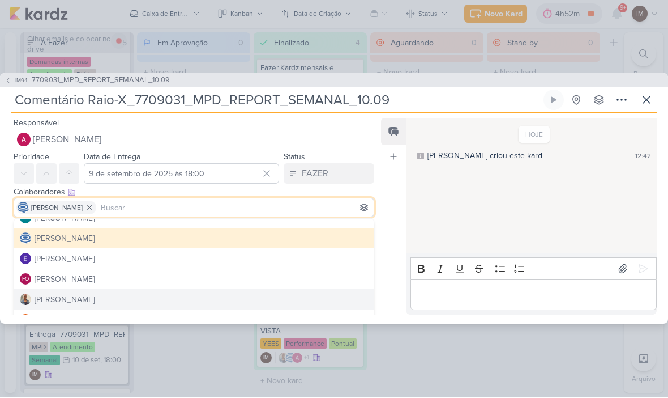
click at [212, 300] on button "Iara Santos" at bounding box center [194, 299] width 360 height 20
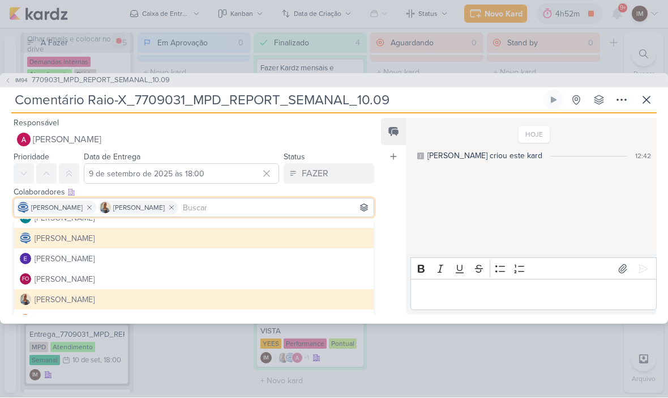
click at [394, 274] on div "Feed Atrelar email Solte o email para atrelar ao kard" at bounding box center [393, 216] width 25 height 197
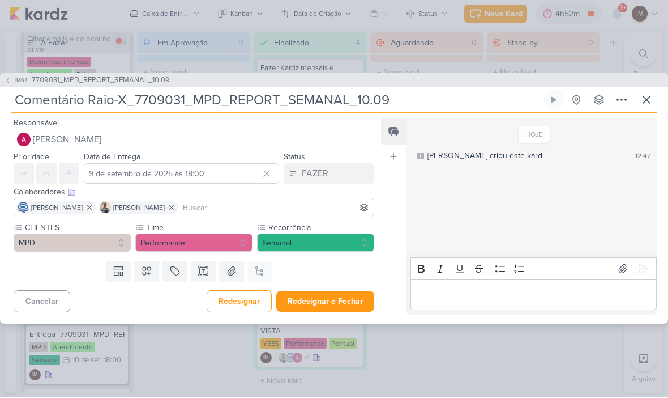
click at [338, 300] on button "Redesignar e Fechar" at bounding box center [325, 301] width 98 height 21
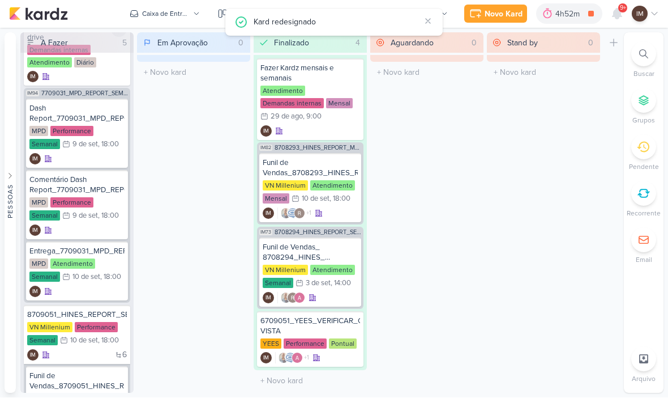
scroll to position [158, 0]
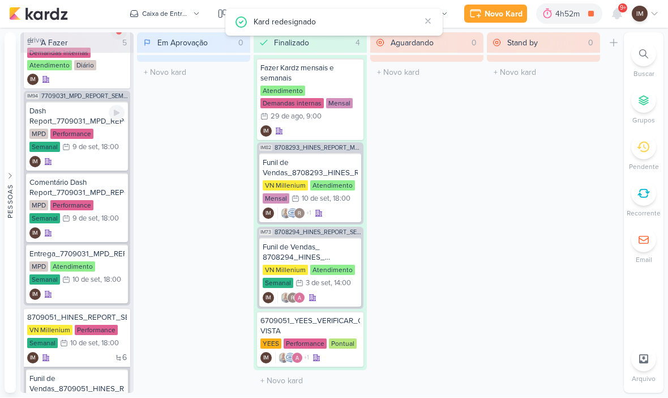
click at [76, 147] on div "9 de set" at bounding box center [84, 147] width 25 height 7
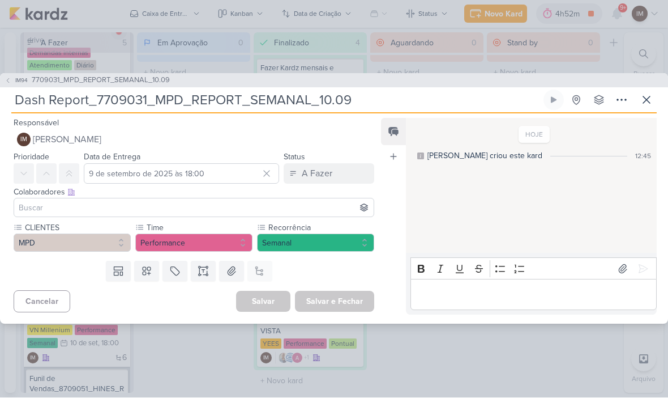
click at [49, 143] on span "[PERSON_NAME]" at bounding box center [67, 140] width 69 height 14
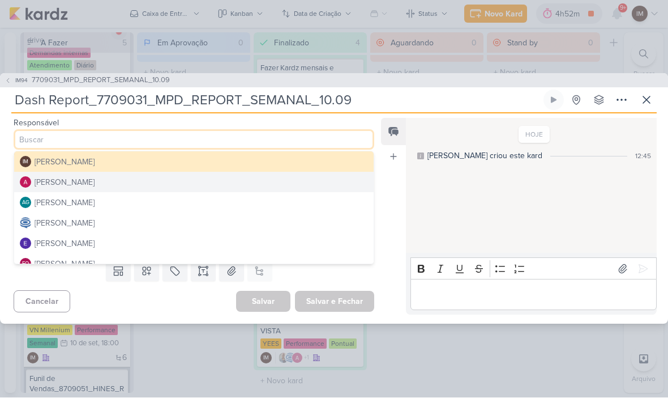
click at [224, 179] on button "Alessandra Gomes" at bounding box center [194, 182] width 360 height 20
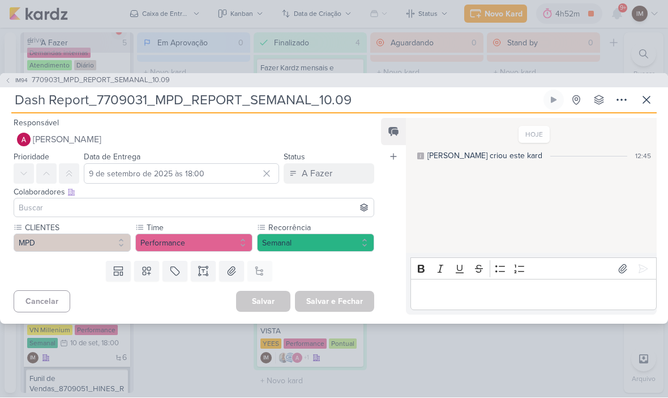
click at [216, 201] on input at bounding box center [193, 208] width 355 height 14
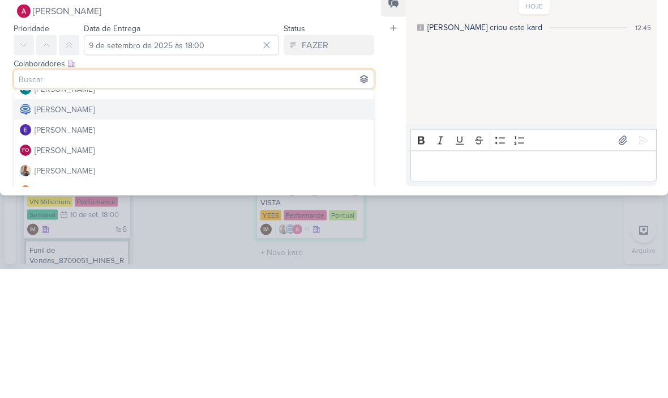
click at [42, 233] on div "Caroline Traven De Andrade" at bounding box center [65, 239] width 60 height 12
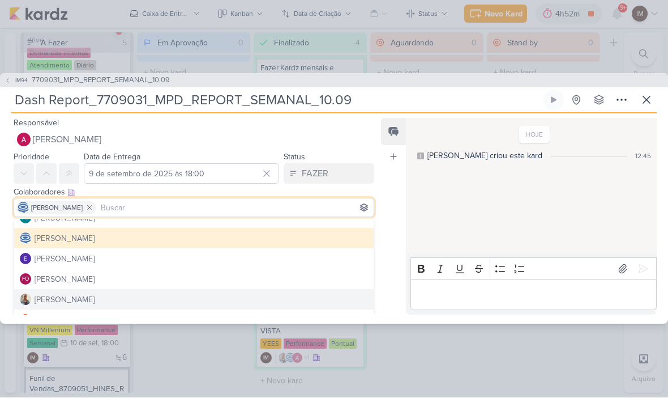
click at [186, 302] on button "Iara Santos" at bounding box center [194, 299] width 360 height 20
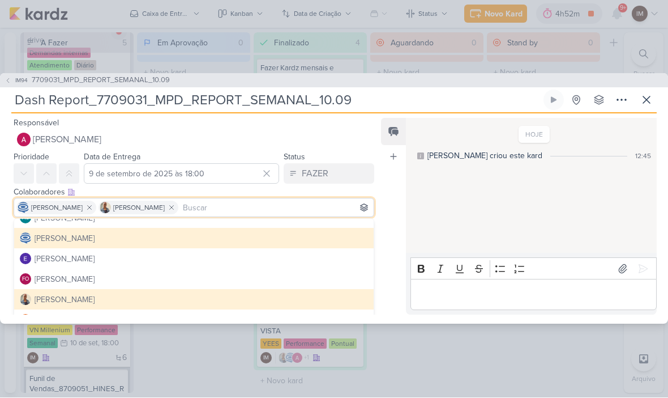
click at [389, 243] on div "Feed Atrelar email Solte o email para atrelar ao kard" at bounding box center [393, 216] width 25 height 197
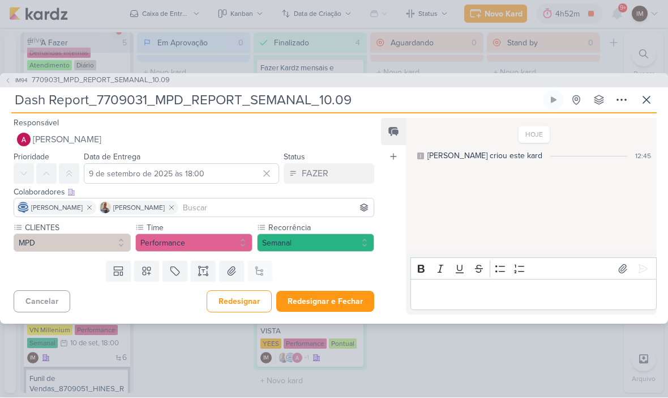
click at [343, 306] on button "Redesignar e Fechar" at bounding box center [325, 301] width 98 height 21
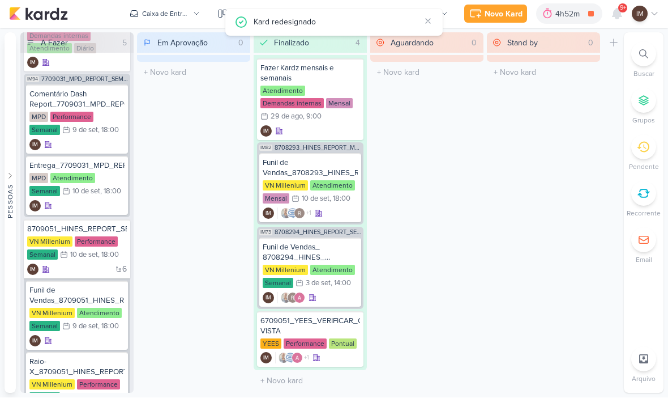
scroll to position [174, 0]
click at [74, 139] on div "Comentário Dash Report_7709031_MPD_REPORT_SEMANAL_10.09 MPD Performance Semanal…" at bounding box center [77, 120] width 102 height 69
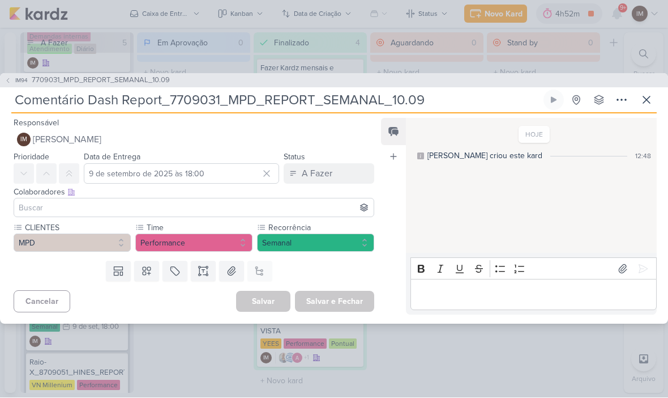
click at [49, 134] on span "[PERSON_NAME]" at bounding box center [67, 140] width 69 height 14
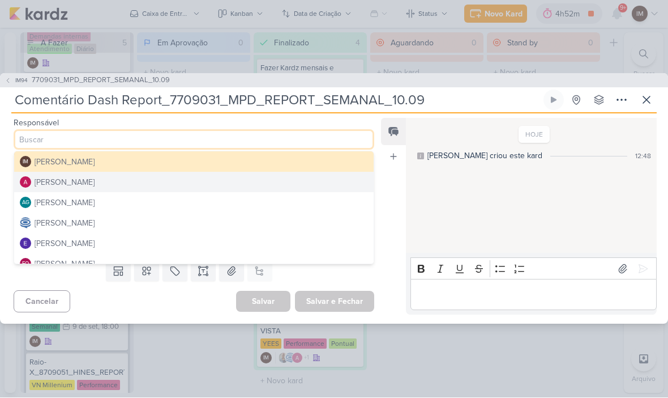
click at [248, 184] on button "Alessandra Gomes" at bounding box center [194, 182] width 360 height 20
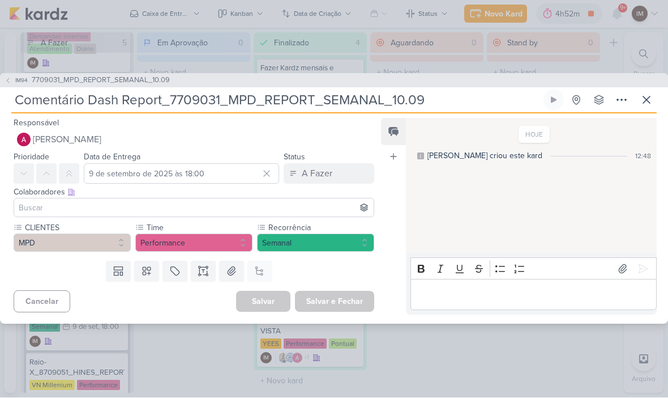
click at [240, 203] on input at bounding box center [193, 208] width 355 height 14
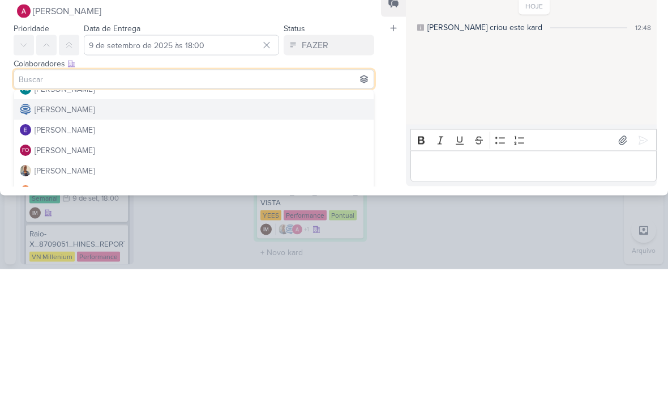
click at [46, 233] on div "Caroline Traven De Andrade" at bounding box center [65, 239] width 60 height 12
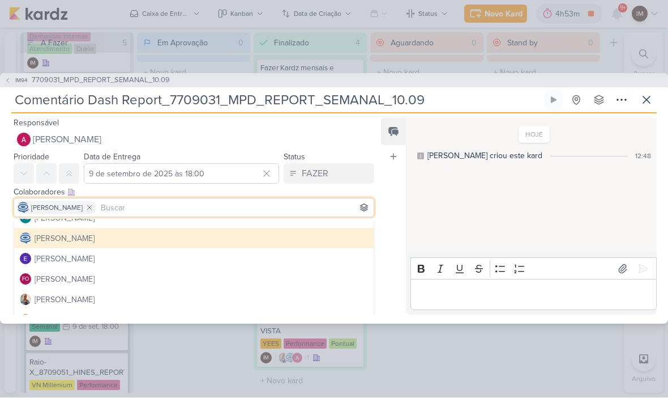
scroll to position [75, 0]
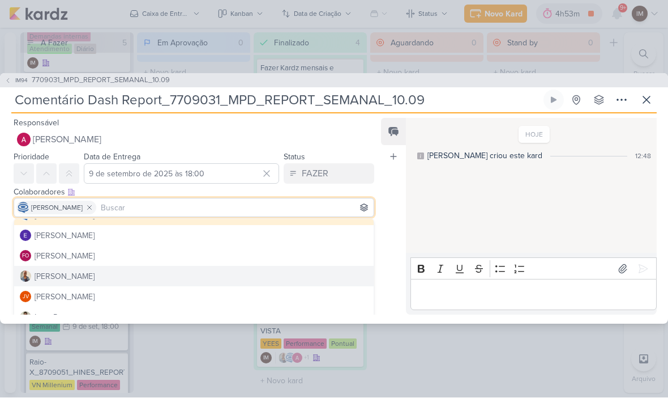
click at [219, 278] on button "Iara Santos" at bounding box center [194, 276] width 360 height 20
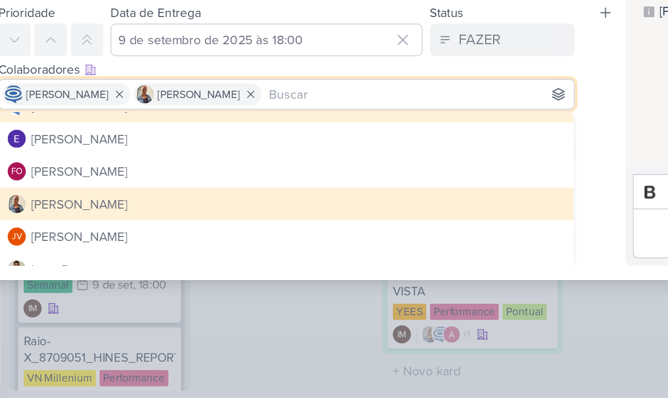
click at [364, 114] on div "Responsável Alessandra Gomes IM Isabella Machado Guimarães Alessandra Gomes AG …" at bounding box center [334, 219] width 668 height 210
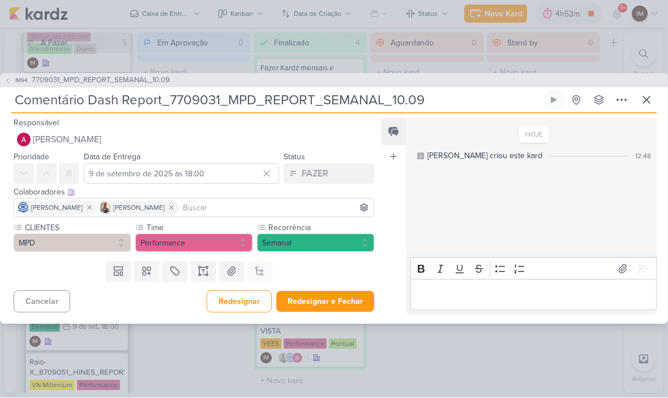
click at [321, 300] on button "Redesignar e Fechar" at bounding box center [325, 301] width 98 height 21
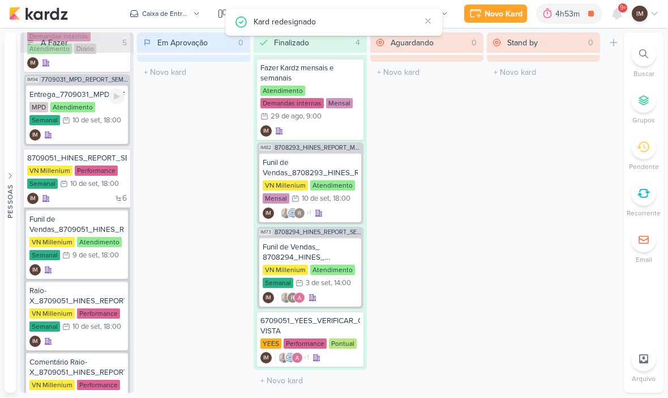
click at [97, 136] on div "IM" at bounding box center [76, 135] width 95 height 11
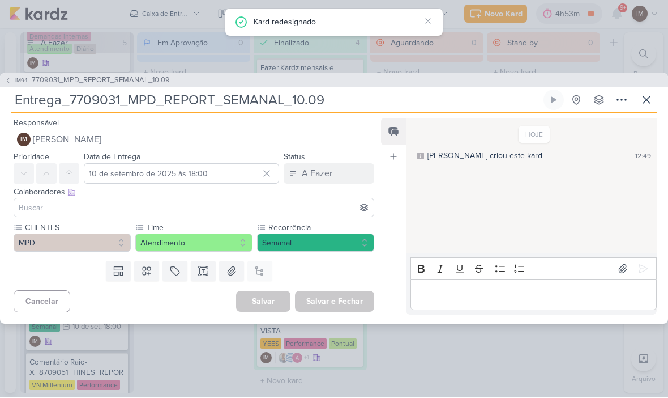
click at [221, 140] on button "IM Isabella Machado Guimarães" at bounding box center [194, 140] width 361 height 20
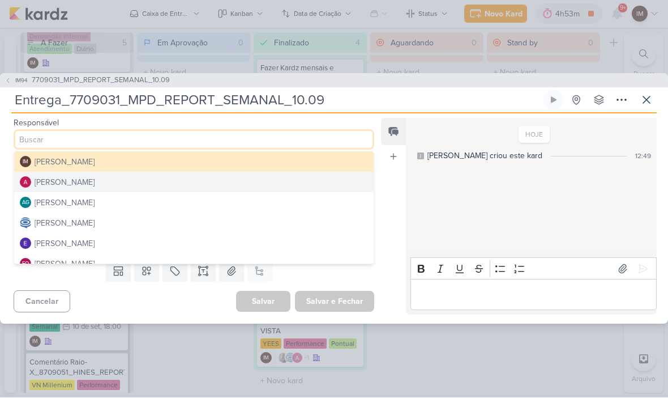
click at [174, 225] on button "Caroline Traven De Andrade" at bounding box center [194, 223] width 360 height 20
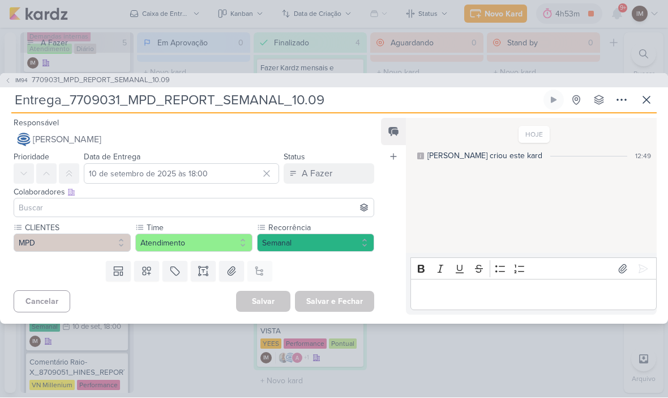
click at [190, 203] on input at bounding box center [193, 208] width 355 height 14
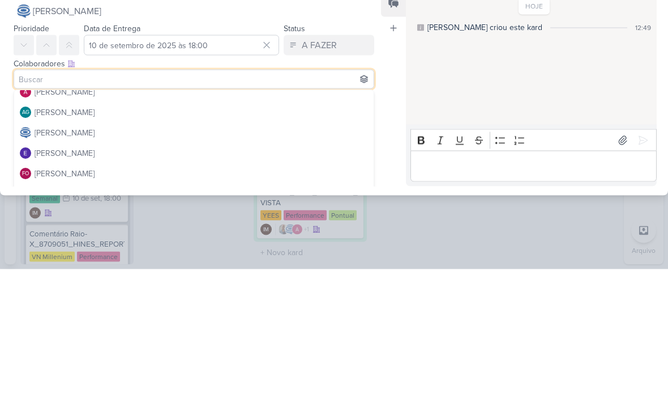
scroll to position [27, 0]
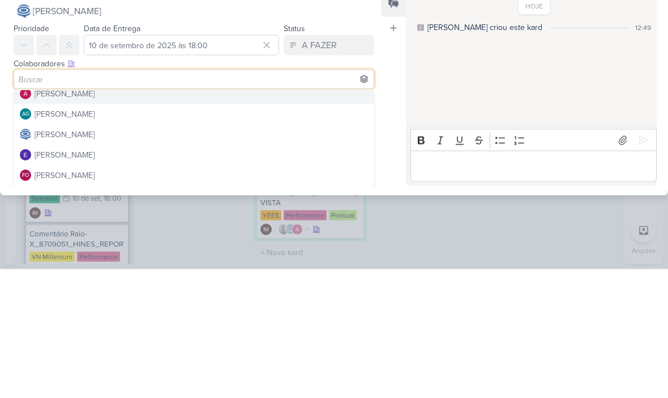
click at [254, 212] on button "Alessandra Gomes" at bounding box center [194, 222] width 360 height 20
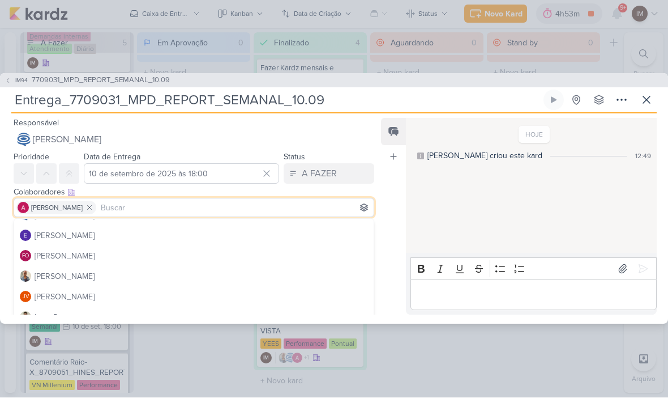
scroll to position [76, 0]
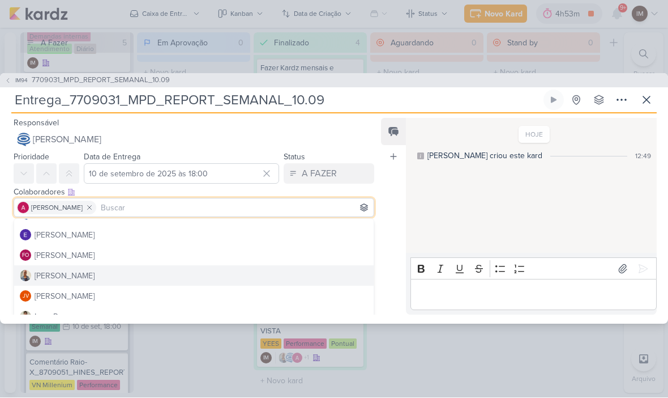
click at [172, 282] on button "Iara Santos" at bounding box center [194, 276] width 360 height 20
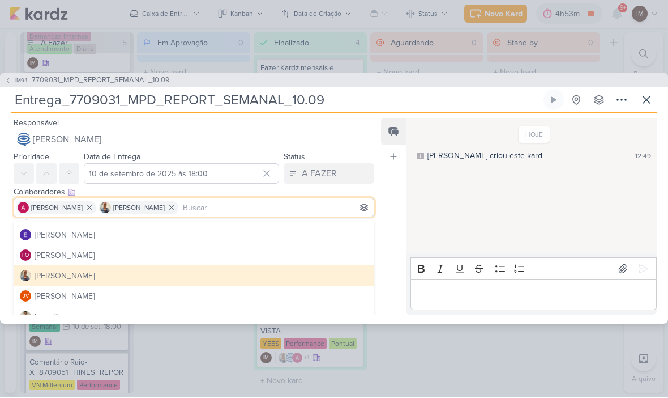
click at [397, 237] on div "Feed Atrelar email Solte o email para atrelar ao kard" at bounding box center [393, 216] width 25 height 197
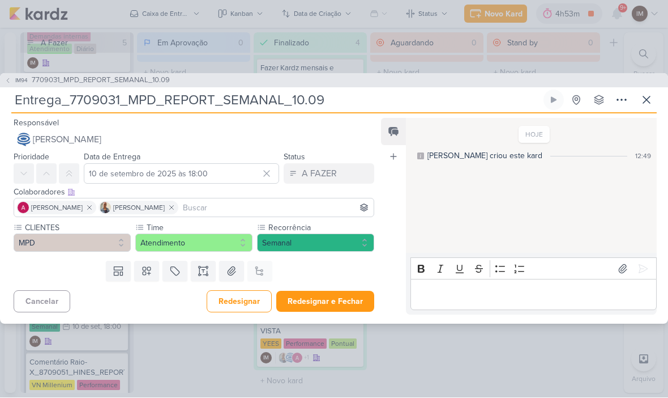
click at [347, 301] on button "Redesignar e Fechar" at bounding box center [325, 301] width 98 height 21
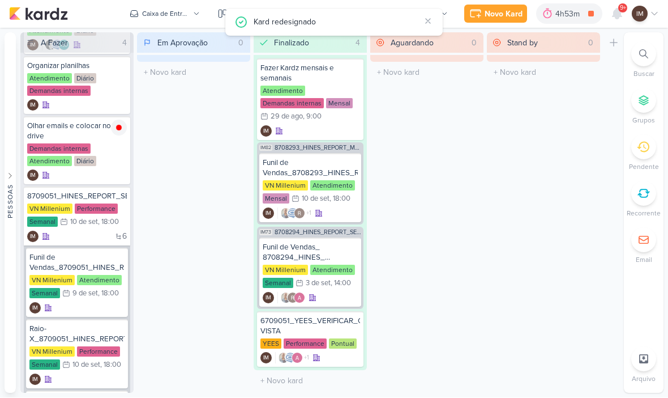
scroll to position [68, 0]
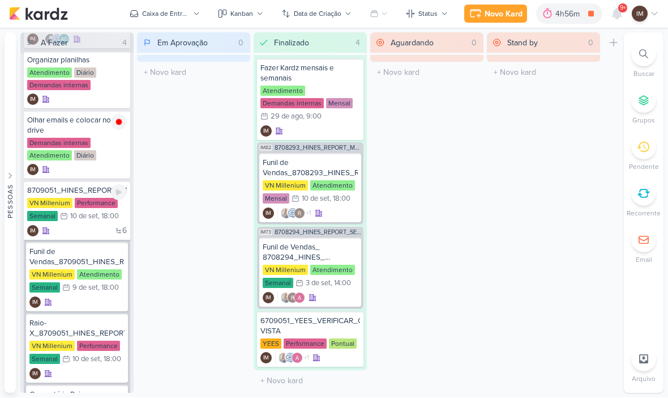
click at [79, 221] on div "VN Millenium Performance Semanal 10/9 10 de set , 18:00" at bounding box center [77, 210] width 100 height 25
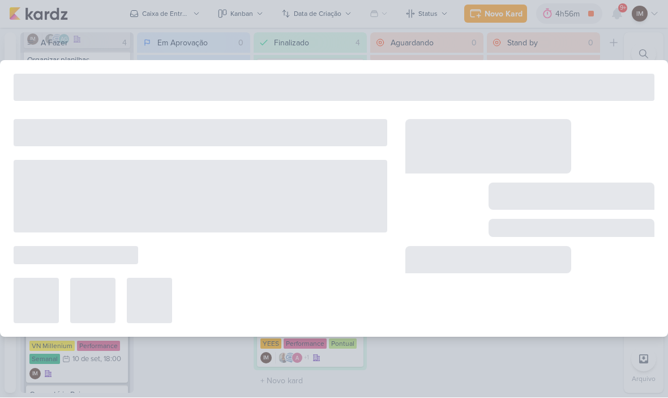
type input "8709051_HINES_REPORT_SEMANAL_11.09"
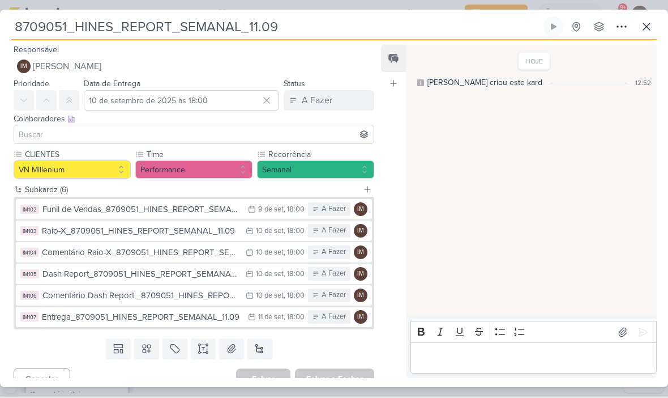
click at [197, 343] on button at bounding box center [203, 349] width 25 height 20
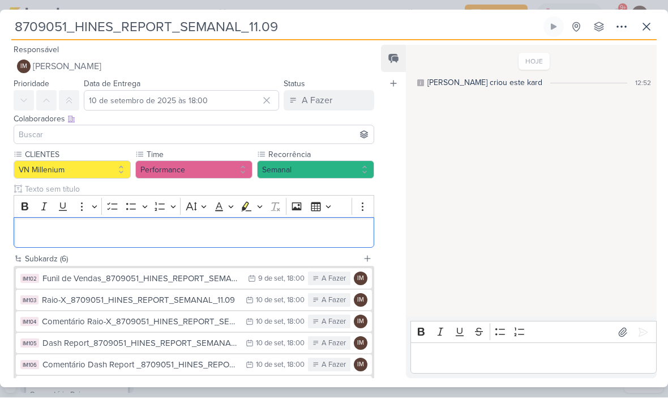
click at [31, 226] on p "Editor editing area: main" at bounding box center [194, 233] width 348 height 14
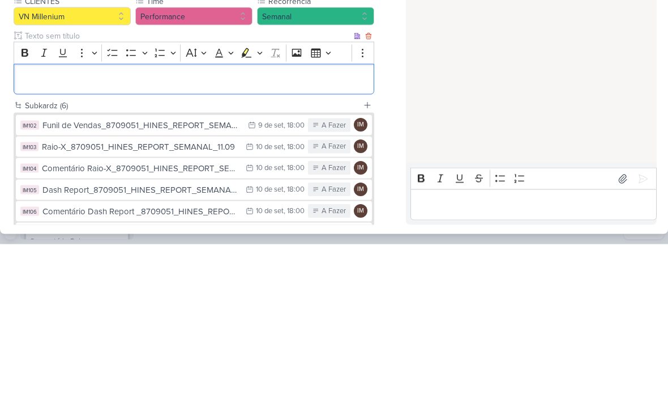
click at [25, 226] on p "Editor editing area: main" at bounding box center [194, 233] width 348 height 14
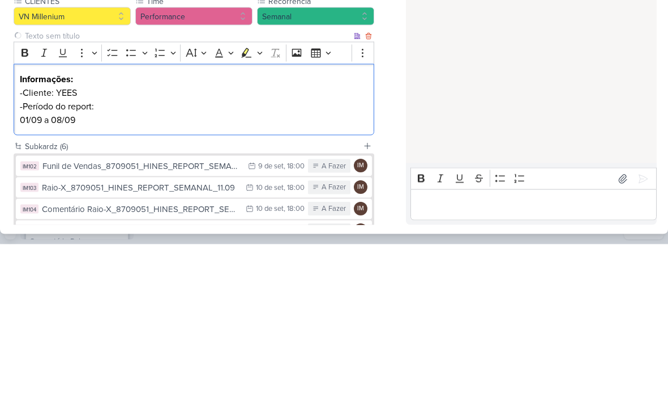
click at [71, 240] on p "-Cliente: YEES" at bounding box center [194, 247] width 348 height 14
click at [70, 240] on p "-Cliente: YEES" at bounding box center [194, 247] width 348 height 14
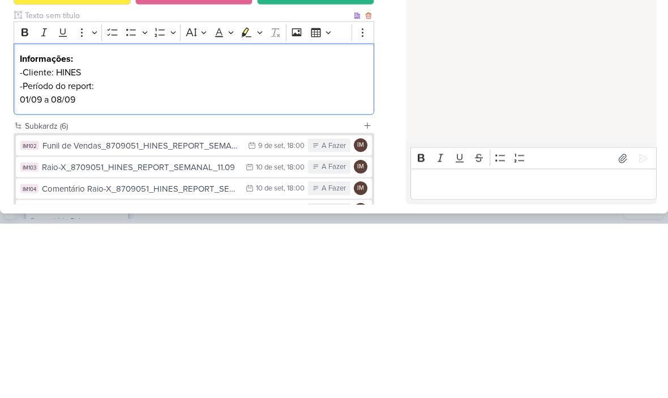
click at [59, 267] on p "01/09 a 08/09" at bounding box center [194, 274] width 348 height 14
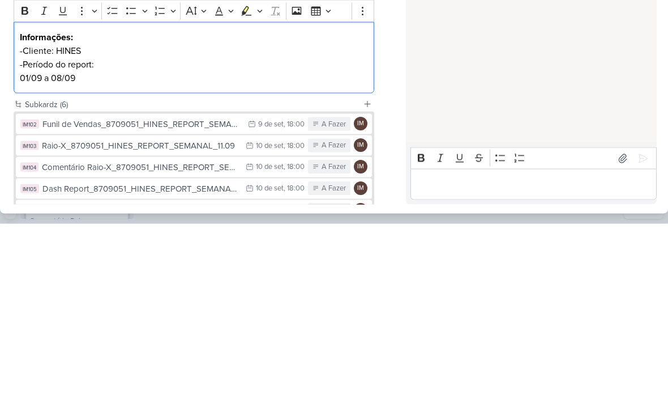
scroll to position [9, 0]
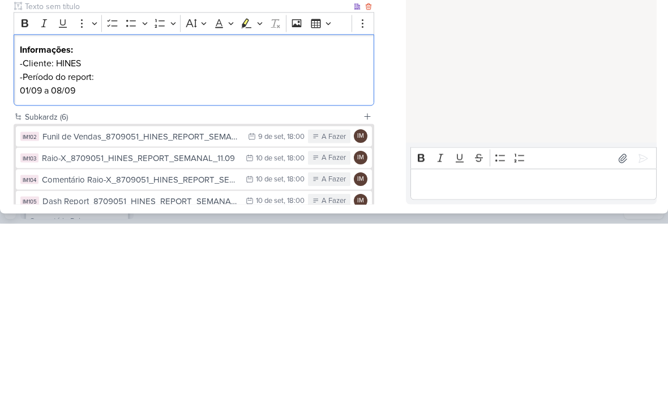
click at [63, 258] on p "01/09 a 08/09" at bounding box center [194, 265] width 348 height 14
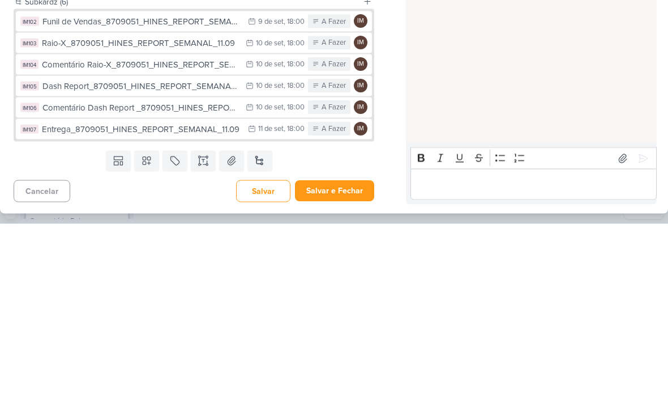
scroll to position [124, 0]
click at [607, 79] on div "HOJE Isabella criou este kard 12:52" at bounding box center [531, 181] width 250 height 270
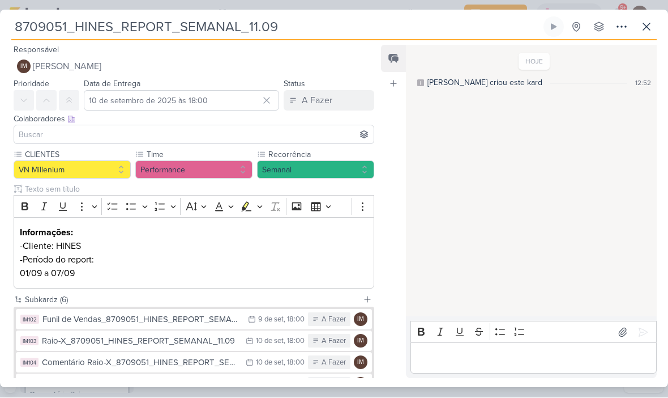
scroll to position [0, 0]
click at [317, 59] on button "IM Isabella Machado Guimarães" at bounding box center [194, 67] width 361 height 20
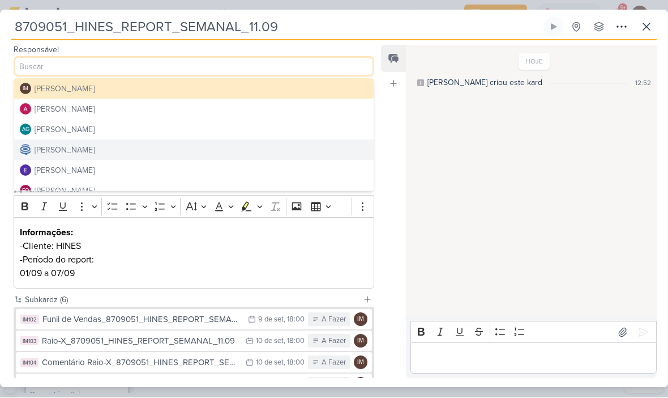
click at [278, 109] on button "Alessandra Gomes" at bounding box center [194, 109] width 360 height 20
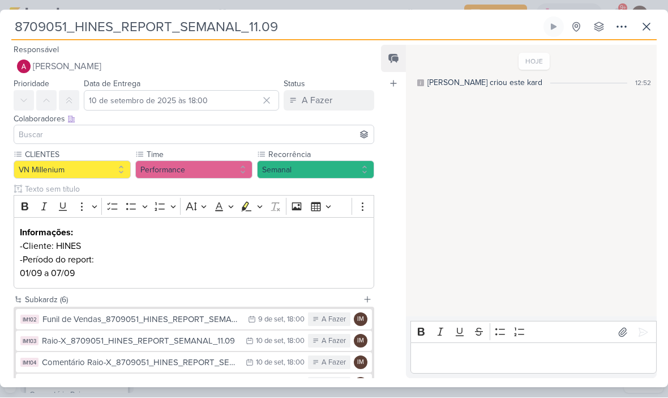
click at [262, 138] on input at bounding box center [193, 135] width 355 height 14
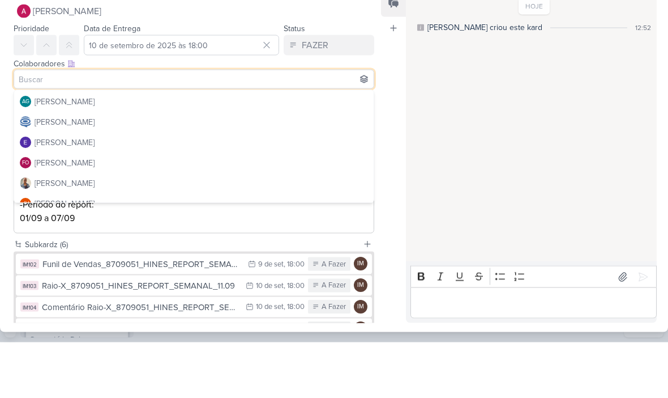
scroll to position [38, 0]
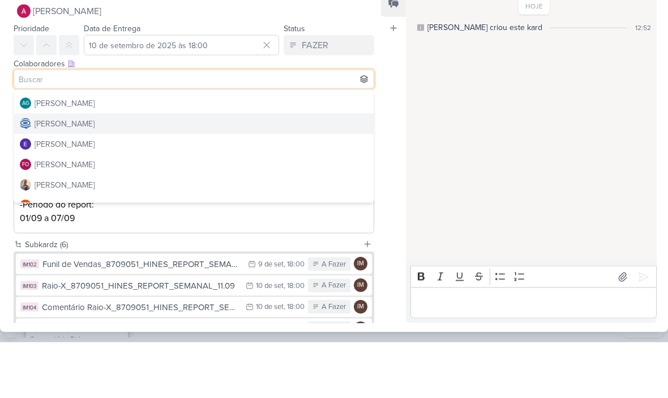
click at [287, 169] on button "Caroline Traven De Andrade" at bounding box center [194, 179] width 360 height 20
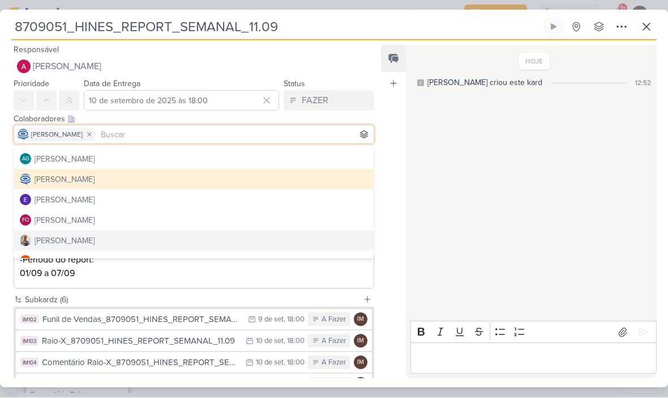
click at [249, 243] on button "Iara Santos" at bounding box center [194, 241] width 360 height 20
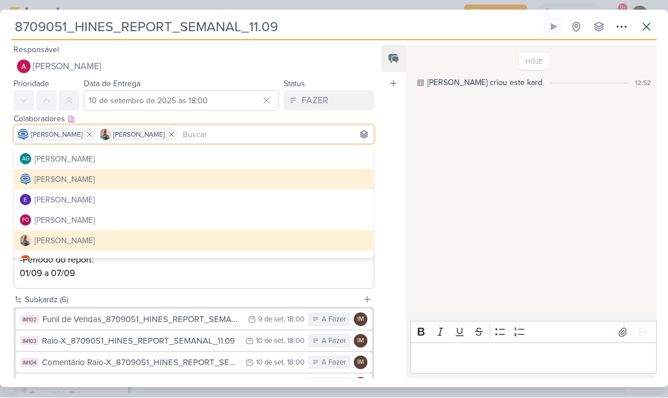
click at [399, 261] on div "Feed Atrelar email Solte o email para atrelar ao kard" at bounding box center [393, 211] width 25 height 333
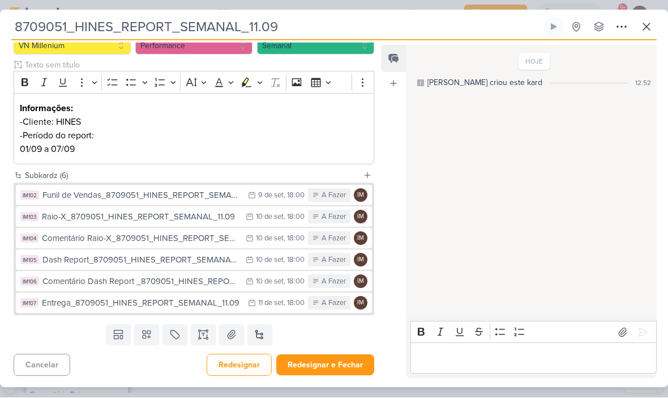
click at [319, 362] on button "Redesignar e Fechar" at bounding box center [325, 365] width 98 height 21
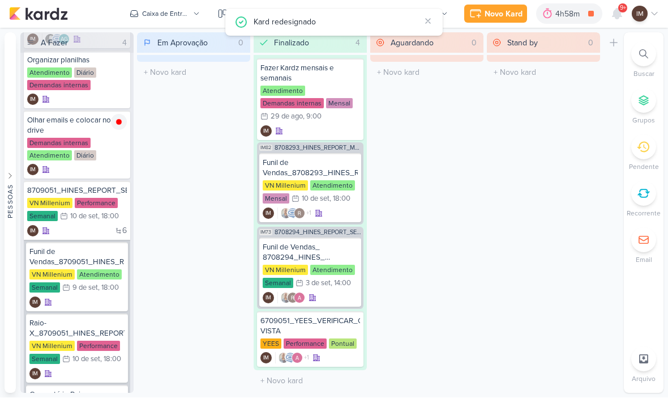
scroll to position [0, 0]
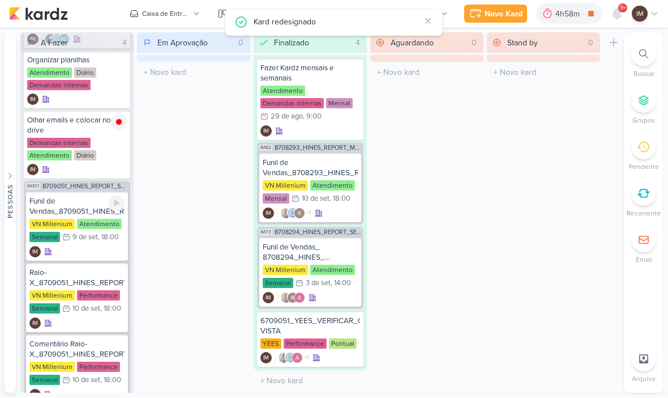
click at [99, 251] on div "IM" at bounding box center [76, 251] width 95 height 11
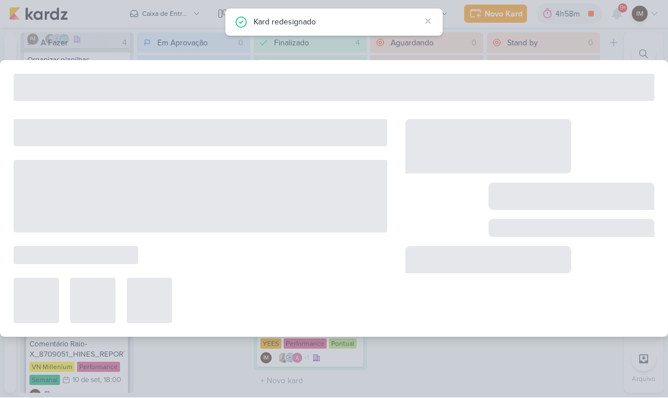
type input "Funil de Vendas_8709051_HINES_REPORT_SEMANAL_11.09"
type input "9 de setembro de 2025 às 18:00"
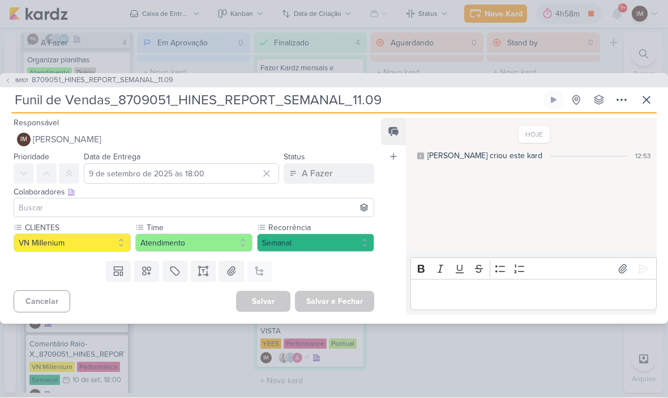
click at [334, 142] on button "IM Isabella Machado Guimarães" at bounding box center [194, 140] width 361 height 20
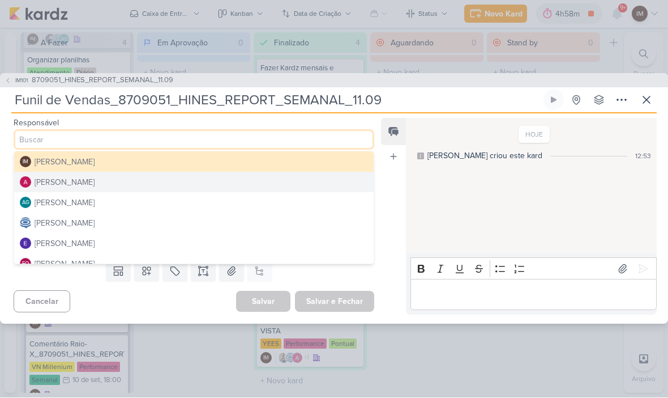
click at [270, 226] on button "Caroline Traven De Andrade" at bounding box center [194, 223] width 360 height 20
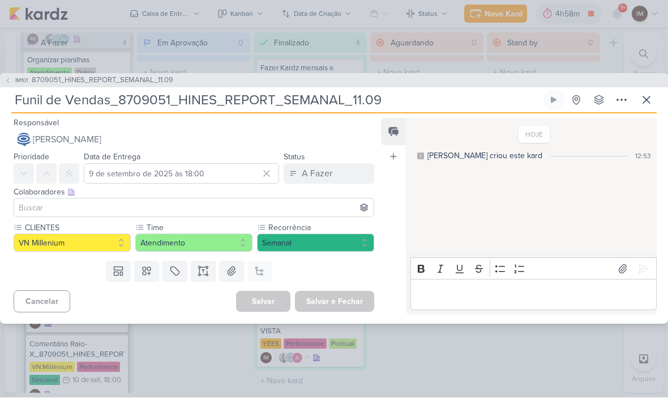
click at [280, 212] on input at bounding box center [193, 208] width 355 height 14
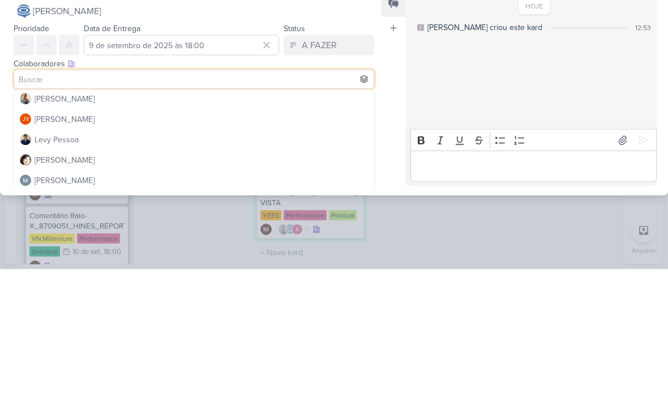
scroll to position [127, 0]
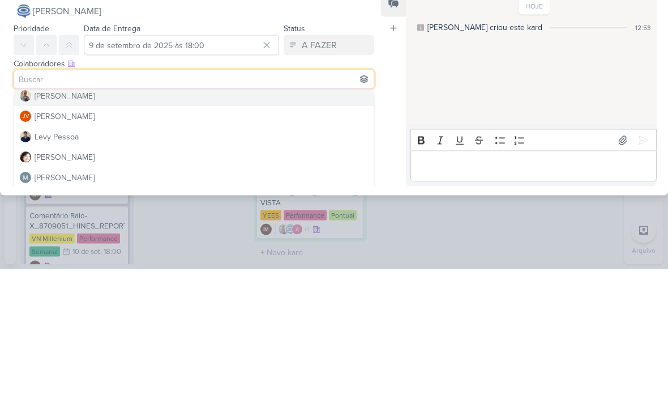
click at [296, 215] on button "Iara Santos" at bounding box center [194, 225] width 360 height 20
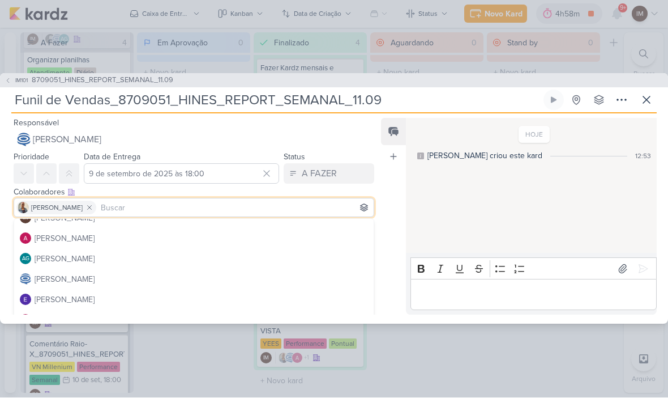
scroll to position [5, 0]
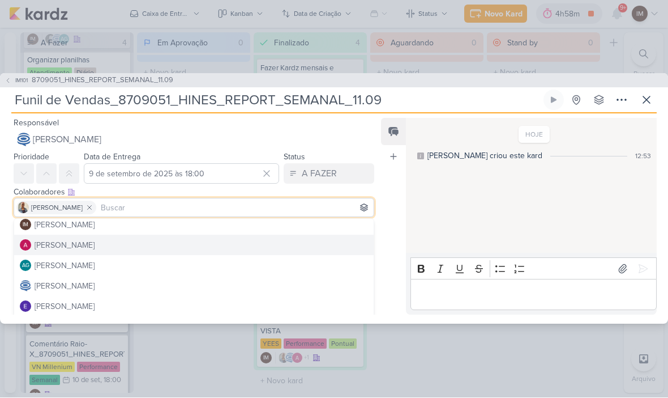
click at [232, 243] on button "Alessandra Gomes" at bounding box center [194, 245] width 360 height 20
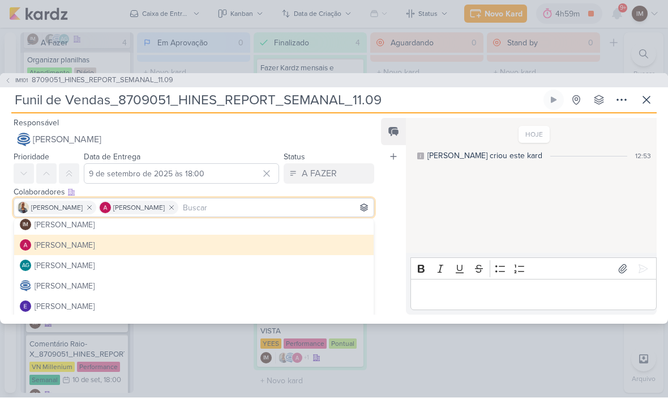
click at [394, 264] on div "Feed Atrelar email Solte o email para atrelar ao kard" at bounding box center [393, 216] width 25 height 197
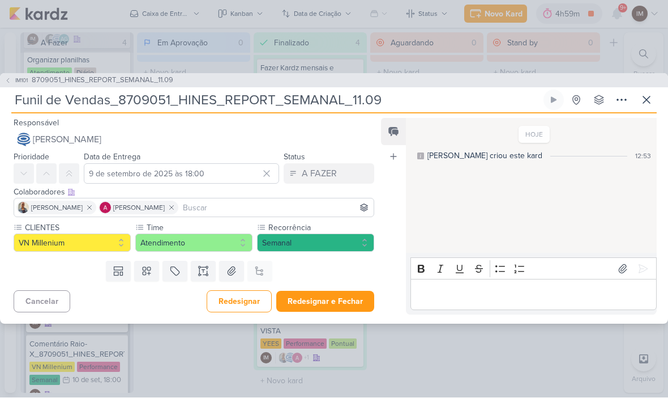
click at [355, 302] on button "Redesignar e Fechar" at bounding box center [325, 301] width 98 height 21
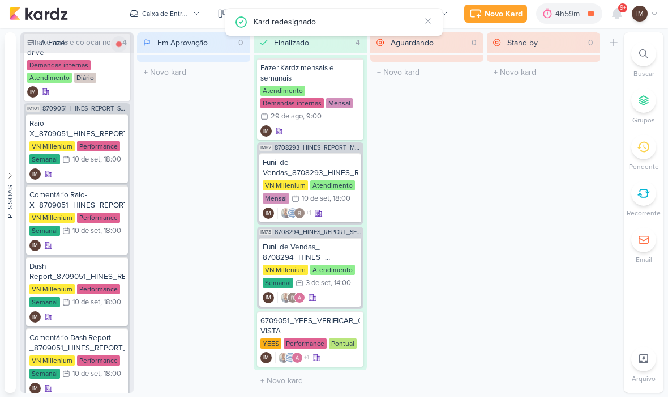
scroll to position [143, 0]
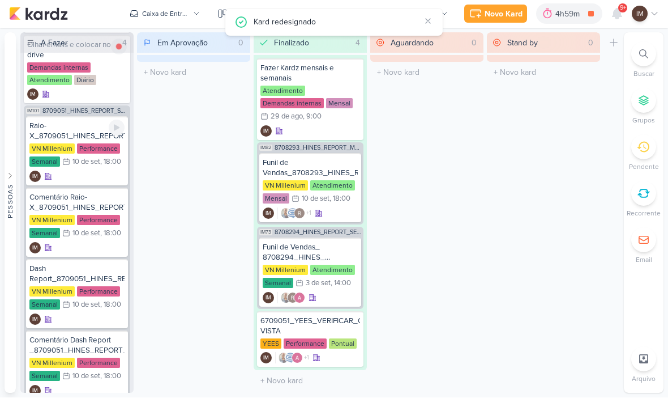
click at [101, 178] on div "IM" at bounding box center [76, 176] width 95 height 11
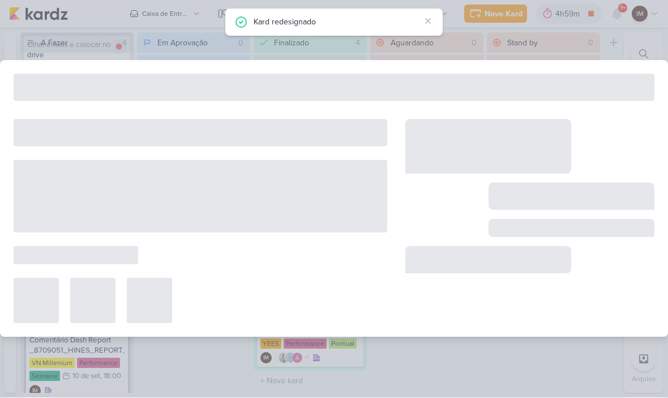
type input "Raio-X_8709051_HINES_REPORT_SEMANAL_11.09"
type input "10 de setembro de 2025 às 18:00"
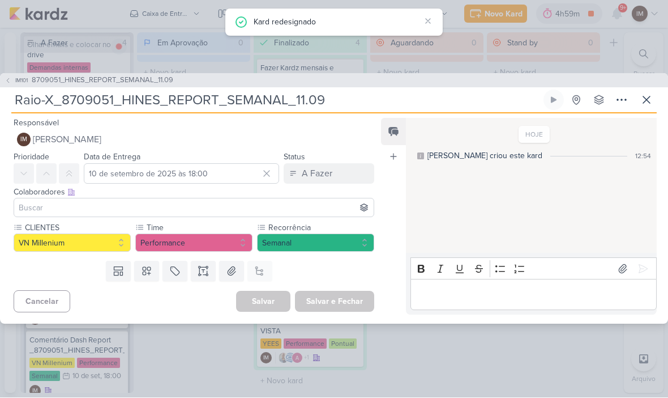
click at [271, 136] on button "IM Isabella Machado Guimarães" at bounding box center [194, 140] width 361 height 20
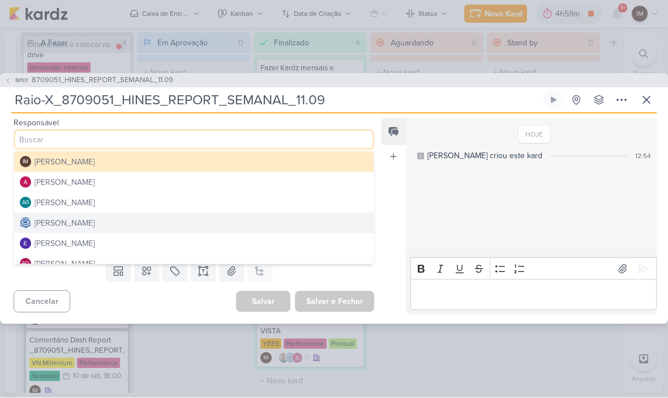
click at [246, 181] on button "Alessandra Gomes" at bounding box center [194, 182] width 360 height 20
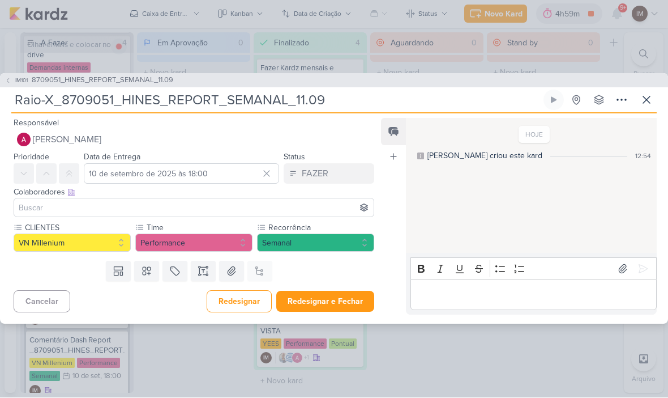
click at [241, 203] on input at bounding box center [193, 208] width 355 height 14
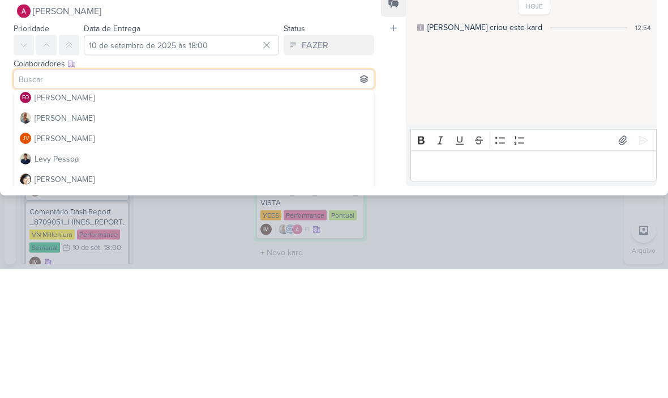
scroll to position [106, 0]
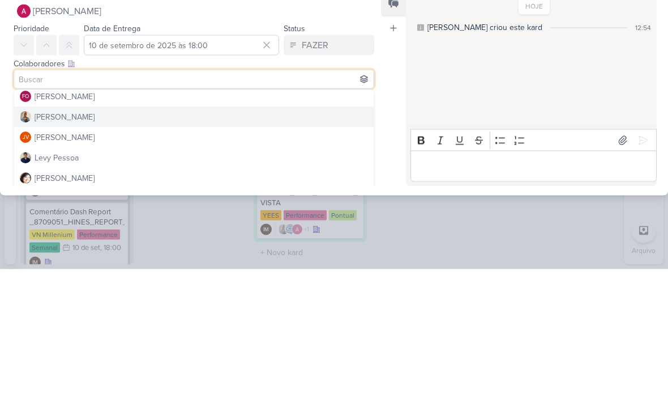
click at [283, 236] on button "Iara Santos" at bounding box center [194, 246] width 360 height 20
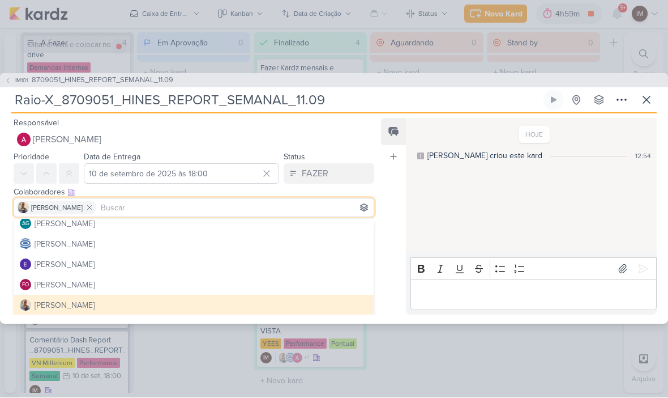
scroll to position [45, 0]
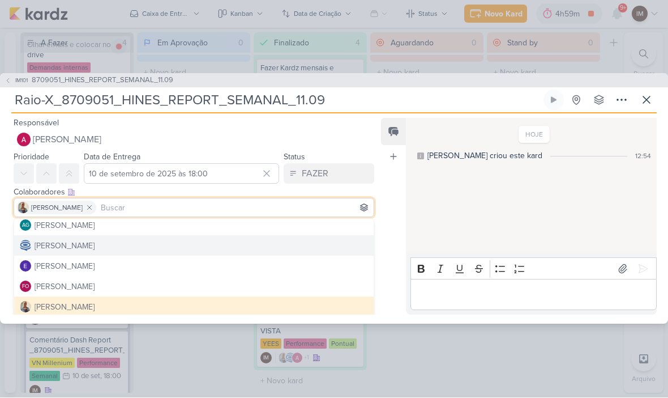
click at [271, 241] on button "Caroline Traven De Andrade" at bounding box center [194, 246] width 360 height 20
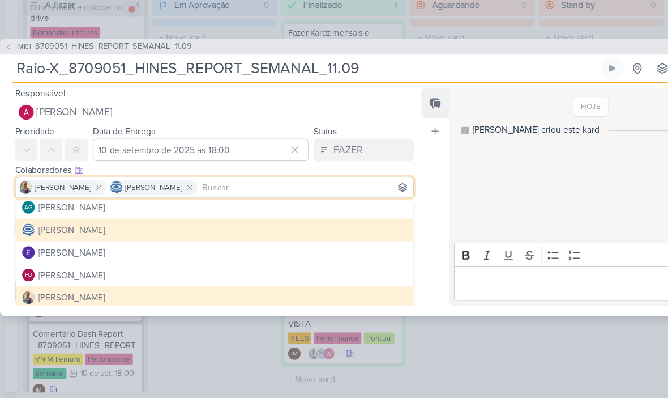
click at [392, 186] on div "Feed Atrelar email Solte o email para atrelar ao kard" at bounding box center [393, 216] width 25 height 197
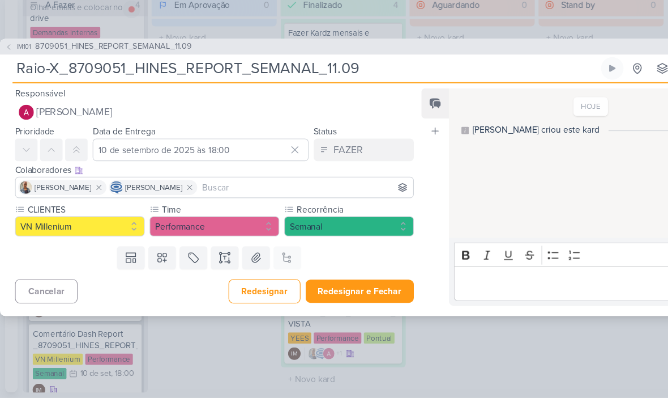
click at [352, 291] on button "Redesignar e Fechar" at bounding box center [325, 301] width 98 height 21
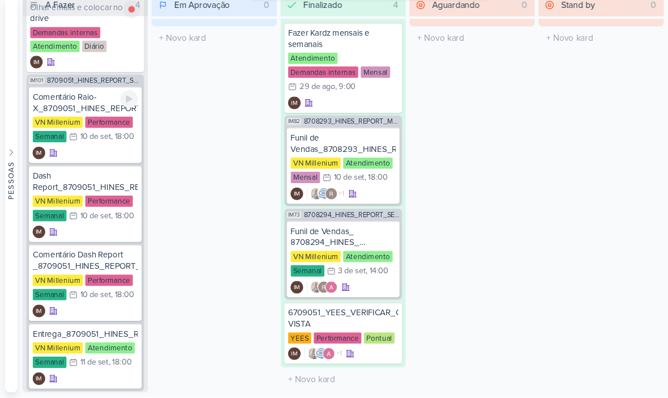
click at [97, 171] on div "IM" at bounding box center [76, 176] width 95 height 11
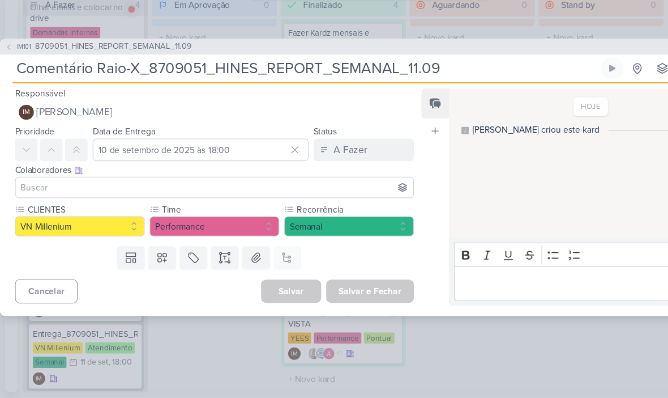
click at [247, 130] on button "IM Isabella Machado Guimarães" at bounding box center [194, 140] width 361 height 20
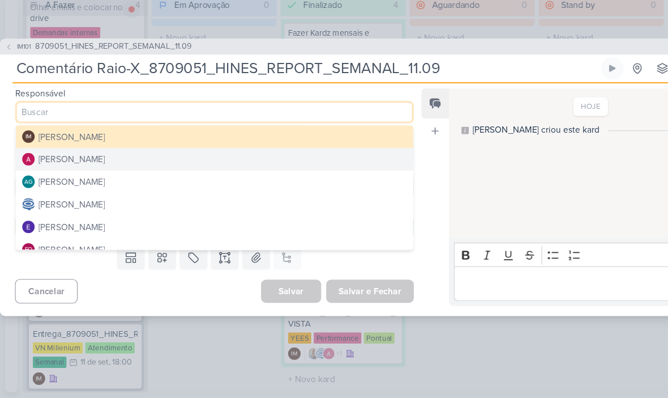
click at [234, 172] on button "Alessandra Gomes" at bounding box center [194, 182] width 360 height 20
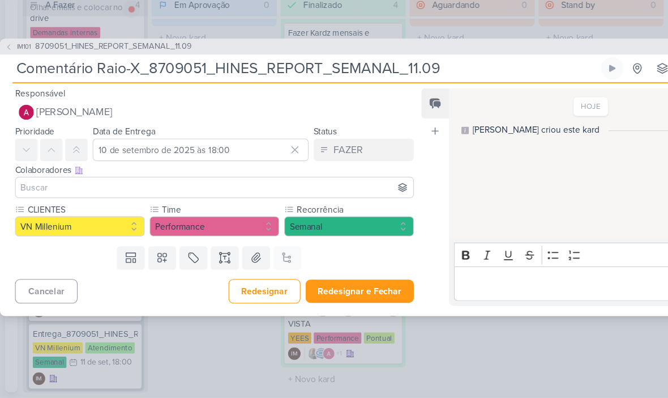
click at [204, 201] on input at bounding box center [193, 208] width 355 height 14
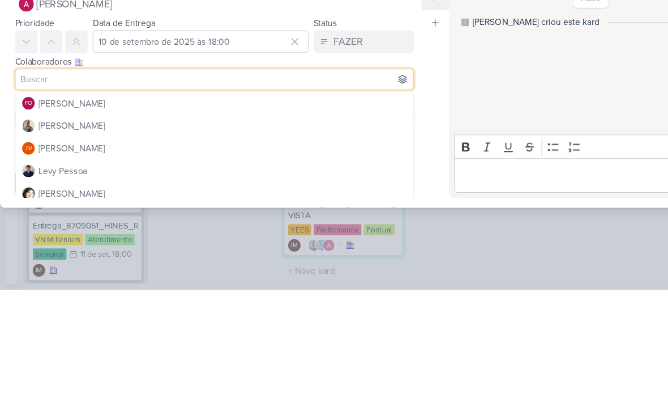
scroll to position [101, 0]
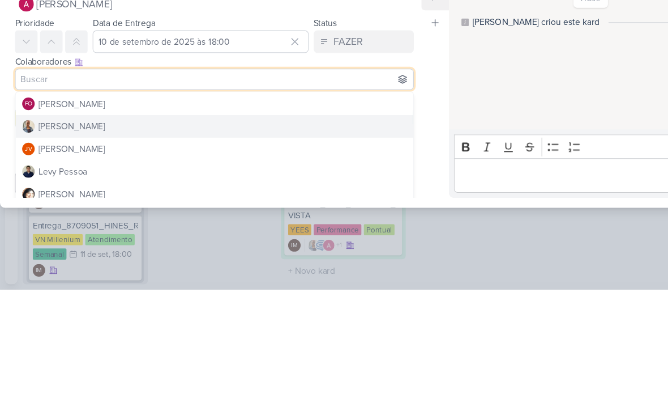
click at [236, 240] on button "Iara Santos" at bounding box center [194, 250] width 360 height 20
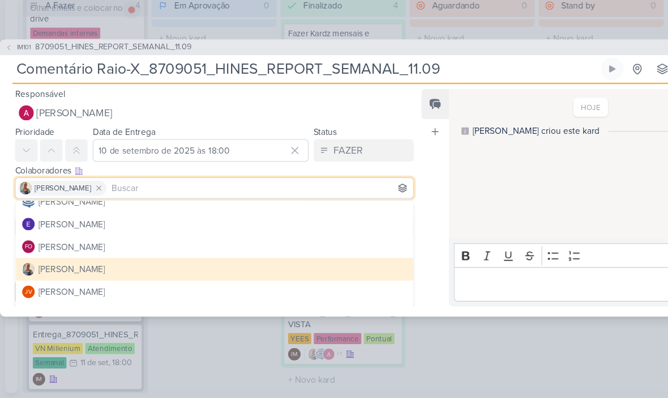
scroll to position [53, 0]
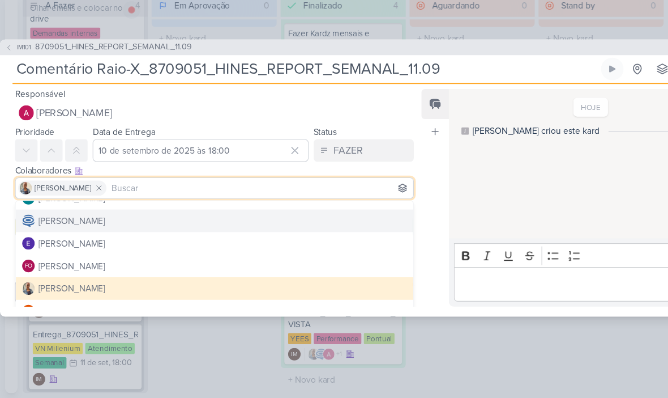
click at [221, 227] on button "Caroline Traven De Andrade" at bounding box center [194, 237] width 360 height 20
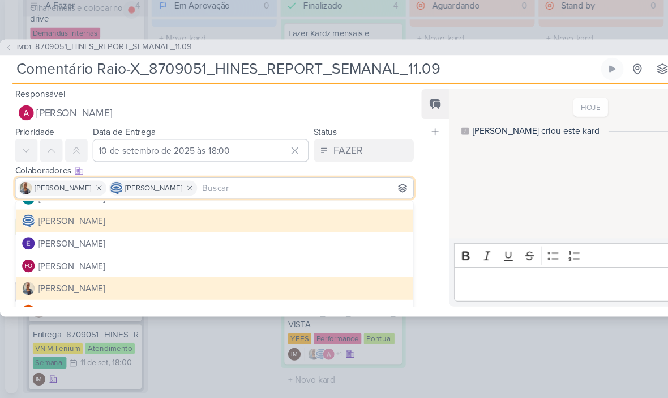
click at [400, 187] on div "Feed Atrelar email Solte o email para atrelar ao kard" at bounding box center [393, 216] width 25 height 197
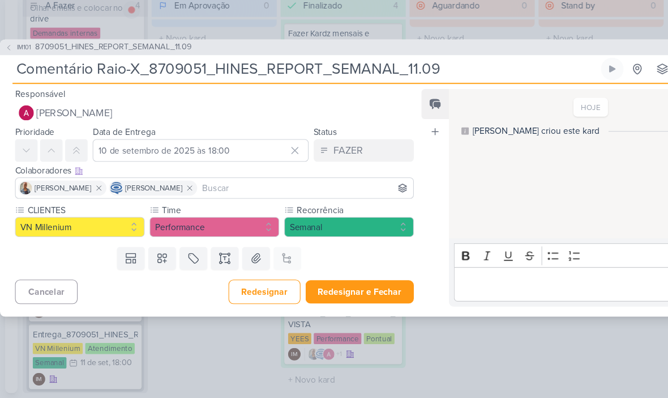
click at [335, 291] on button "Redesignar e Fechar" at bounding box center [325, 301] width 98 height 21
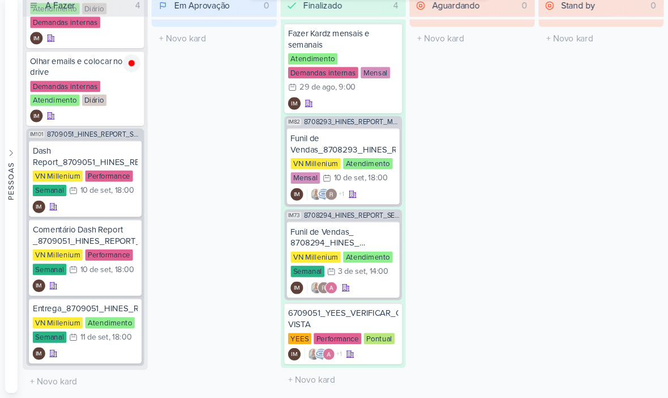
scroll to position [95, 0]
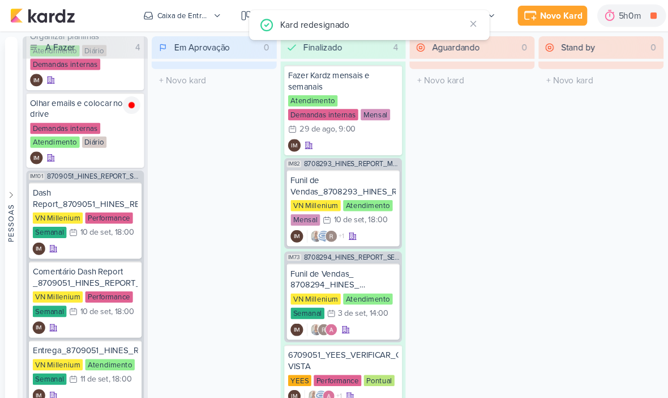
click at [179, 15] on div "Caixa de Entrada" at bounding box center [166, 14] width 48 height 10
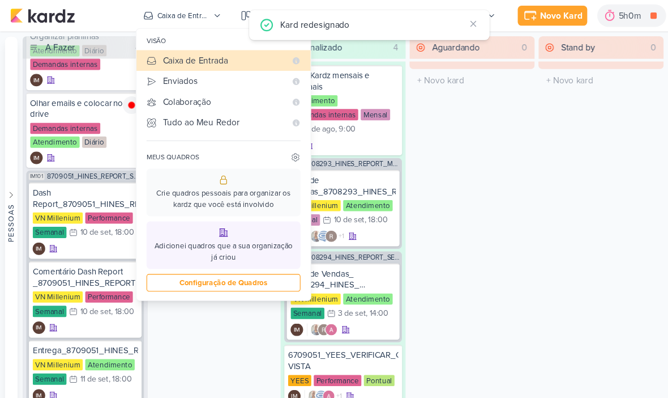
click at [232, 71] on div "Enviados" at bounding box center [202, 73] width 111 height 12
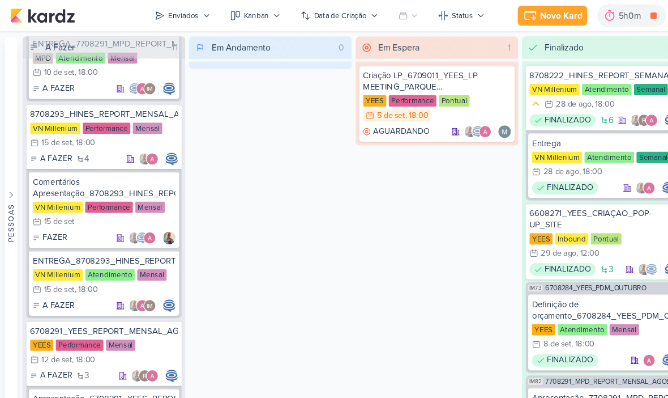
scroll to position [580, 0]
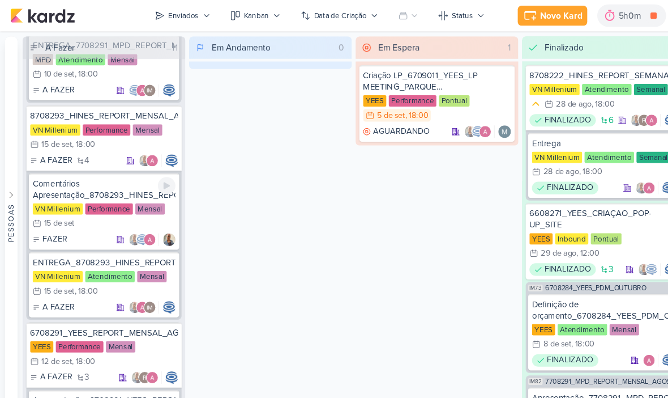
click at [89, 216] on div "FAZER" at bounding box center [93, 216] width 129 height 11
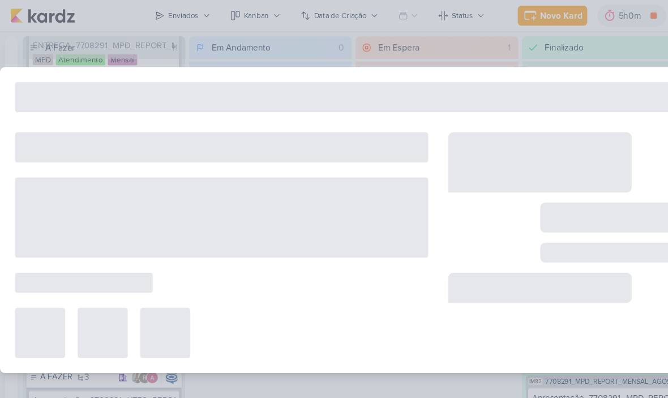
type input "Comentários Apresentação_8708293_HINES_REPORT_MENSAL_AGOSTO"
type input "15 de setembro de 2025 às 23:59"
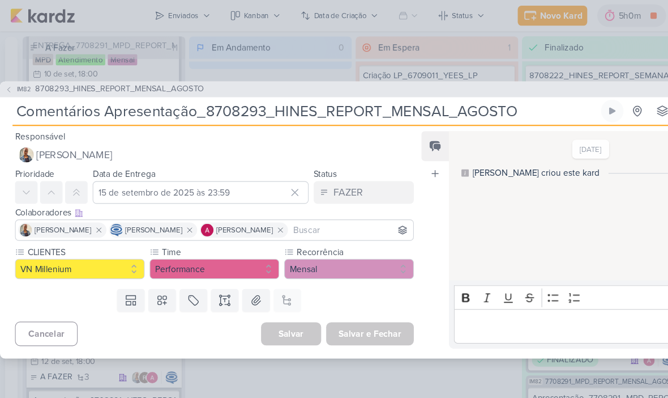
click at [86, 205] on icon at bounding box center [90, 208] width 8 height 8
click at [109, 136] on button "Iara Santos" at bounding box center [194, 140] width 361 height 20
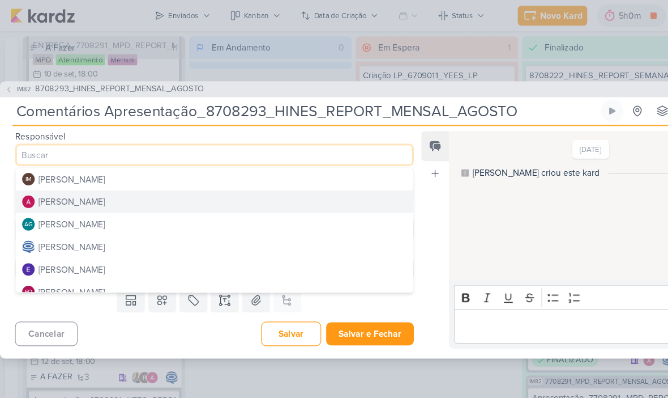
click at [159, 181] on button "Alessandra Gomes" at bounding box center [194, 182] width 360 height 20
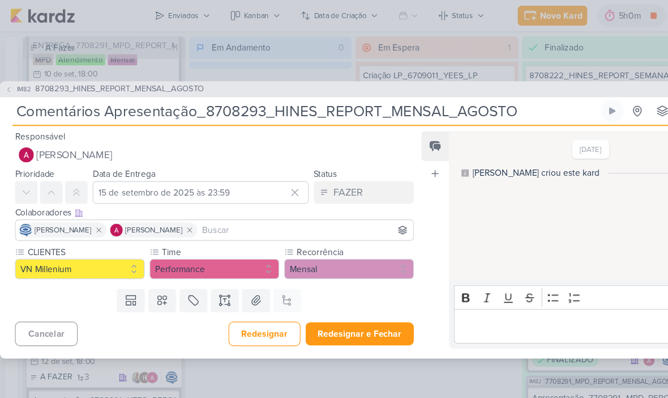
click at [349, 297] on button "Redesignar e Fechar" at bounding box center [325, 301] width 98 height 21
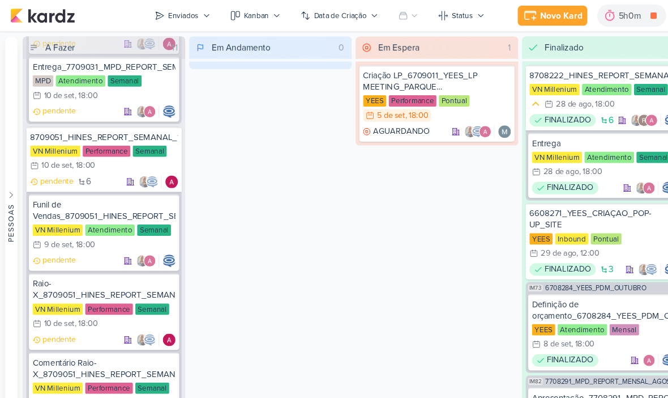
scroll to position [2440, 0]
click at [169, 19] on div "Enviados" at bounding box center [166, 14] width 28 height 10
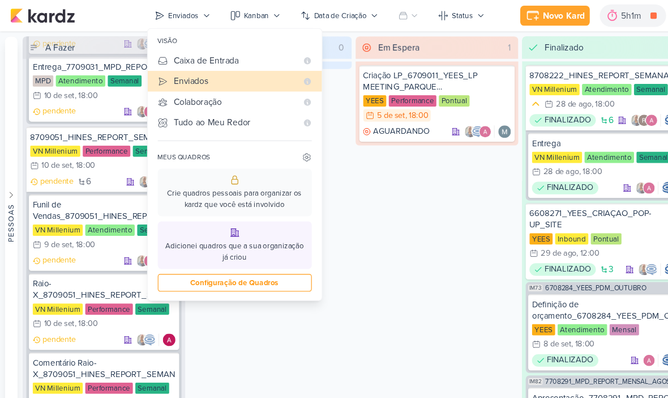
click at [227, 54] on div "Caixa de Entrada" at bounding box center [212, 55] width 111 height 12
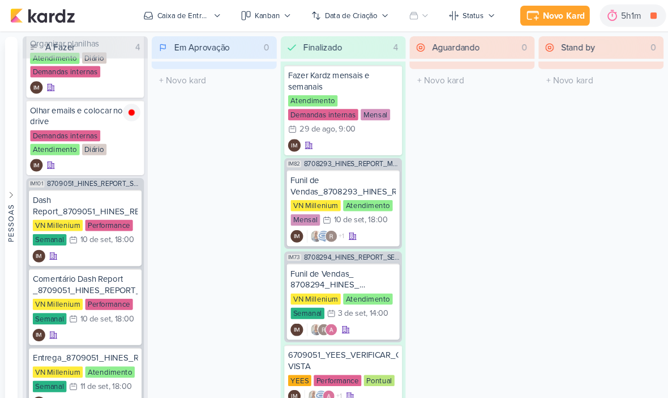
scroll to position [88, 0]
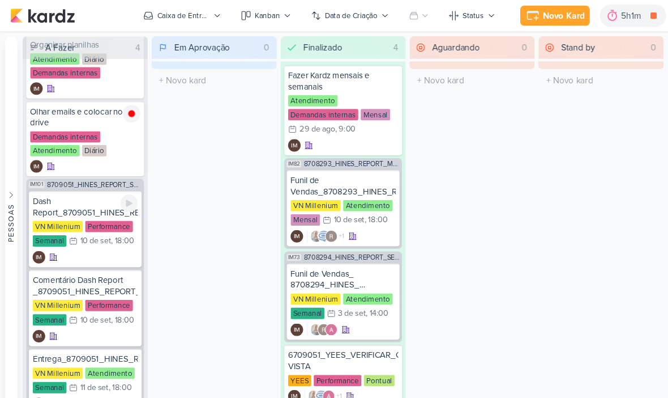
click at [96, 227] on div "IM" at bounding box center [76, 232] width 95 height 11
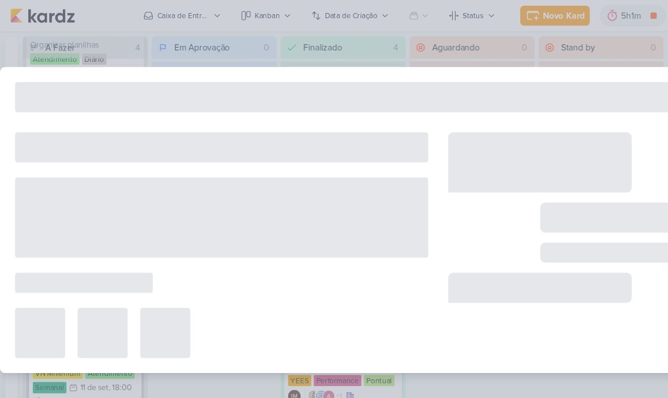
type input "Dash Report_8709051_HINES_REPORT_SEMANAL_11.09"
type input "10 de setembro de 2025 às 18:00"
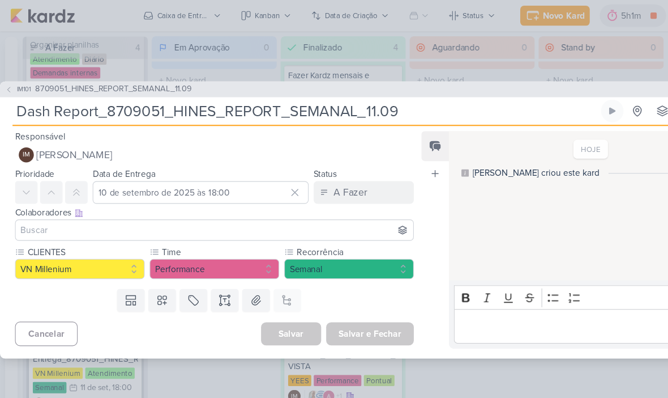
click at [268, 140] on button "IM Isabella Machado Guimarães" at bounding box center [194, 140] width 361 height 20
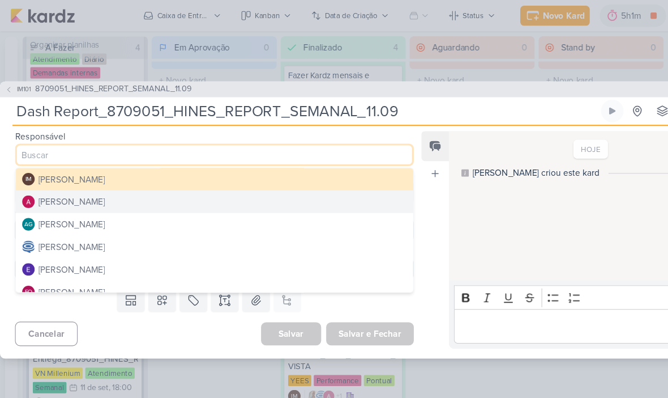
click at [227, 183] on button "Alessandra Gomes" at bounding box center [194, 182] width 360 height 20
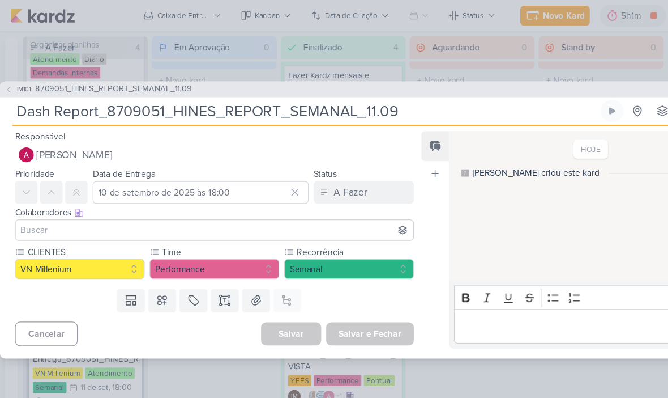
click at [216, 209] on input at bounding box center [193, 208] width 355 height 14
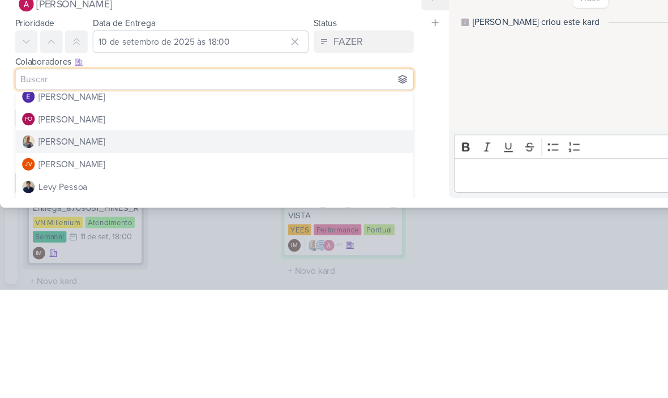
click at [249, 254] on button "Iara Santos" at bounding box center [194, 264] width 360 height 20
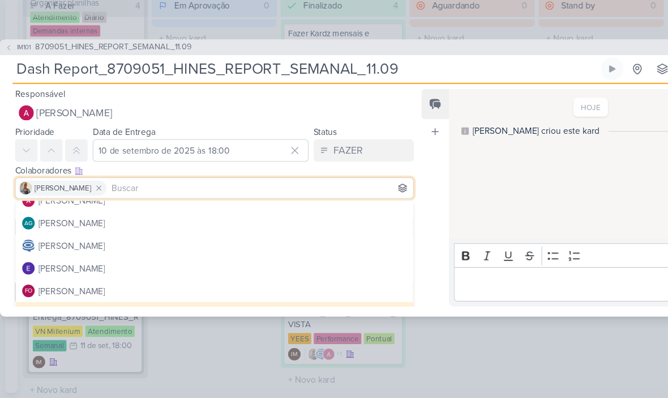
scroll to position [30, 0]
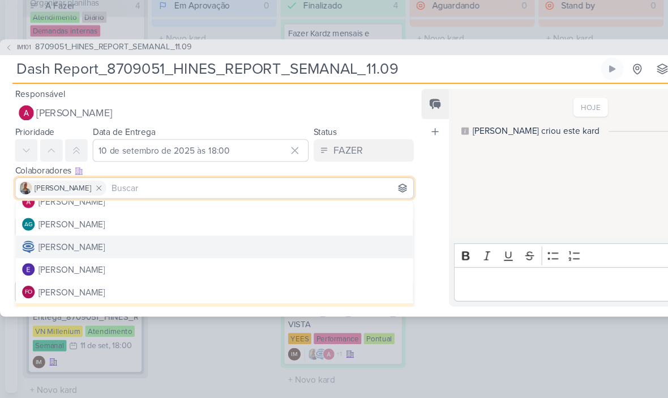
click at [203, 250] on button "Caroline Traven De Andrade" at bounding box center [194, 260] width 360 height 20
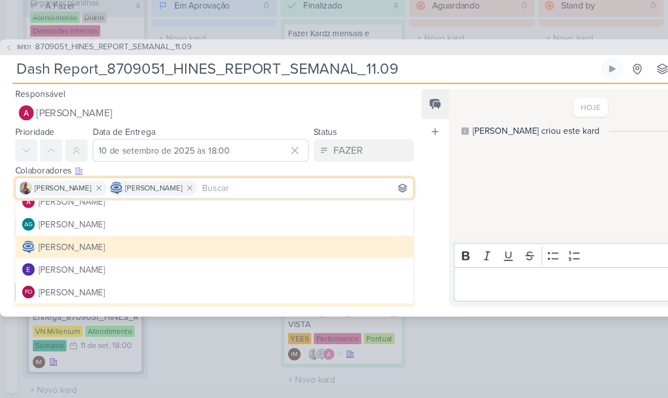
click at [387, 229] on div "Feed Atrelar email Solte o email para atrelar ao kard" at bounding box center [393, 216] width 25 height 197
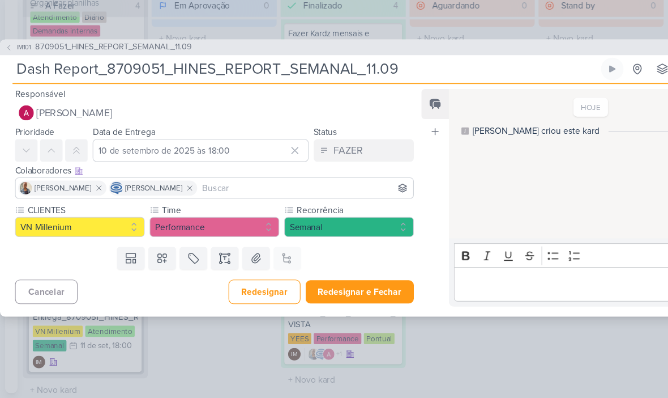
click at [341, 291] on button "Redesignar e Fechar" at bounding box center [325, 301] width 98 height 21
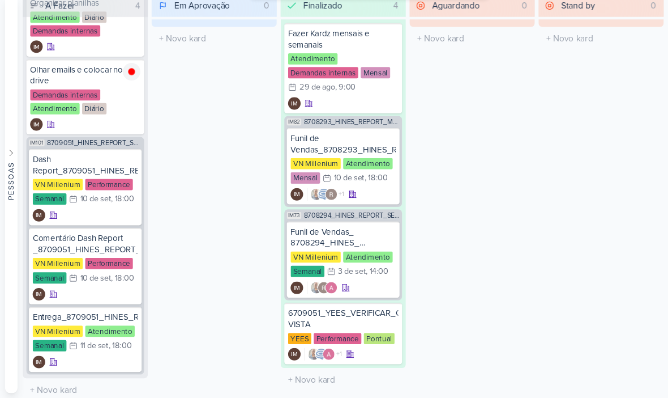
scroll to position [24, 0]
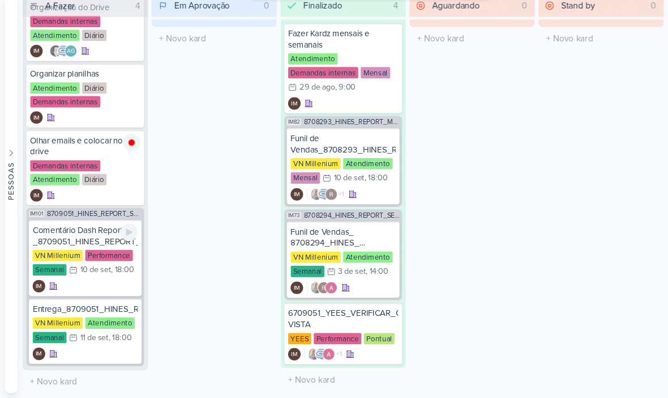
click at [60, 241] on div "Comentário Dash Report _8709051_HINES_REPORT_SEMANAL_11.09" at bounding box center [76, 251] width 95 height 20
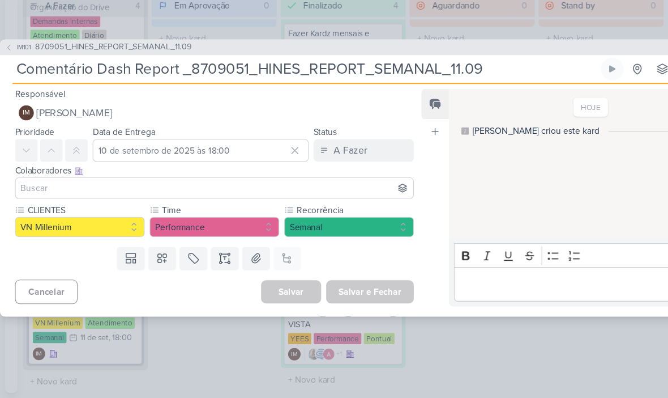
click at [46, 133] on span "[PERSON_NAME]" at bounding box center [67, 140] width 69 height 14
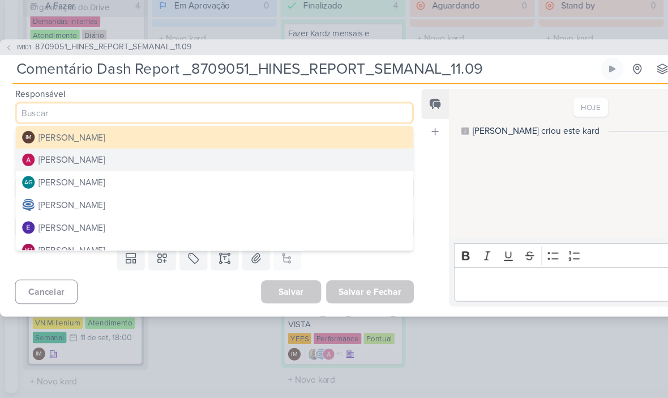
click at [46, 177] on div "Alessandra Gomes" at bounding box center [65, 183] width 60 height 12
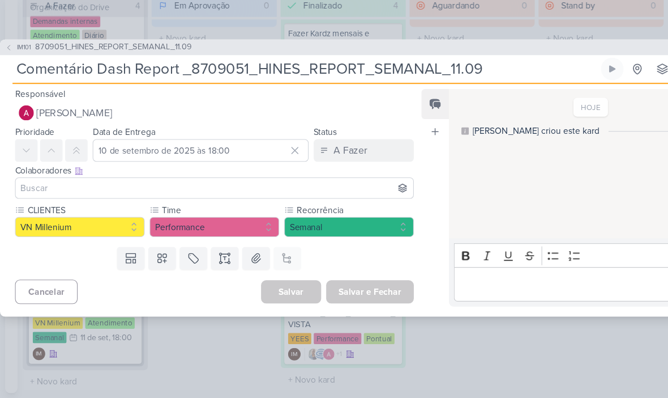
click at [40, 201] on input at bounding box center [193, 208] width 355 height 14
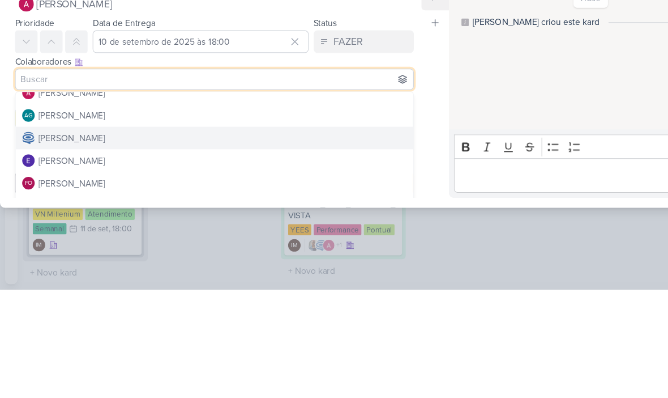
click at [31, 255] on img at bounding box center [25, 260] width 11 height 11
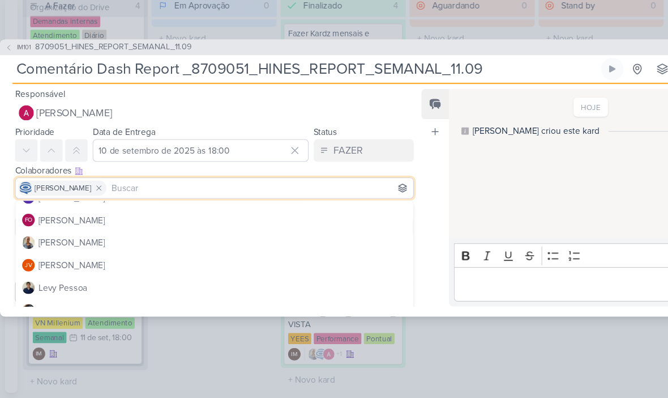
scroll to position [99, 0]
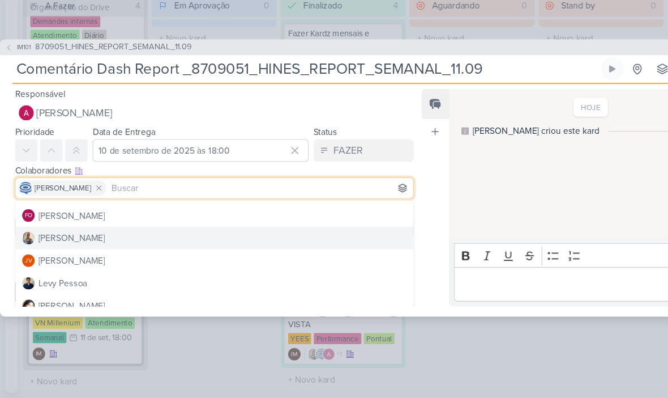
click at [54, 247] on div "Iara Santos" at bounding box center [65, 253] width 60 height 12
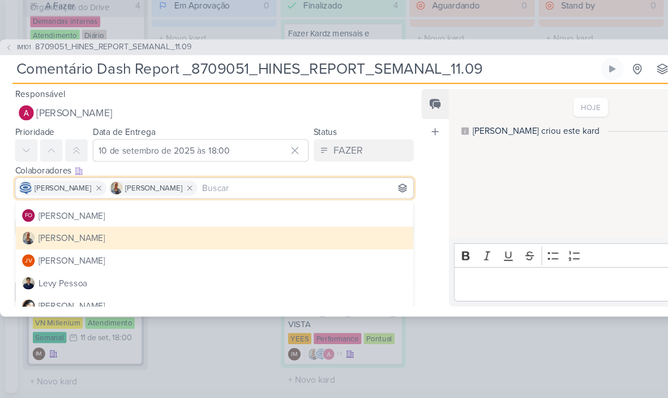
click at [402, 224] on div "Feed Atrelar email Solte o email para atrelar ao kard" at bounding box center [393, 216] width 25 height 197
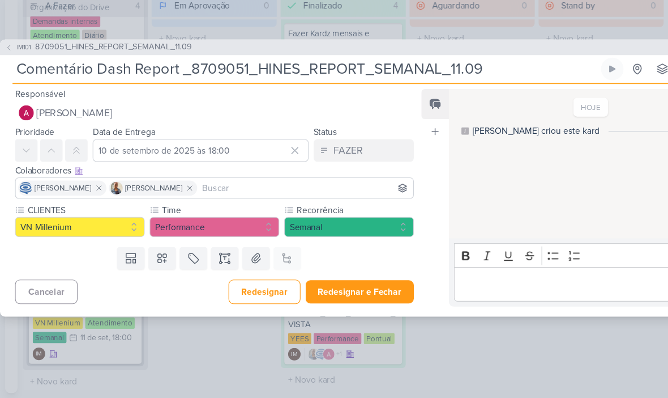
click at [342, 291] on button "Redesignar e Fechar" at bounding box center [325, 301] width 98 height 21
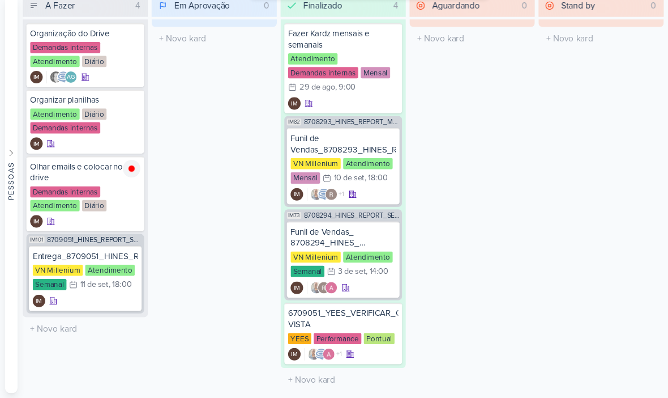
scroll to position [0, 0]
click at [104, 304] on div "IM" at bounding box center [76, 309] width 95 height 11
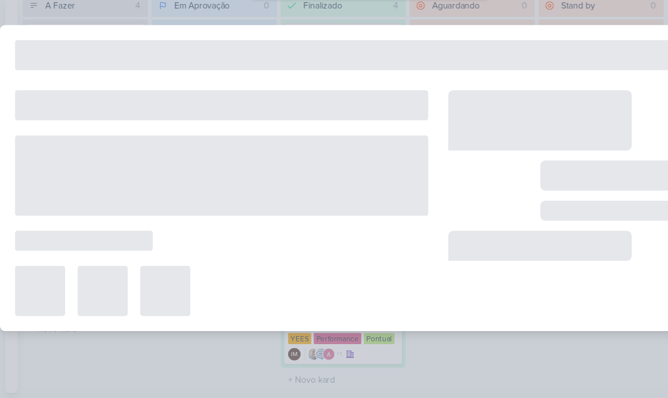
type input "Entrega_8709051_HINES_REPORT_SEMANAL_11.09"
type input "11 de setembro de 2025 às 18:00"
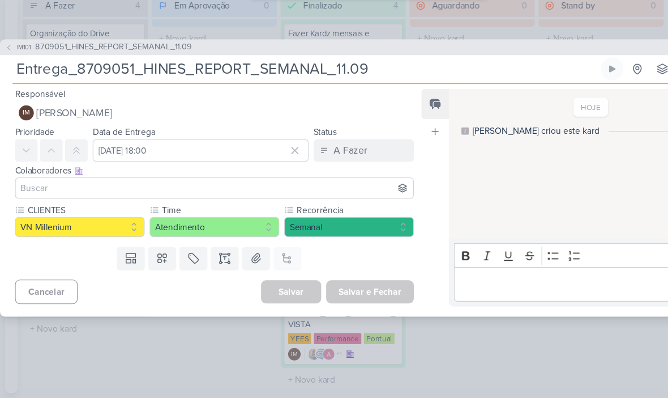
click at [295, 130] on button "IM Isabella Machado Guimarães" at bounding box center [194, 140] width 361 height 20
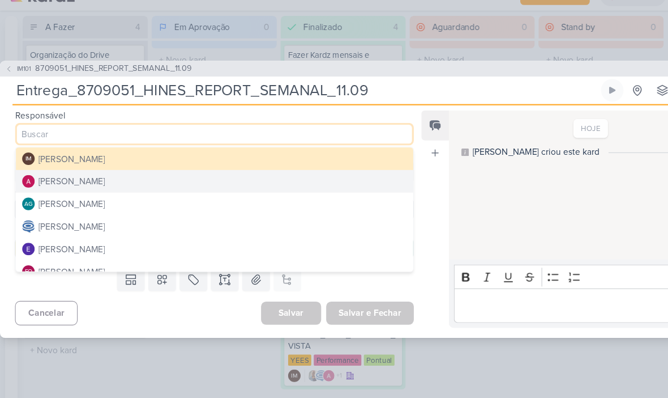
click at [225, 213] on button "Caroline Traven De Andrade" at bounding box center [194, 223] width 360 height 20
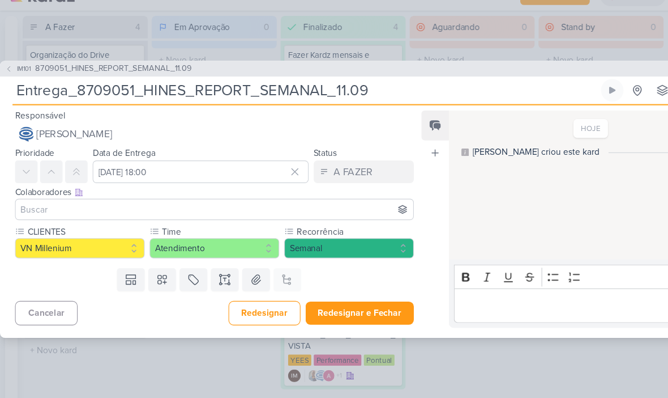
click at [235, 201] on input at bounding box center [193, 208] width 355 height 14
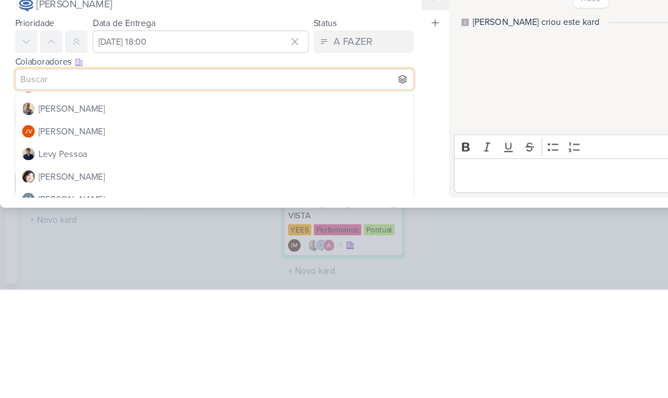
scroll to position [106, 0]
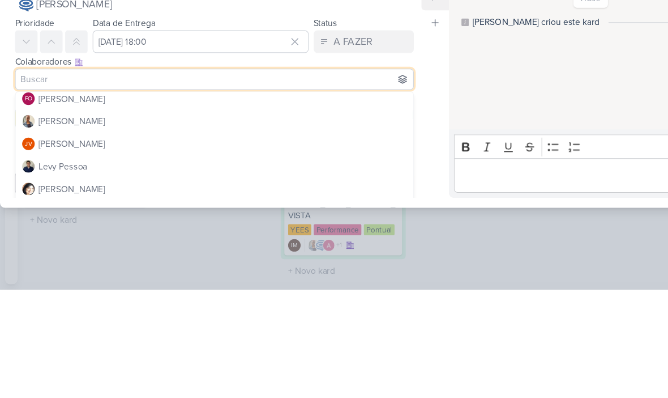
click at [257, 236] on button "Iara Santos" at bounding box center [194, 246] width 360 height 20
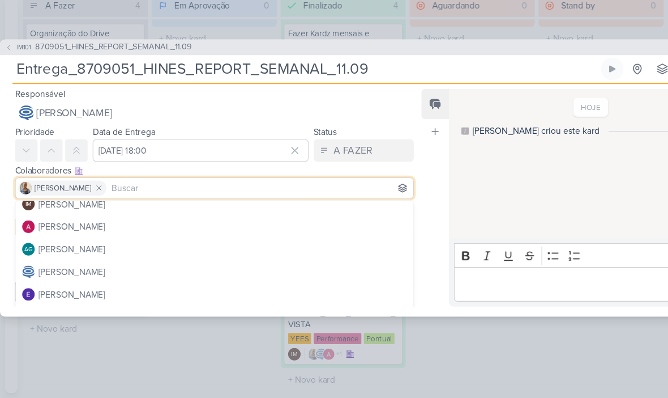
scroll to position [5, 0]
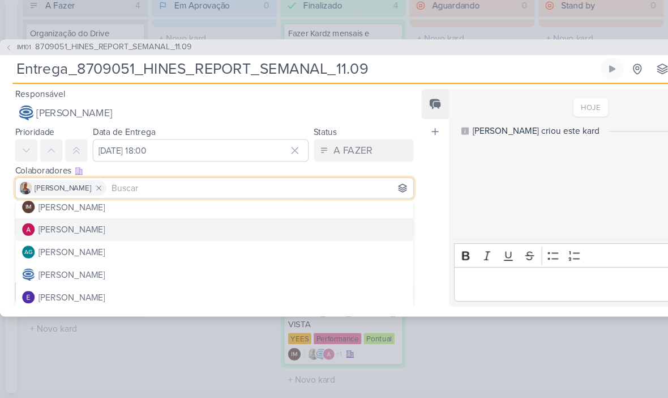
click at [215, 235] on button "Alessandra Gomes" at bounding box center [194, 245] width 360 height 20
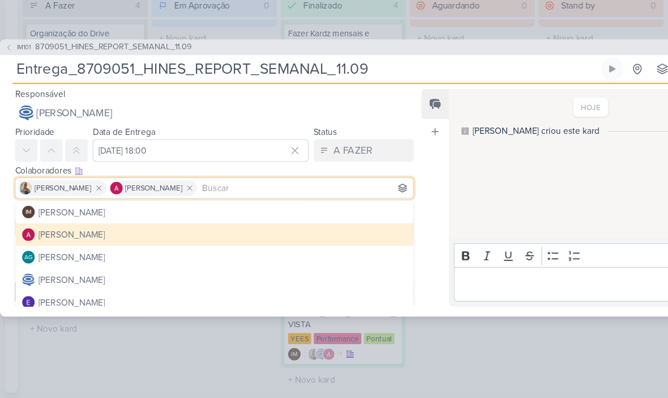
scroll to position [0, 0]
click at [217, 219] on button "IM Isabella Machado Guimarães" at bounding box center [194, 229] width 360 height 20
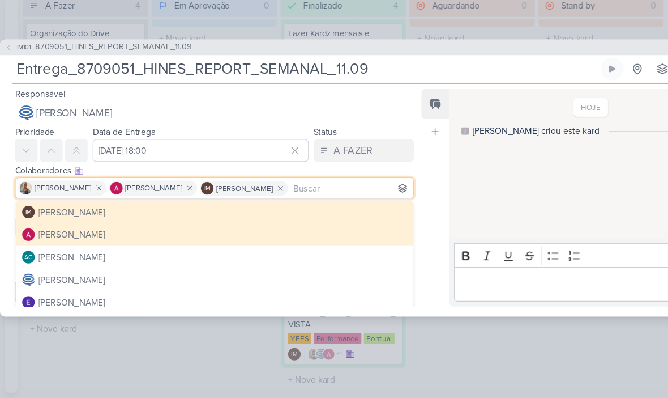
click at [379, 191] on div "Responsável Caroline Traven De Andrade IM Isabella Machado Guimarães Alessandra…" at bounding box center [334, 219] width 668 height 210
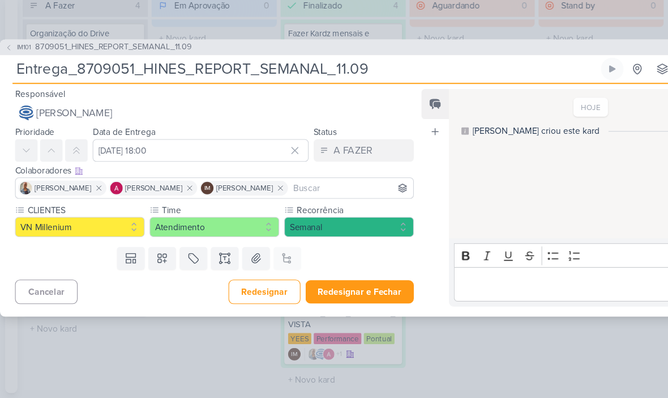
click at [322, 291] on button "Redesignar e Fechar" at bounding box center [325, 301] width 98 height 21
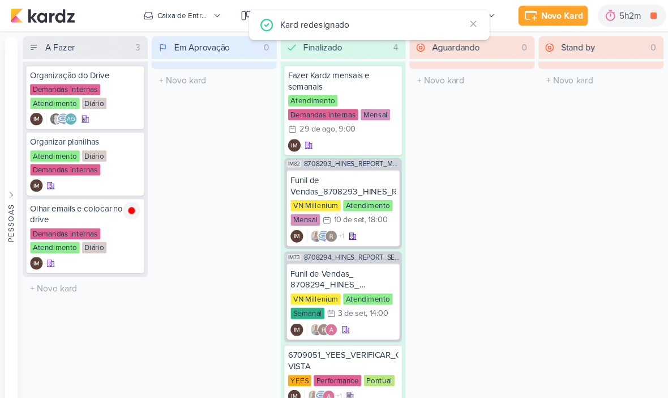
click at [153, 8] on button "Caixa de Entrada" at bounding box center [165, 14] width 84 height 18
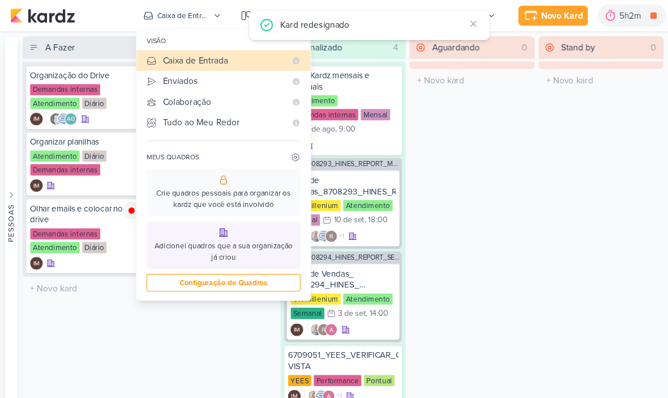
click at [242, 75] on div "Enviados" at bounding box center [202, 73] width 111 height 12
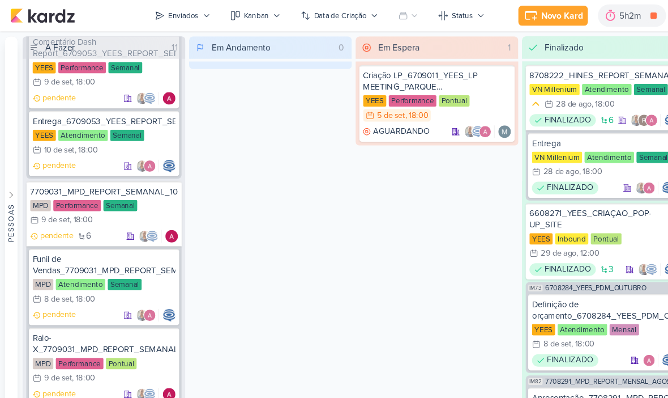
scroll to position [1858, 0]
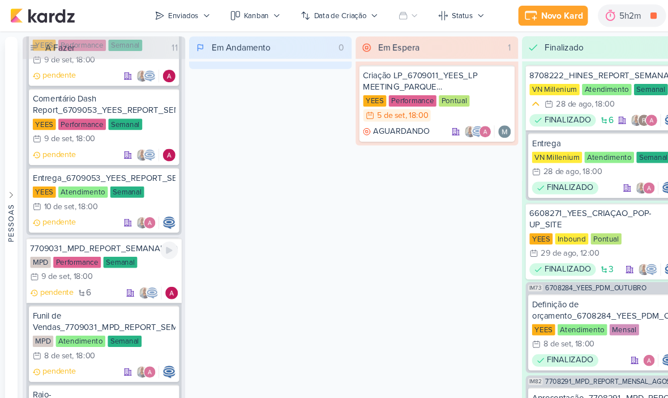
click at [138, 241] on div "MPD Performance Semanal 9/9 9 de set , 18:00" at bounding box center [94, 244] width 134 height 25
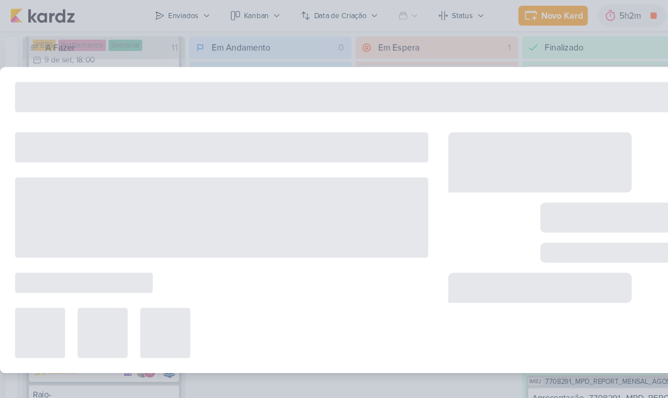
type input "7709031_MPD_REPORT_SEMANAL_10.09"
type input "9 de setembro de 2025 às 18:00"
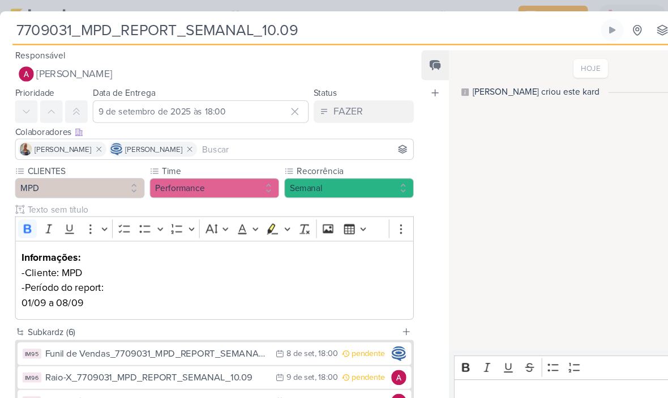
click at [66, 267] on p "01/09 a 08/09" at bounding box center [194, 274] width 348 height 14
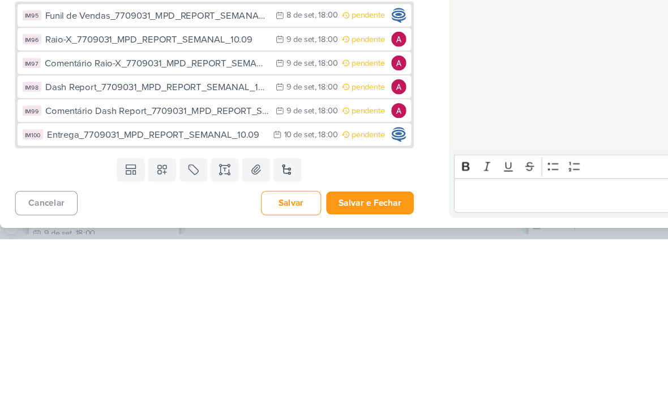
scroll to position [124, 0]
click at [396, 78] on div "Feed Atrelar email Solte o email para atrelar ao kard" at bounding box center [393, 211] width 25 height 333
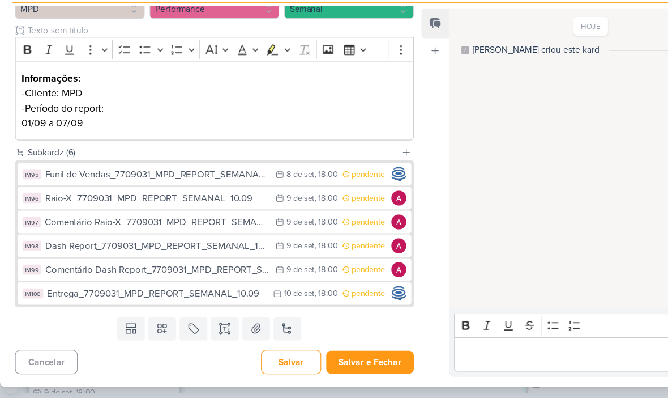
click at [335, 355] on button "Salvar e Fechar" at bounding box center [334, 365] width 79 height 21
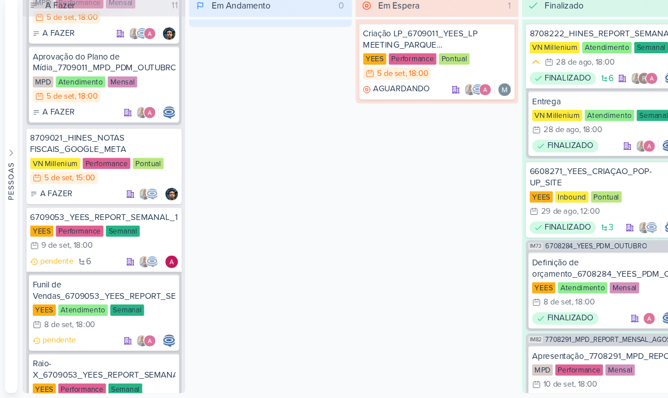
scroll to position [1364, 0]
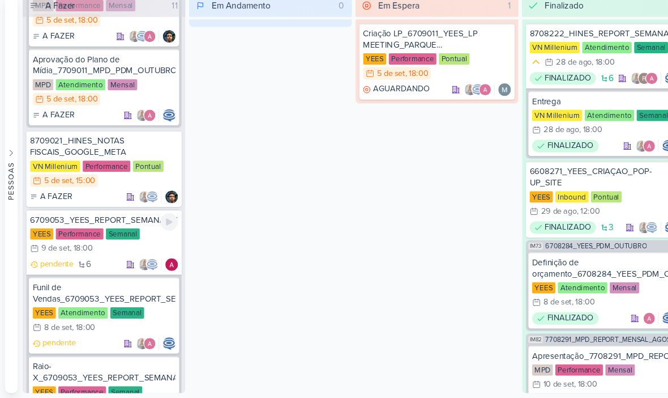
click at [137, 244] on div "YEES Performance Semanal 9/9 9 de set , 18:00" at bounding box center [94, 256] width 134 height 25
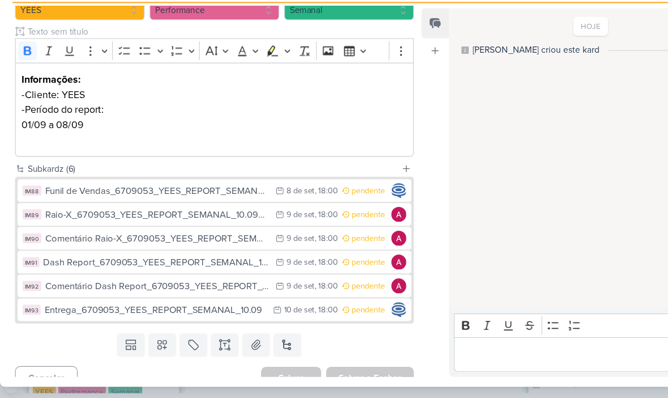
scroll to position [31, 0]
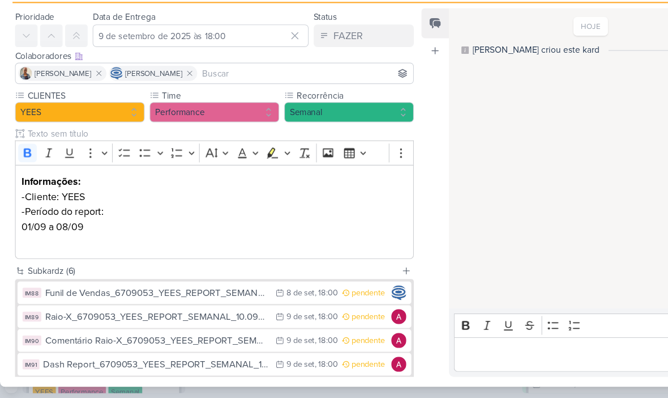
click at [72, 236] on p "01/09 a 08/09" at bounding box center [194, 243] width 348 height 14
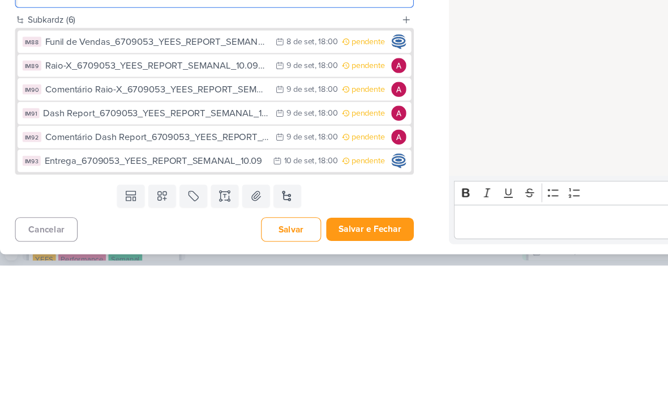
scroll to position [138, 0]
click at [391, 104] on div "Feed Atrelar email Solte o email para atrelar ao kard" at bounding box center [393, 211] width 25 height 333
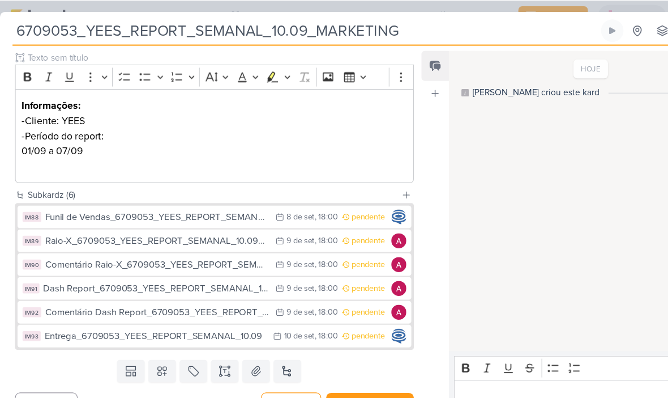
scroll to position [38, 0]
click at [348, 328] on div "Templates Campos Personalizados Marcadores Caixa De Texto Anexo Novo Subkard" at bounding box center [189, 334] width 379 height 29
click at [336, 337] on div "Templates Campos Personalizados Marcadores Caixa De Texto Anexo Novo Subkard" at bounding box center [189, 334] width 379 height 29
click at [355, 323] on div "Templates Campos Personalizados Marcadores Caixa De Texto Anexo Novo Subkard" at bounding box center [189, 334] width 379 height 29
click at [344, 328] on div "Templates Campos Personalizados Marcadores Caixa De Texto Anexo Novo Subkard" at bounding box center [189, 334] width 379 height 29
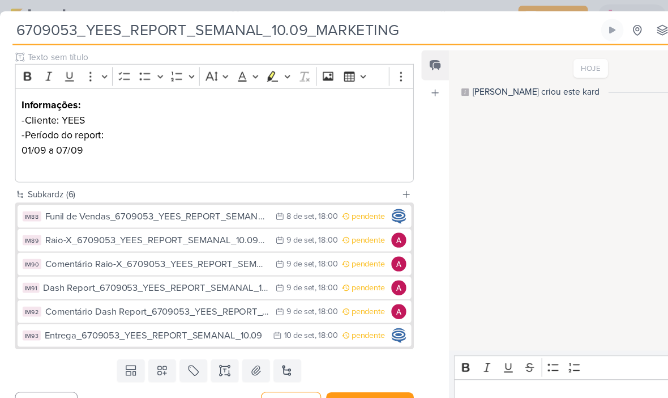
click at [336, 326] on div "Templates Campos Personalizados Marcadores Caixa De Texto Anexo Novo Subkard" at bounding box center [189, 334] width 379 height 29
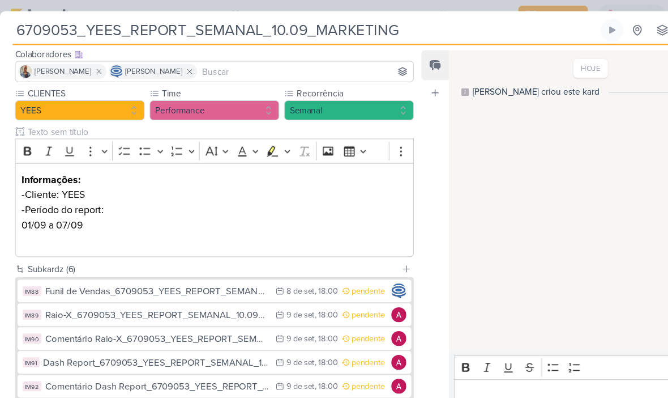
scroll to position [0, 0]
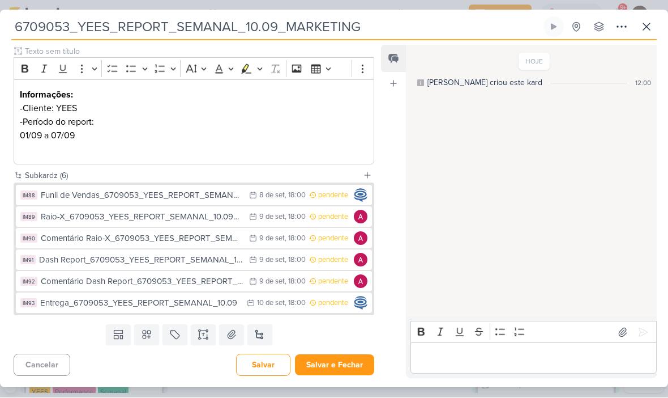
click at [349, 360] on button "Salvar e Fechar" at bounding box center [334, 365] width 79 height 21
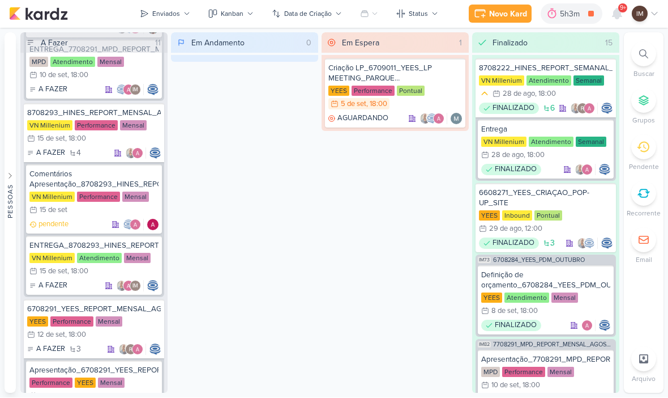
scroll to position [583, 0]
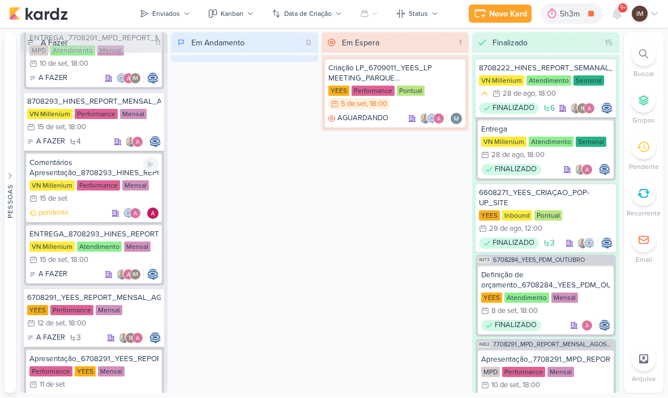
click at [88, 212] on div "pendente" at bounding box center [93, 213] width 129 height 11
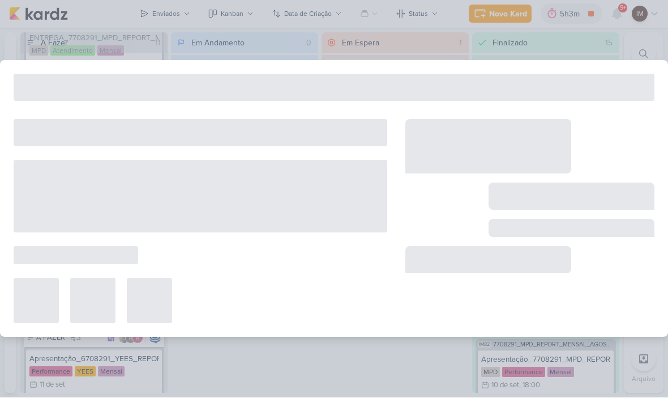
type input "Comentários Apresentação_8708293_HINES_REPORT_MENSAL_AGOSTO"
type input "15 de setembro de 2025 às 23:59"
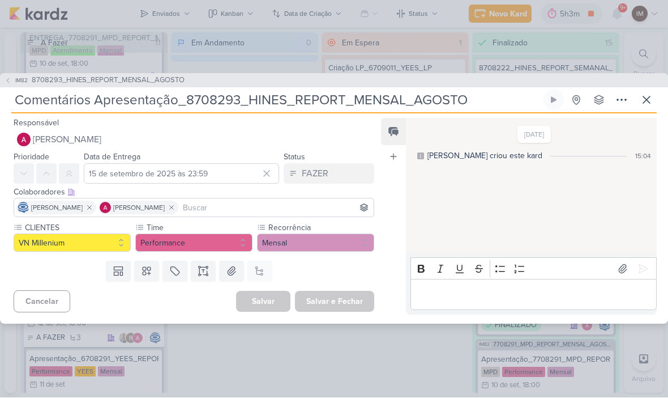
click at [112, 140] on button "Alessandra Gomes" at bounding box center [194, 140] width 361 height 20
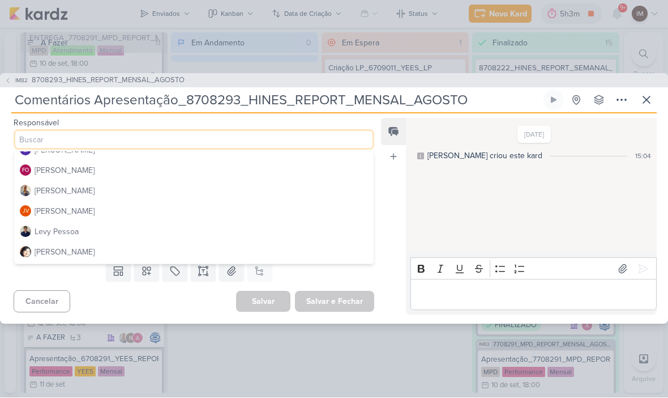
scroll to position [106, 0]
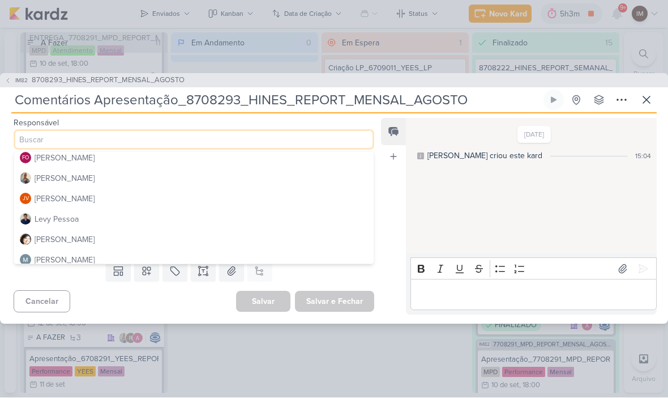
click at [153, 177] on button "Iara Santos" at bounding box center [194, 178] width 360 height 20
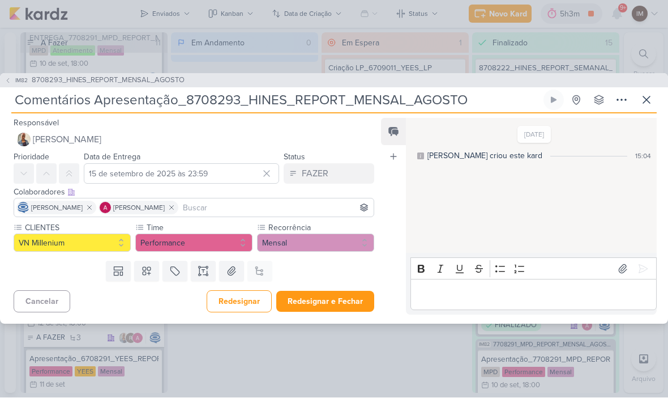
click at [276, 209] on input at bounding box center [276, 208] width 191 height 14
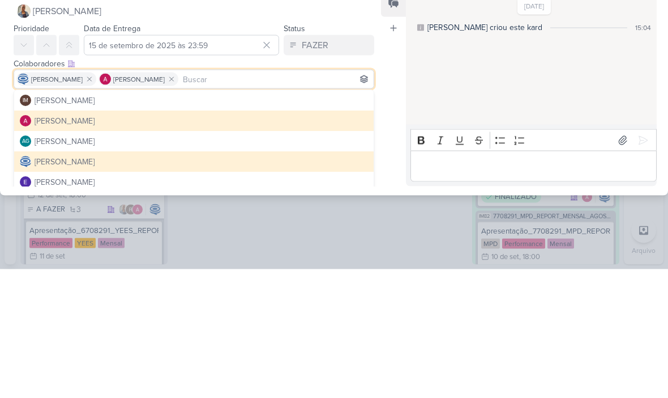
click at [390, 125] on div "Feed Atrelar email Solte o email para atrelar ao kard" at bounding box center [393, 216] width 25 height 197
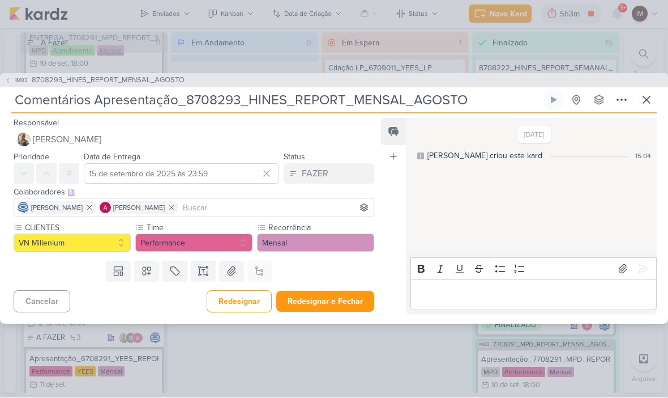
click at [310, 299] on button "Redesignar e Fechar" at bounding box center [325, 301] width 98 height 21
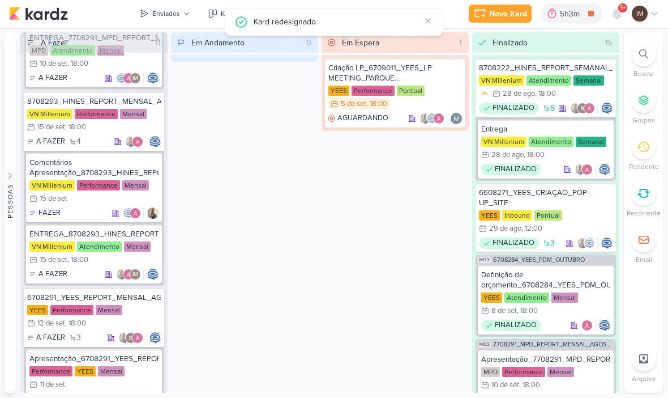
click at [334, 381] on div "Em Espera 1 Criação LP_6709011_YEES_LP MEETING_PARQUE BUENA VISTA YEES Performa…" at bounding box center [395, 213] width 147 height 360
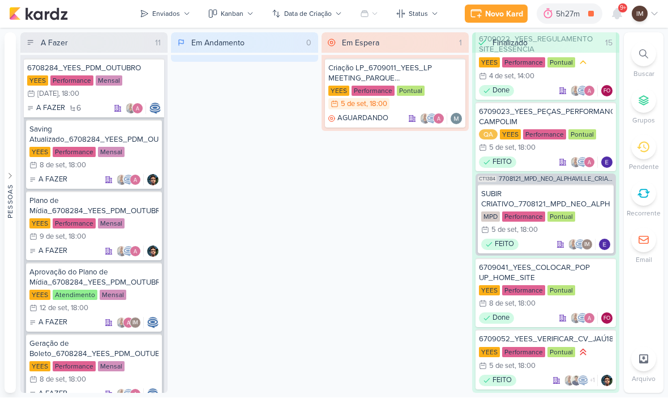
scroll to position [1763, 0]
click at [520, 193] on div "SUBIR CRIATIVO_7708121_MPD_NEO_ALPHAVILLE_CRIAÇÃO_PEÇAS_EVOLUÇÃO_DE_OBRA" at bounding box center [545, 199] width 129 height 20
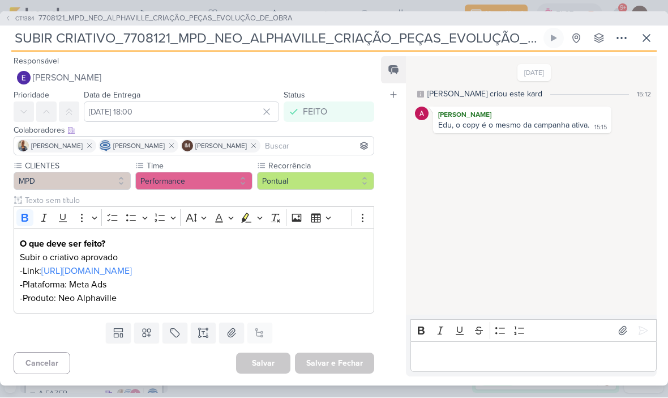
click at [271, 43] on input "SUBIR CRIATIVO_7708121_MPD_NEO_ALPHAVILLE_CRIAÇÃO_PEÇAS_EVOLUÇÃO_DE_OBRA" at bounding box center [276, 38] width 530 height 20
click at [267, 41] on input "SUBIR CRIATIVO_7708121_MPD_NEO_ALPHAVILLE_CRIAÇÃO_PEÇAS_EVOLUÇÃO_DE_OBRA" at bounding box center [276, 38] width 530 height 20
click at [139, 36] on input "SUBIR CRIATIVO_7708121_MPD_NEO_ALPHAVILLE_CRIAÇÃO_PEÇAS_EVOLUÇÃO_DE_OBRA" at bounding box center [276, 38] width 530 height 20
click at [131, 39] on input "SUBIR CRIATIVO_7708121_MPD_NEO_ALPHAVILLE_CRIAÇÃO_PEÇAS_EVOLUÇÃO_DE_OBRA" at bounding box center [276, 38] width 530 height 20
click at [16, 16] on span "CT1384" at bounding box center [25, 19] width 23 height 8
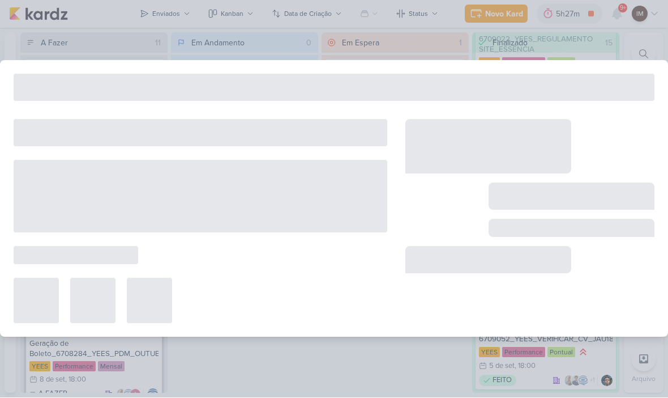
type input "7708121_MPD_NEO_ALPHAVILLE_CRIAÇÃO_PEÇAS_EVOLUÇÃO_DE_OBRA"
type input "18 de agosto de 2025 às 18:00"
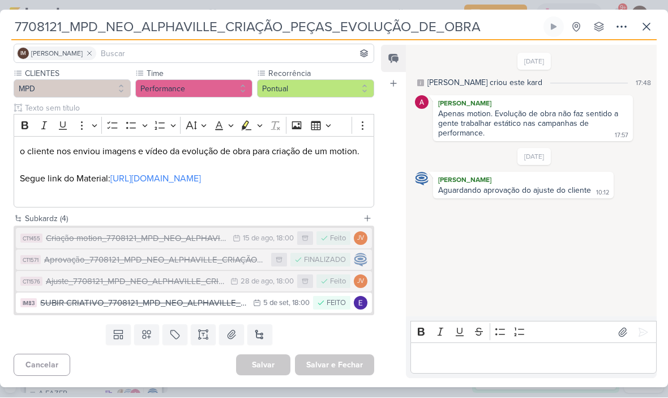
scroll to position [95, 0]
click at [288, 34] on input "7708121_MPD_NEO_ALPHAVILLE_CRIAÇÃO_PEÇAS_EVOLUÇÃO_DE_OBRA" at bounding box center [276, 27] width 530 height 20
click at [288, 32] on input "7708121_MPD_NEO_ALPHAVILLE_CRIAÇÃO_PEÇAS_EVOLUÇÃO_DE_OBRA" at bounding box center [276, 27] width 530 height 20
click at [292, 29] on input "7708121_MPD_NEO_ALPHAVILLE_CRIAÇÃO_PEÇAS_EVOLUÇÃO_DE_OBRA" at bounding box center [276, 27] width 530 height 20
click at [232, 23] on input "7708121_MPD_NEO_ALPHAVILLE_CRIAÇÃO_PEÇAS_EVOLUÇÃO_DE_OBRA" at bounding box center [276, 27] width 530 height 20
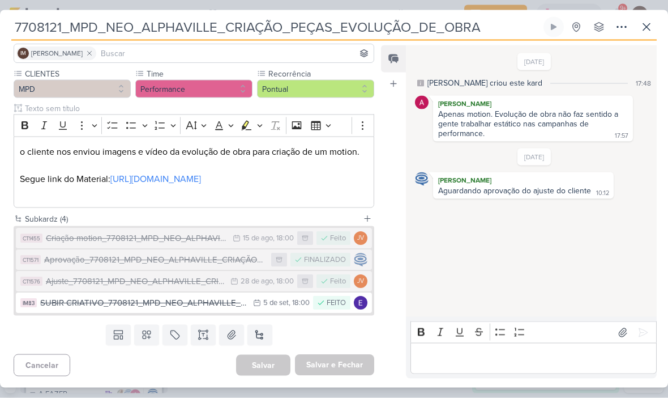
click at [233, 24] on input "7708121_MPD_NEO_ALPHAVILLE_CRIAÇÃO_PEÇAS_EVOLUÇÃO_DE_OBRA" at bounding box center [276, 27] width 530 height 20
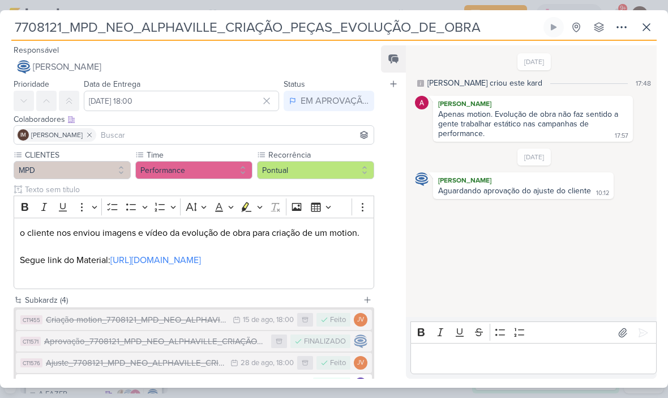
click at [642, 23] on icon at bounding box center [647, 27] width 14 height 14
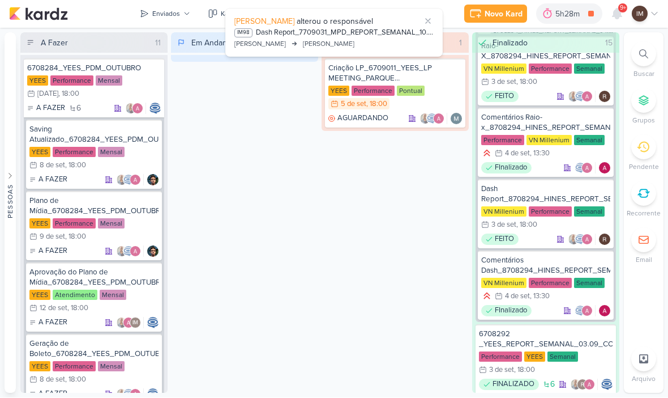
scroll to position [820, 0]
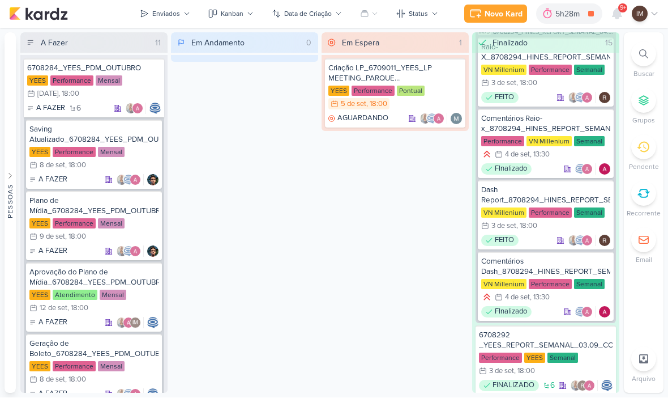
click at [623, 16] on icon at bounding box center [618, 14] width 14 height 14
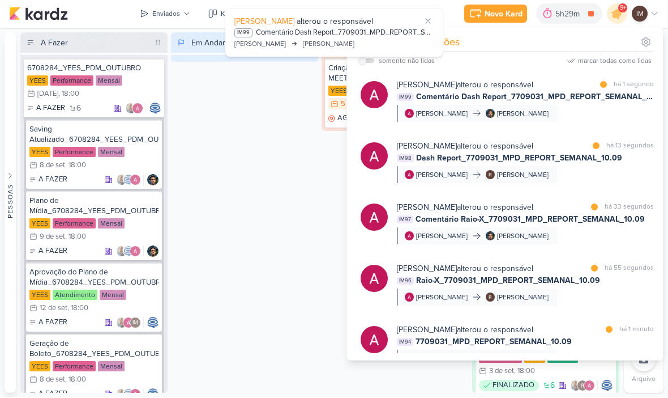
click at [263, 262] on div "Em Andamento 0" at bounding box center [244, 213] width 147 height 360
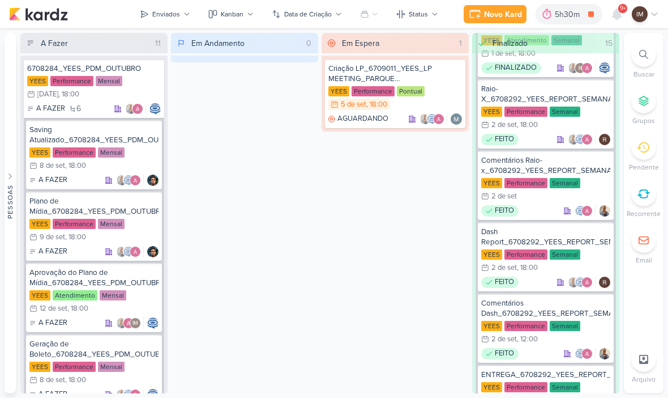
scroll to position [1223, 0]
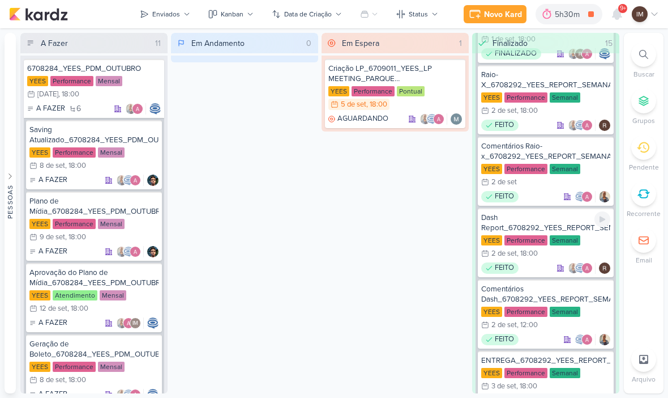
click at [524, 227] on div "Dash Report_6708292_YEES_REPORT_SEMANAL_03.09_COMERCIAL" at bounding box center [545, 222] width 129 height 20
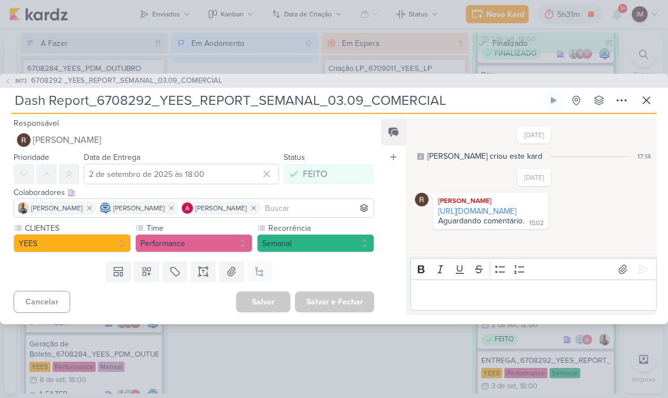
click at [500, 211] on link "https://www.canva.com/design/DAGxvBM_yis/cjmjFpRbAJLLqgUTL12rYg/edit" at bounding box center [477, 211] width 78 height 10
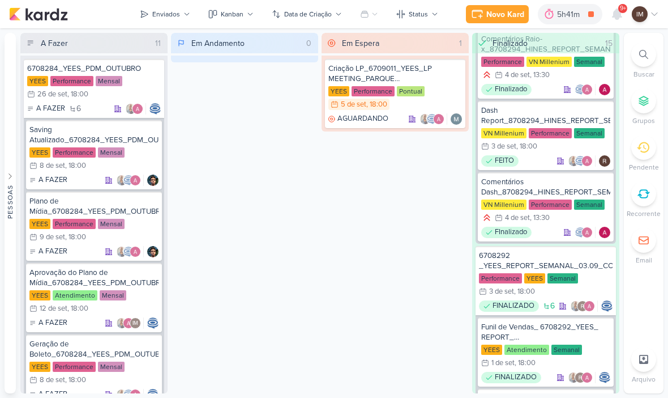
scroll to position [906, 0]
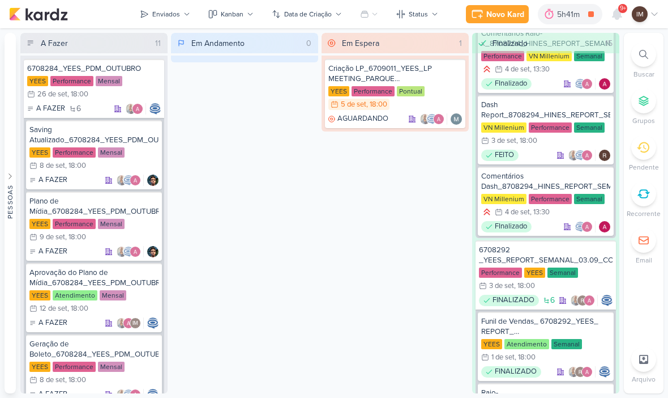
click at [466, 206] on div "Em Espera 1 Criação LP_6709011_YEES_LP MEETING_PARQUE [GEOGRAPHIC_DATA] [GEOGRA…" at bounding box center [395, 213] width 147 height 360
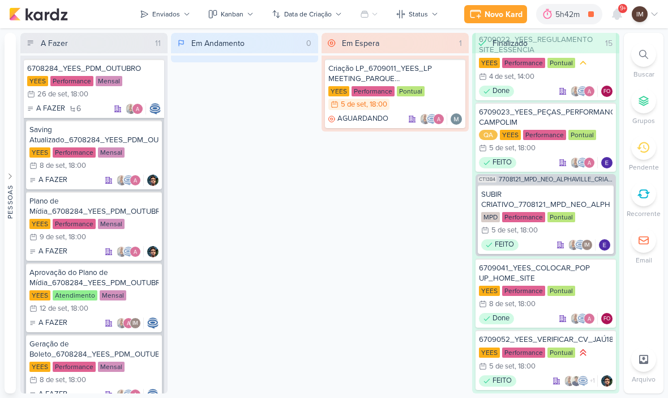
scroll to position [1763, 0]
click at [596, 284] on div "6709041_YEES_COLOCAR_POP UP_HOME_SITE [GEOGRAPHIC_DATA] Performance Pontual 8/9…" at bounding box center [546, 292] width 140 height 69
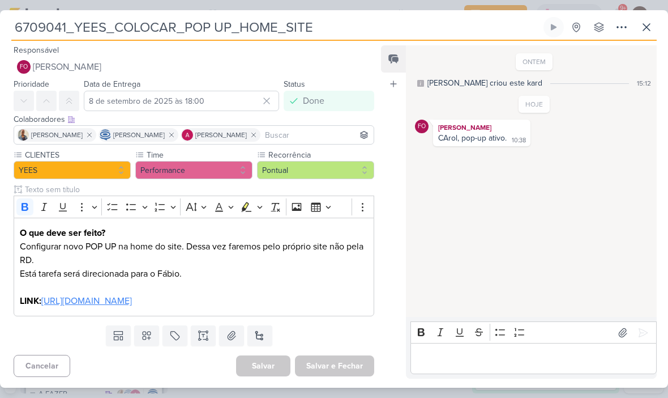
click at [220, 33] on input "6709041_YEES_COLOCAR_POP UP_HOME_SITE" at bounding box center [276, 27] width 530 height 20
click at [225, 29] on input "6709041_YEES_COLOCAR_POP UP_HOME_SITE" at bounding box center [276, 27] width 530 height 20
click at [229, 29] on input "6709041_YEES_COLOCAR_POP UP_HOME_SITE" at bounding box center [276, 27] width 530 height 20
click at [214, 31] on input "6709041_YEES_COLOCAR_POP UP_HOME_SITE" at bounding box center [276, 27] width 530 height 20
click at [651, 28] on icon at bounding box center [647, 27] width 14 height 14
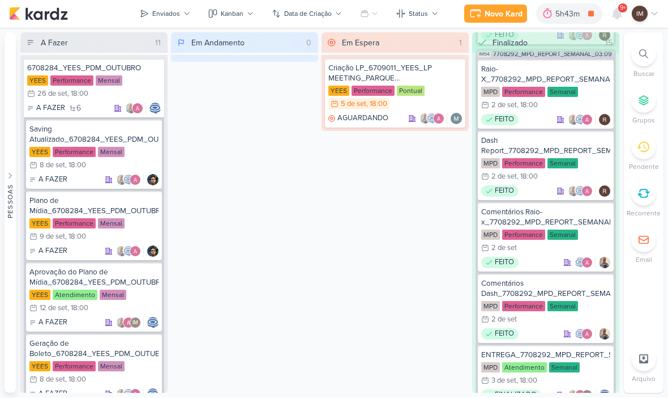
scroll to position [425, 0]
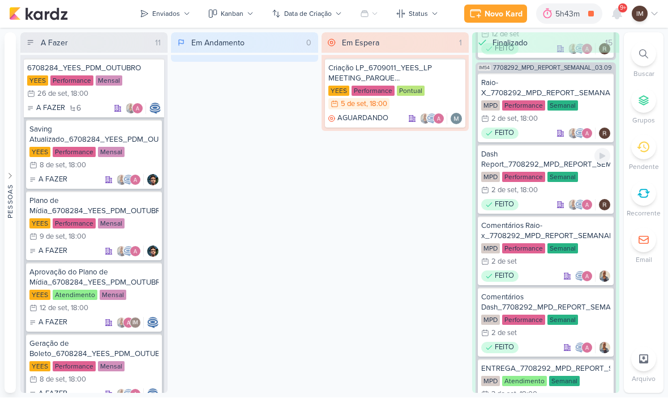
click at [592, 184] on div "MPD Performance Semanal 2/9 [DATE] 18:00" at bounding box center [545, 184] width 129 height 25
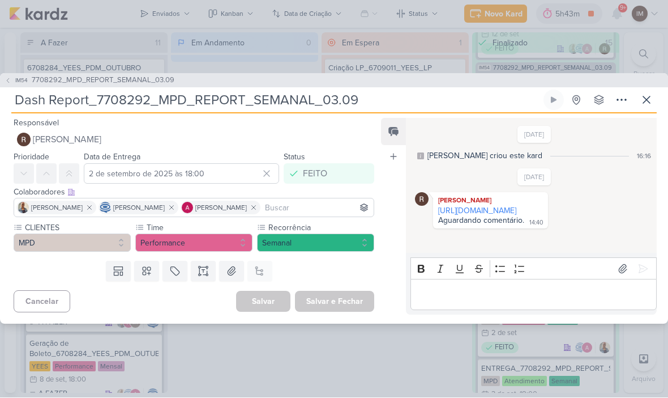
click at [473, 216] on link "[URL][DOMAIN_NAME]" at bounding box center [477, 211] width 78 height 10
click at [486, 216] on link "[URL][DOMAIN_NAME]" at bounding box center [477, 211] width 78 height 10
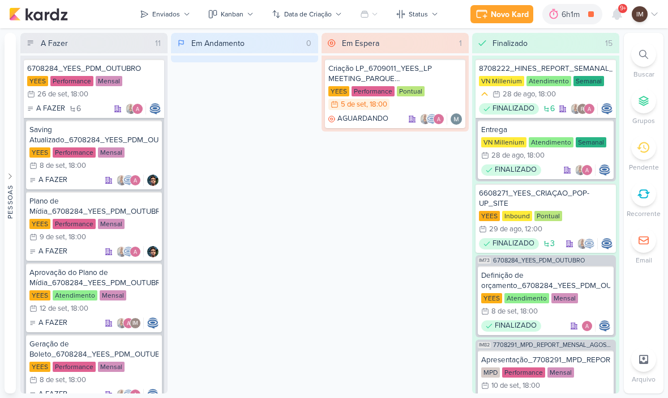
scroll to position [1, 0]
